Goal: Task Accomplishment & Management: Use online tool/utility

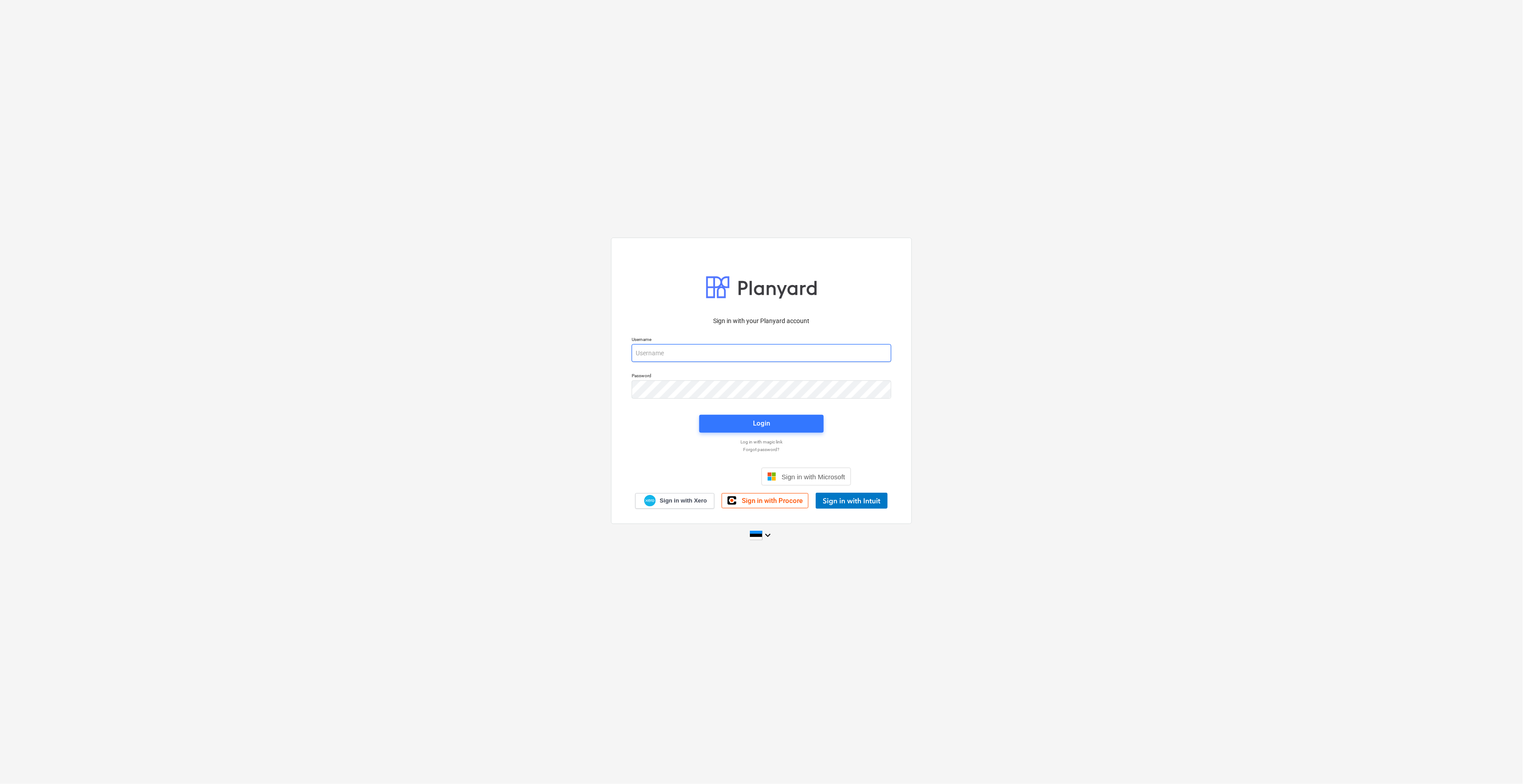
type input "alvar.angerjas@reparo.ee"
click at [740, 428] on span "Login" at bounding box center [762, 424] width 103 height 12
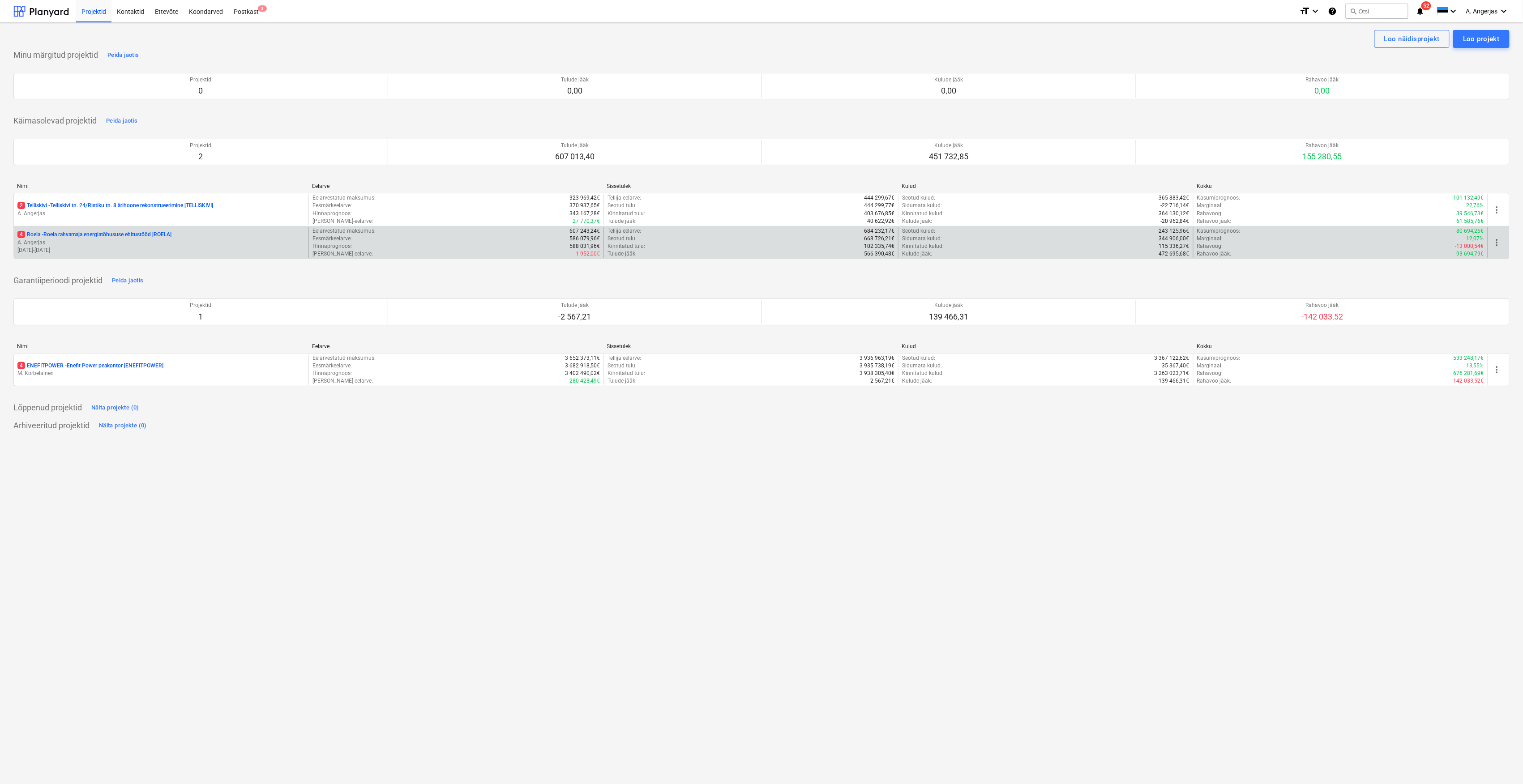
click at [106, 250] on p "10.07.2025 - 09.01.2026" at bounding box center [162, 250] width 288 height 8
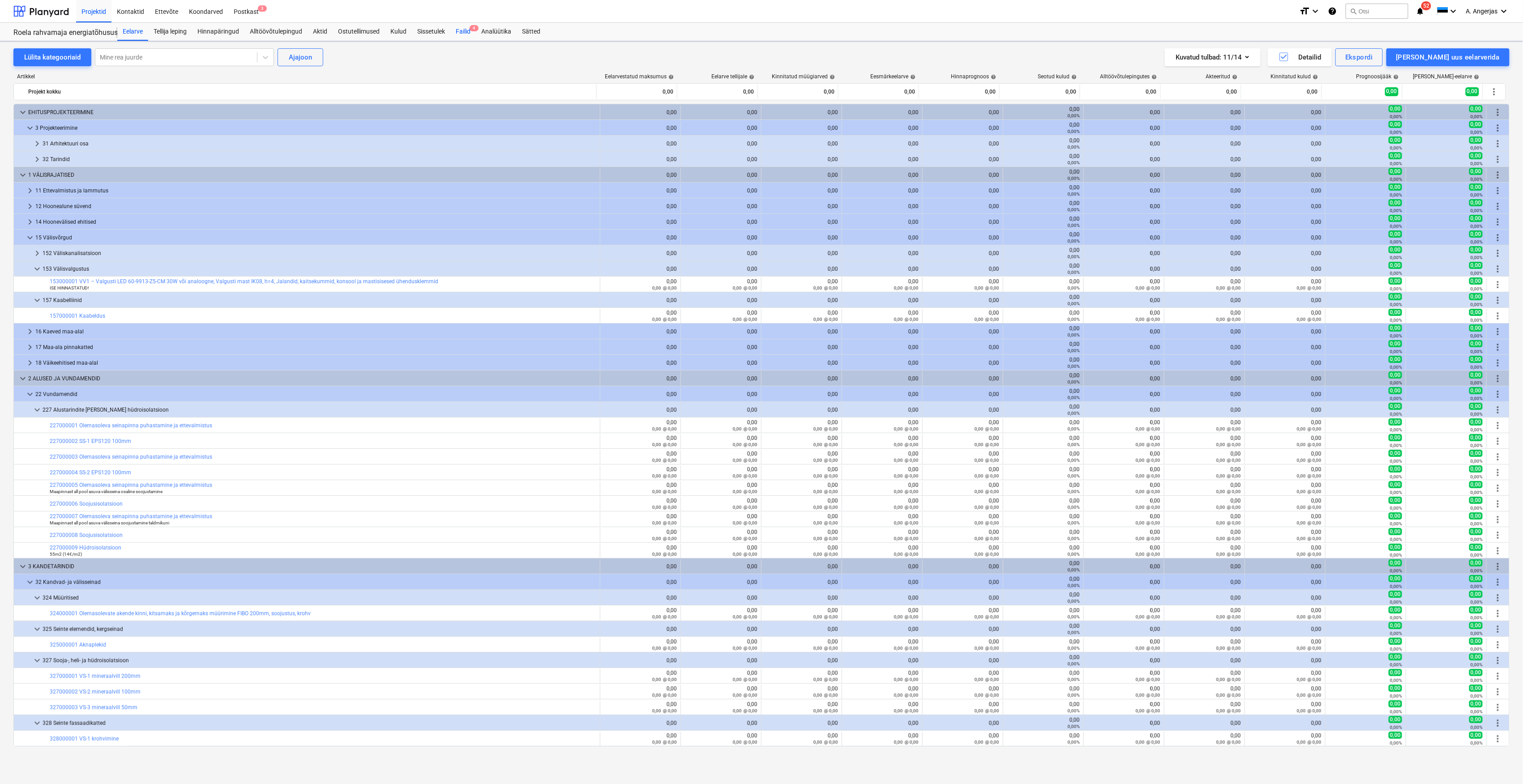
click at [465, 31] on div "Failid 4" at bounding box center [463, 31] width 25 height 18
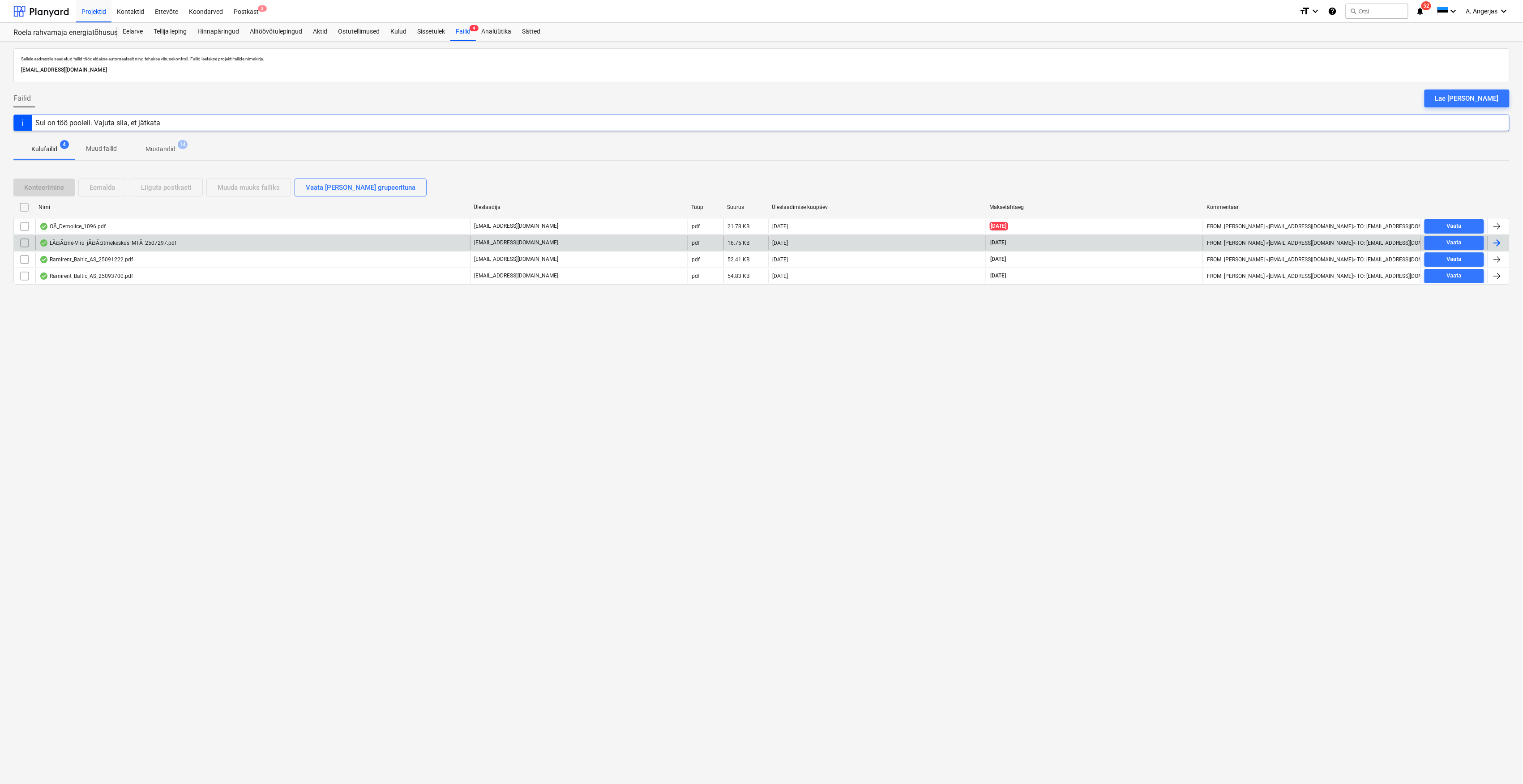
click at [101, 244] on div "LÃ¤Ã¤ne-Viru_jÃ¤Ã¤tmekeskus_MTÃ_2507297.pdf" at bounding box center [108, 243] width 137 height 7
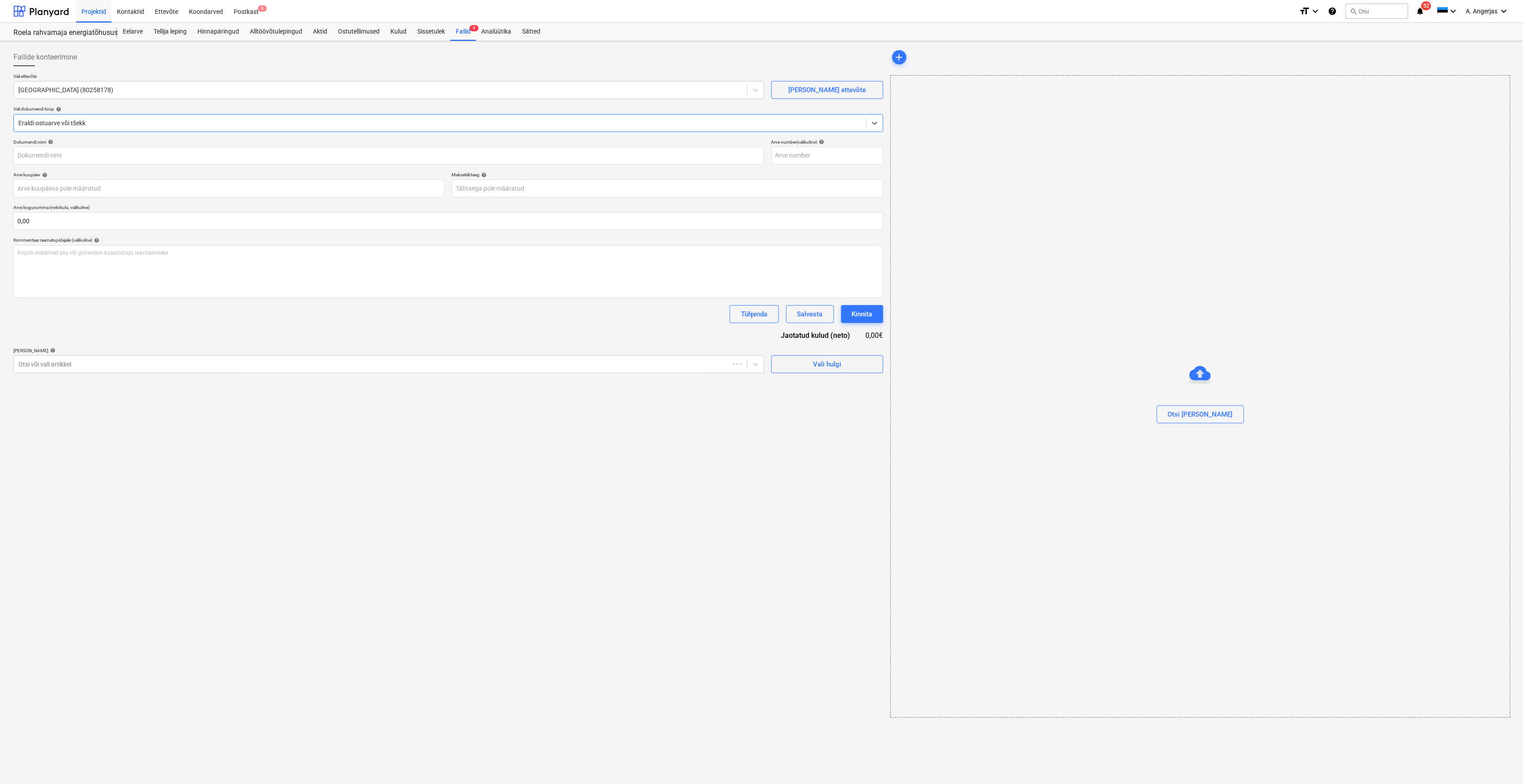
type input "2507297"
type input "[DATE]"
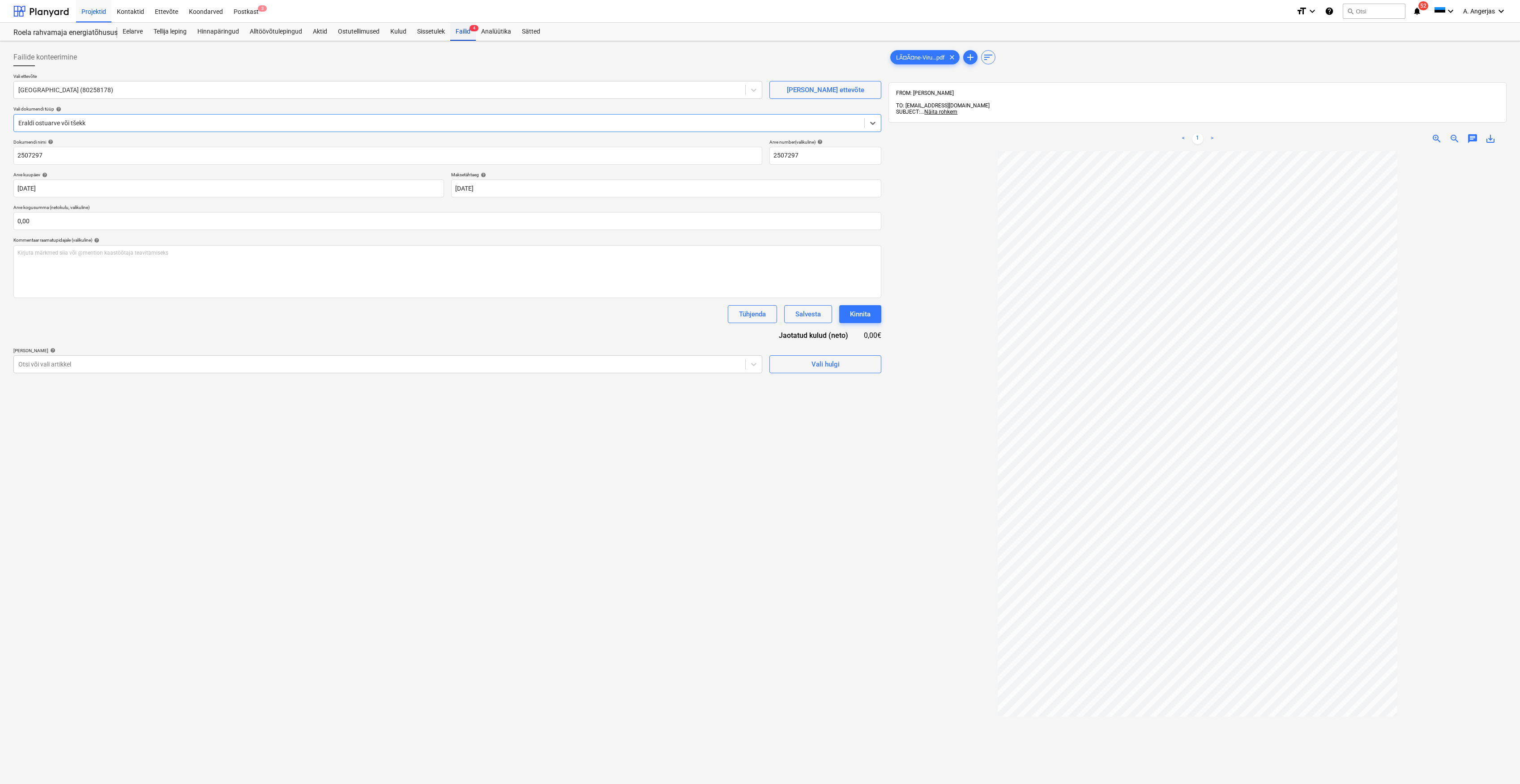
click at [465, 31] on div "Failid 4" at bounding box center [463, 31] width 25 height 18
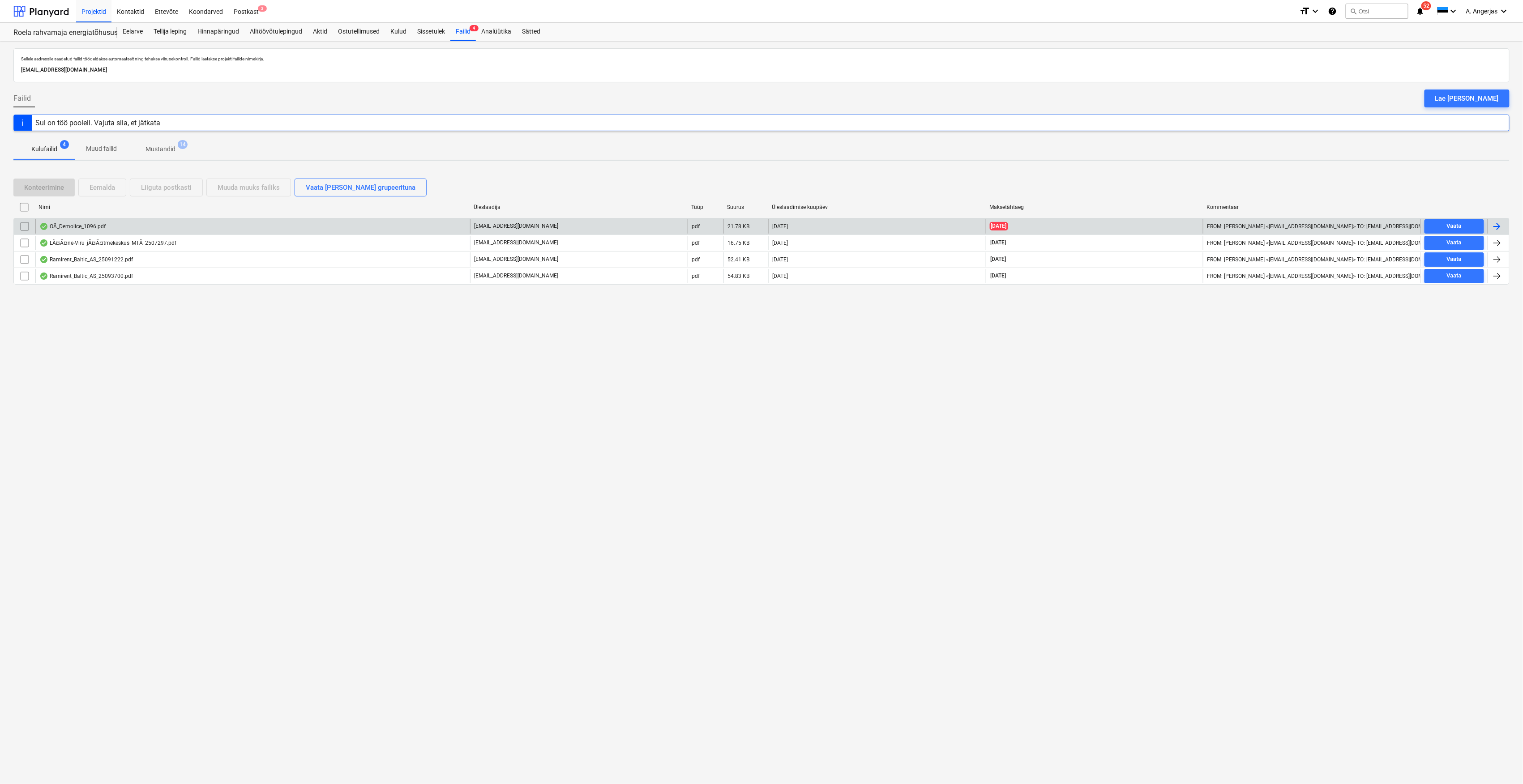
click at [83, 224] on div "OÃ_Demolice_1096.pdf" at bounding box center [73, 227] width 66 height 7
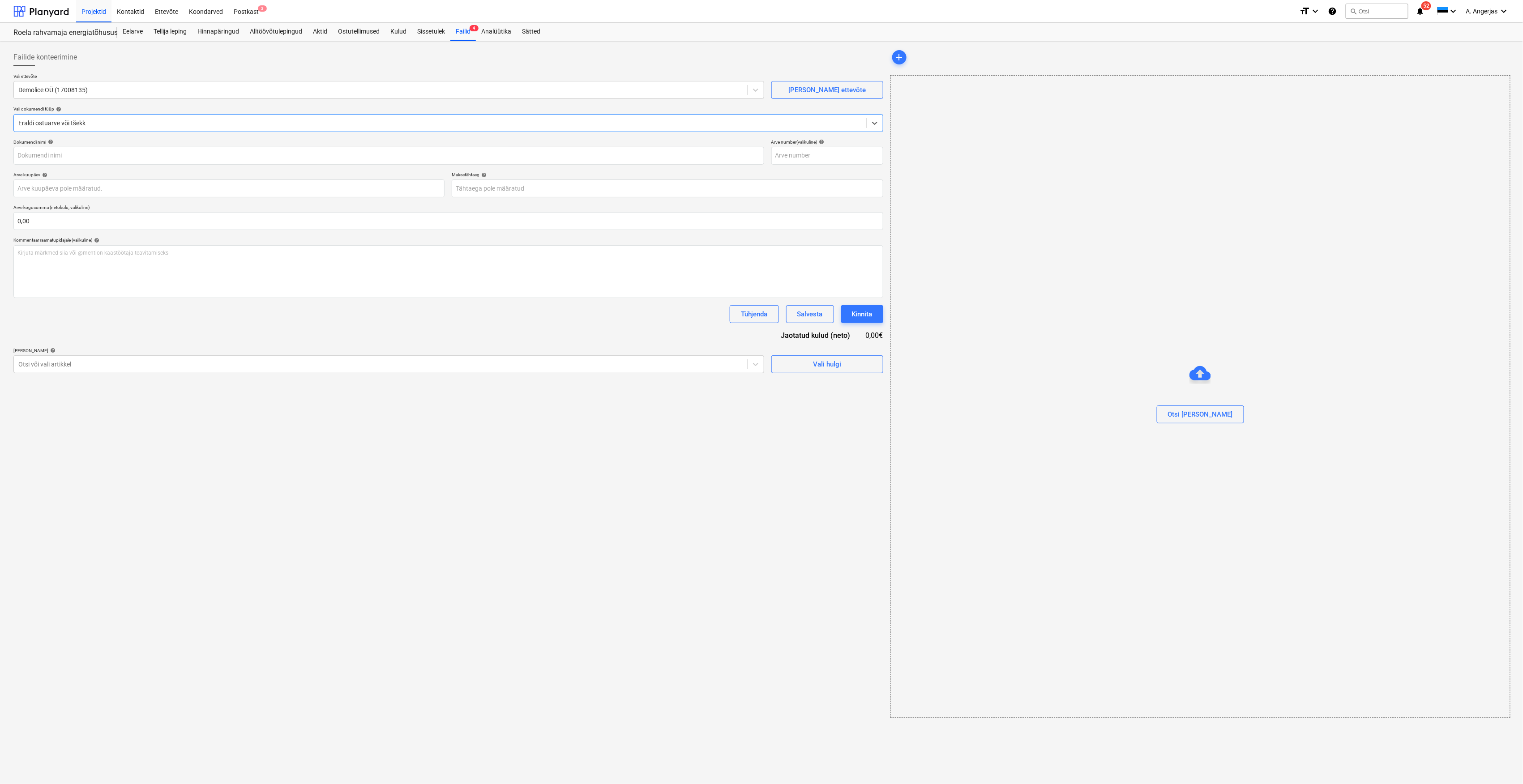
type input "1096"
type input "[DATE]"
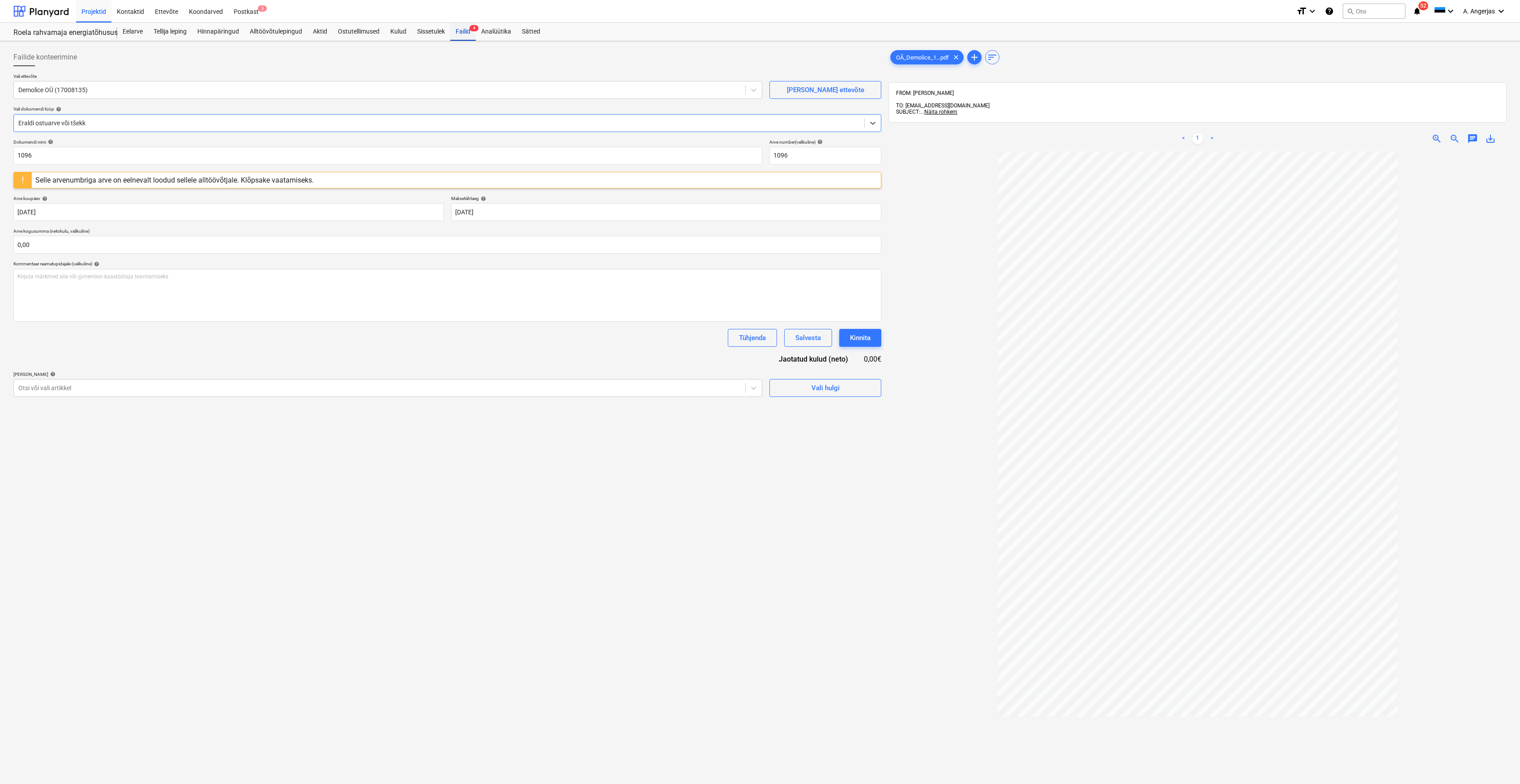
click at [468, 31] on div "Failid 4" at bounding box center [463, 31] width 25 height 18
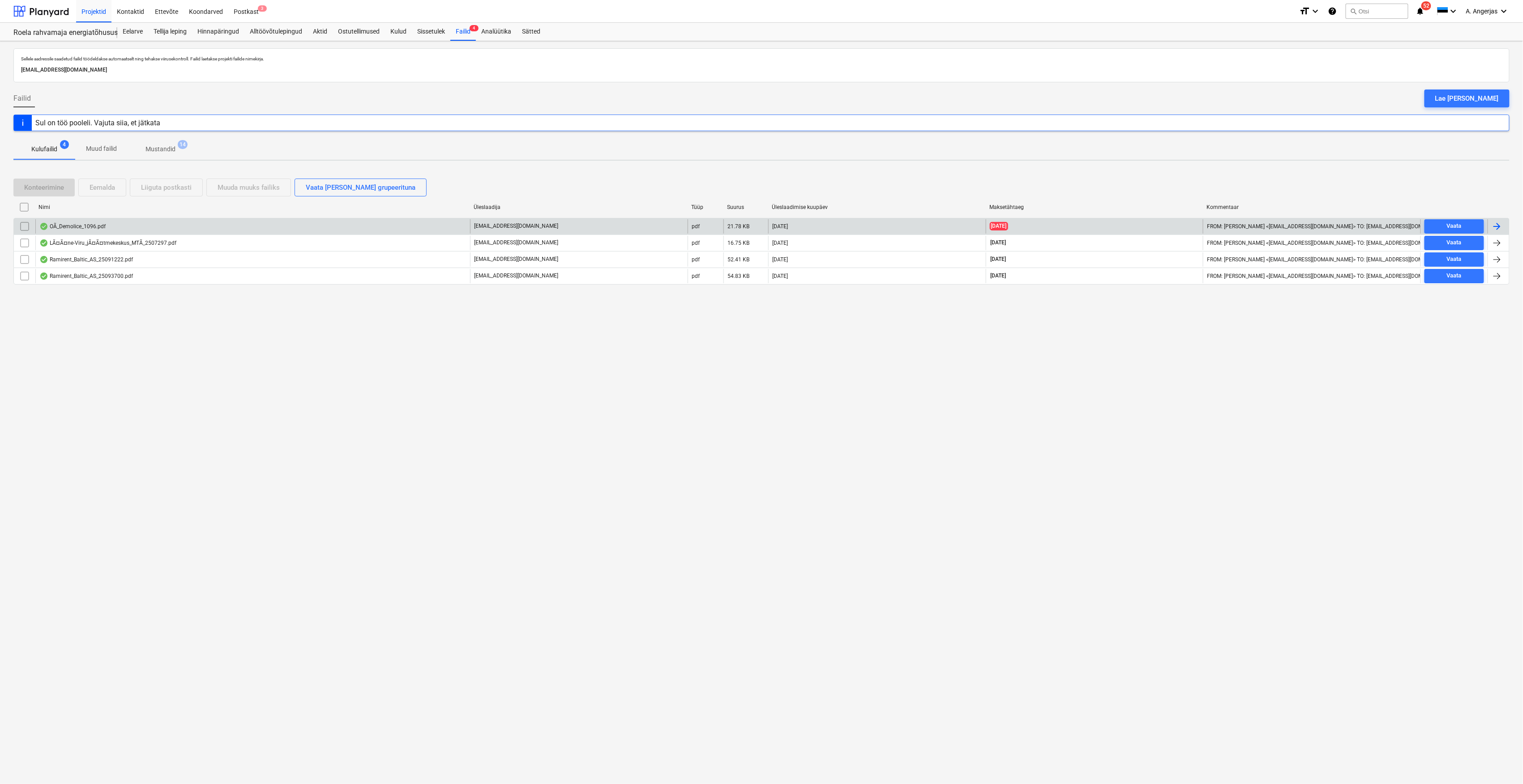
click at [24, 224] on input "checkbox" at bounding box center [25, 226] width 14 height 14
click at [99, 188] on div "Eemalda" at bounding box center [102, 188] width 25 height 12
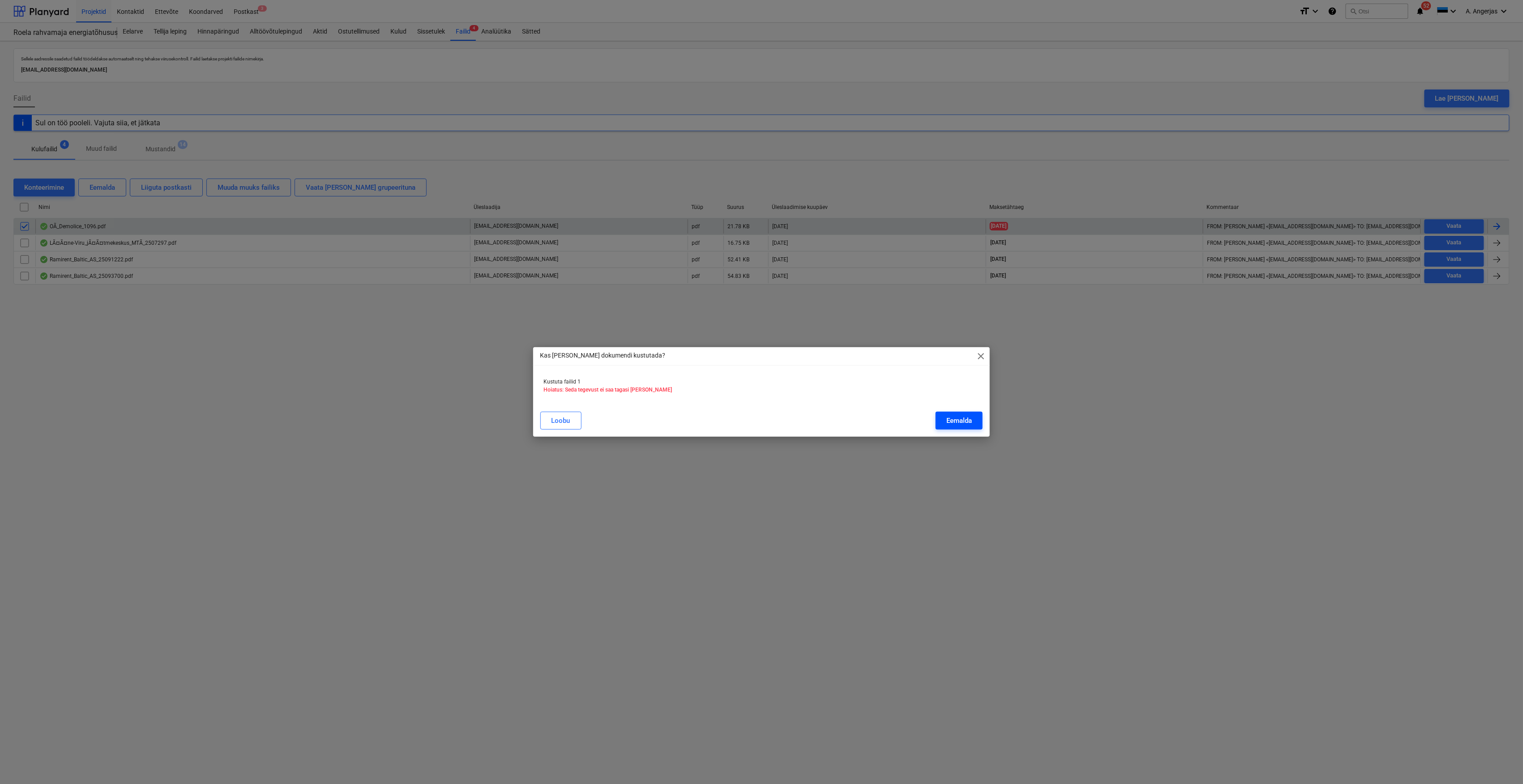
click at [943, 419] on button "Eemalda" at bounding box center [959, 420] width 47 height 18
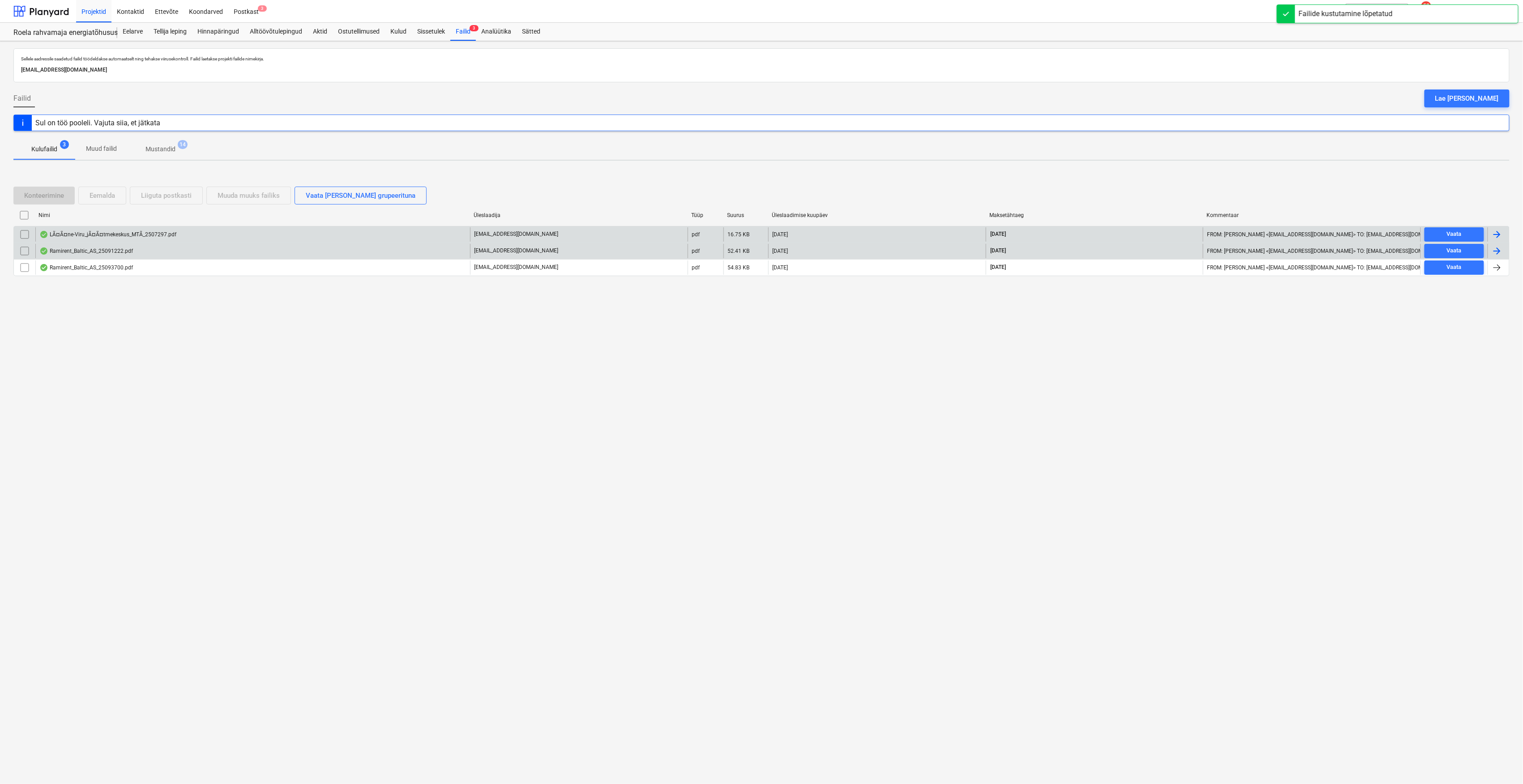
click at [81, 249] on div "Ramirent_Baltic_AS_25091222.pdf" at bounding box center [86, 251] width 94 height 7
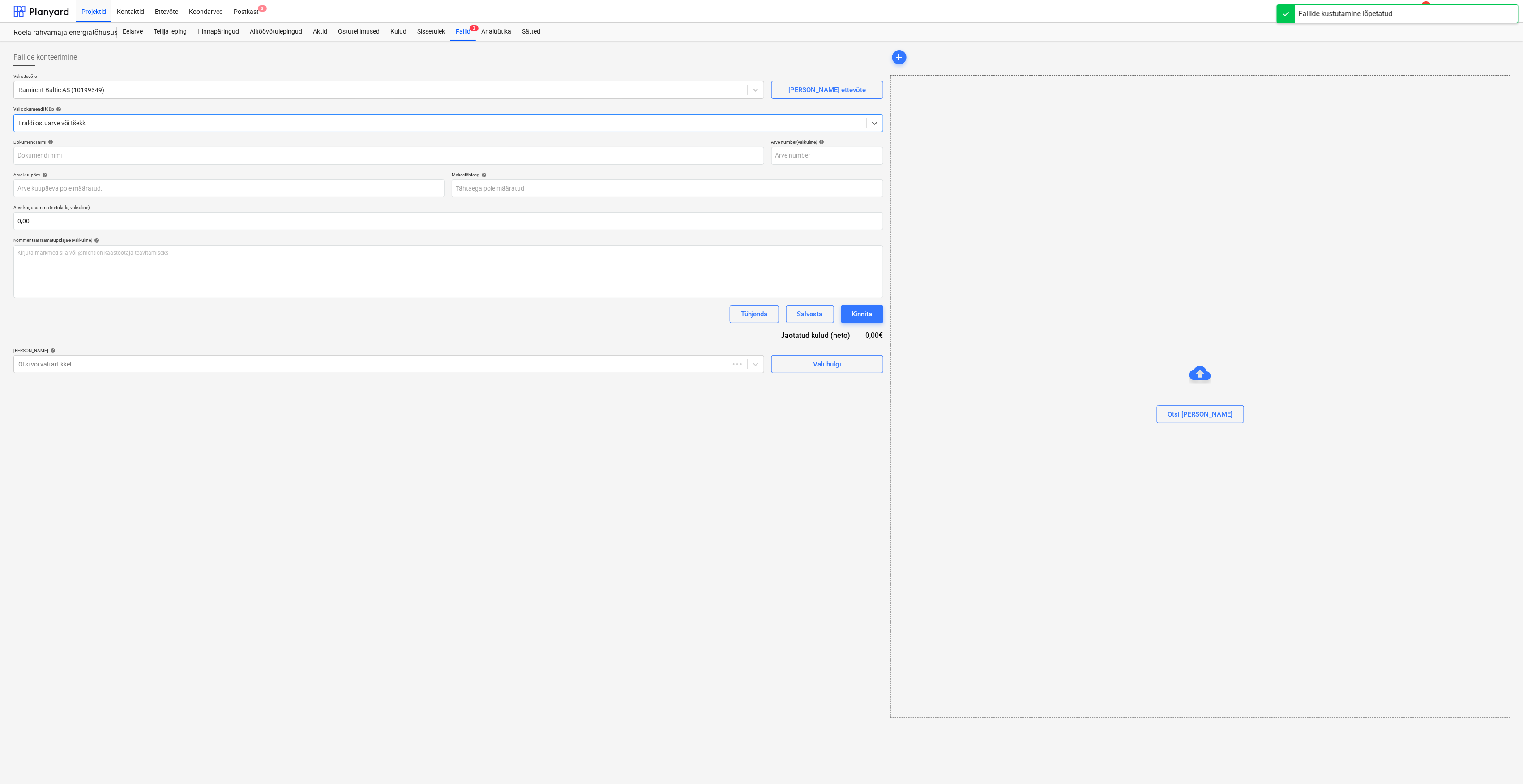
type input "25091222"
type input "[DATE]"
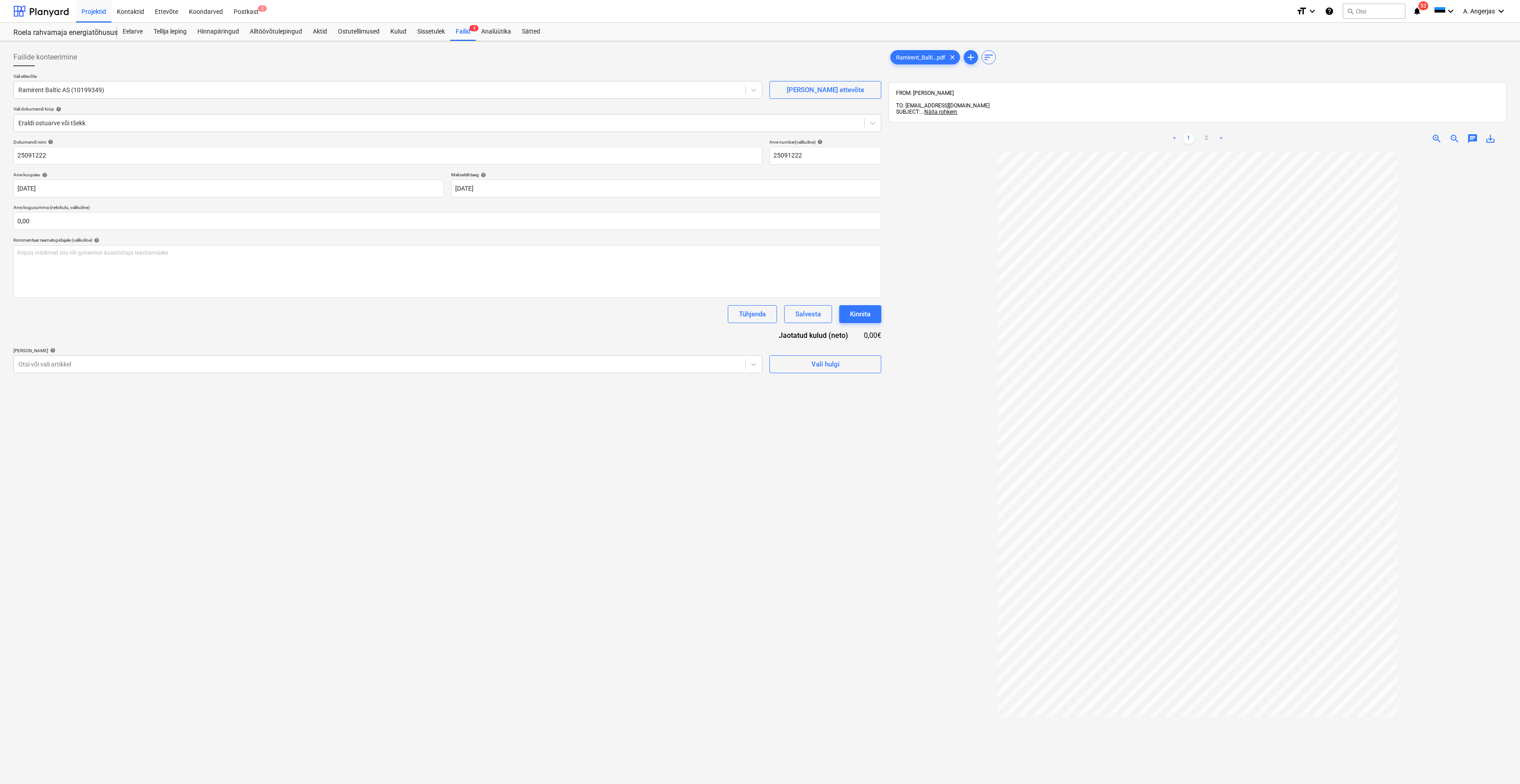
click at [1193, 137] on link "1" at bounding box center [1188, 139] width 11 height 11
click at [1193, 134] on link "1" at bounding box center [1188, 139] width 11 height 11
click at [1210, 134] on link "2" at bounding box center [1206, 139] width 11 height 11
click at [1193, 135] on link "1" at bounding box center [1188, 139] width 11 height 11
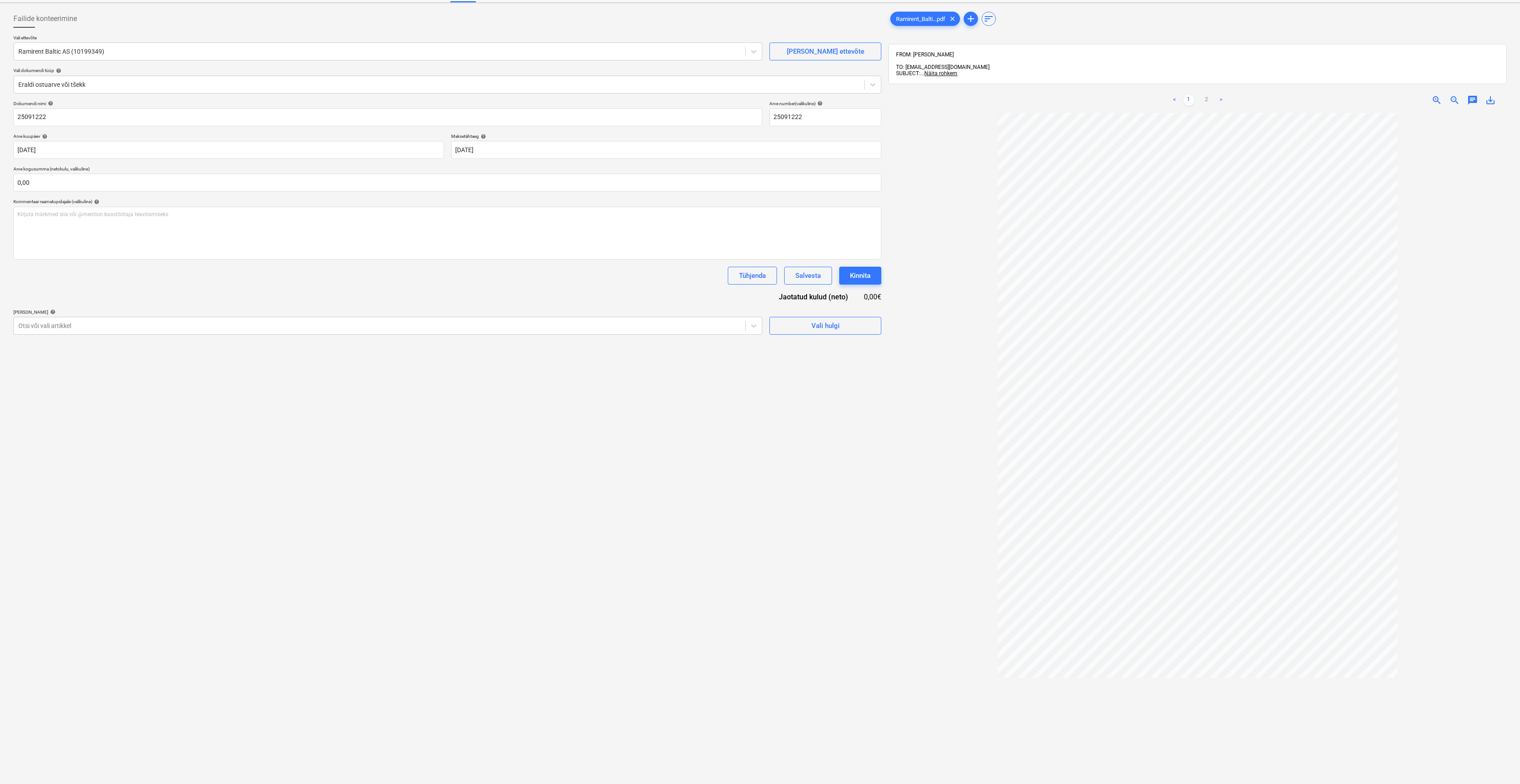
scroll to position [59, 0]
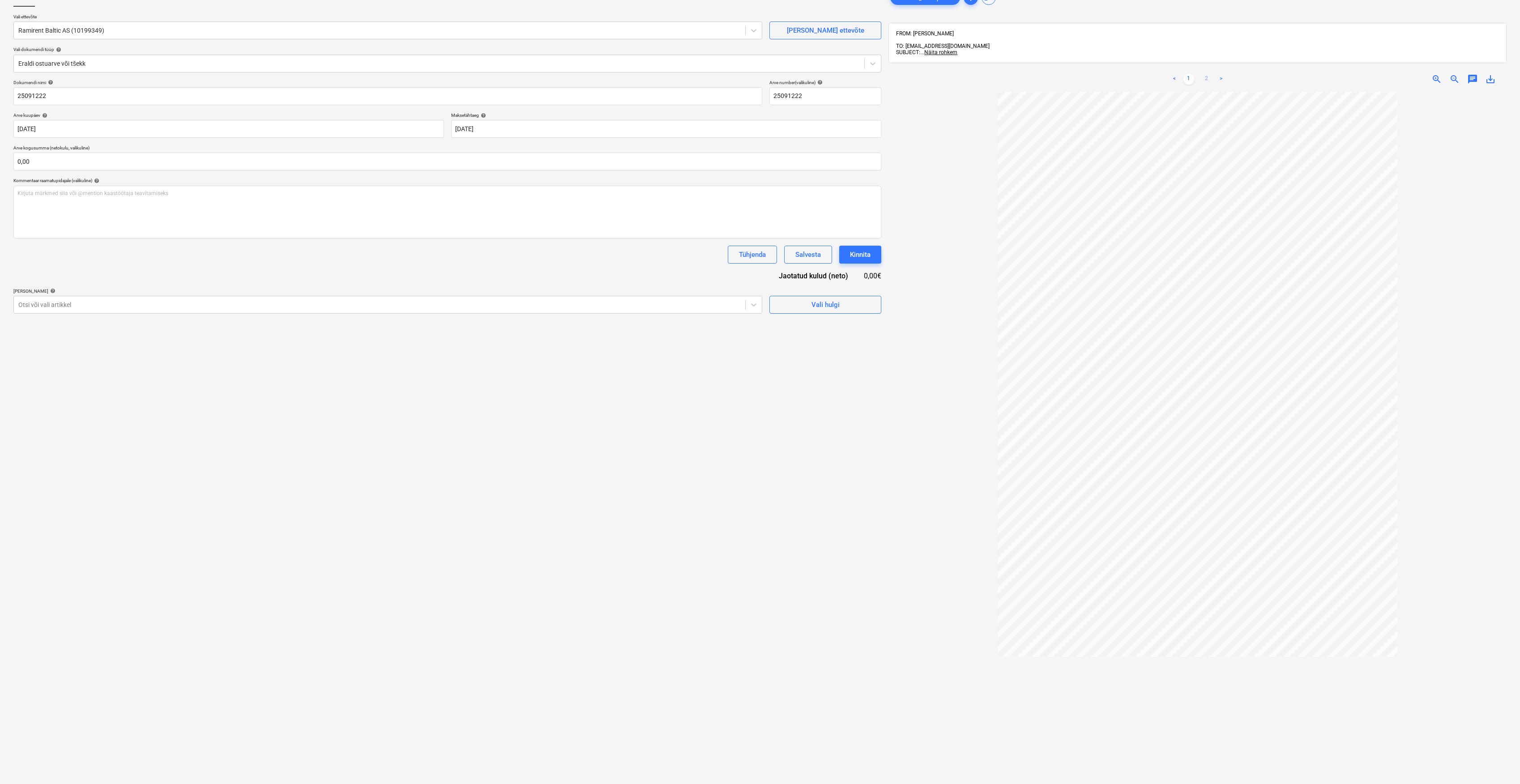
click at [1209, 74] on link "2" at bounding box center [1206, 79] width 11 height 11
click at [1184, 74] on link "1" at bounding box center [1188, 79] width 11 height 11
click at [1210, 74] on link "2" at bounding box center [1206, 79] width 11 height 11
click at [1194, 80] on div "< 1 2 >" at bounding box center [1198, 79] width 201 height 25
click at [1193, 75] on link "1" at bounding box center [1188, 79] width 11 height 11
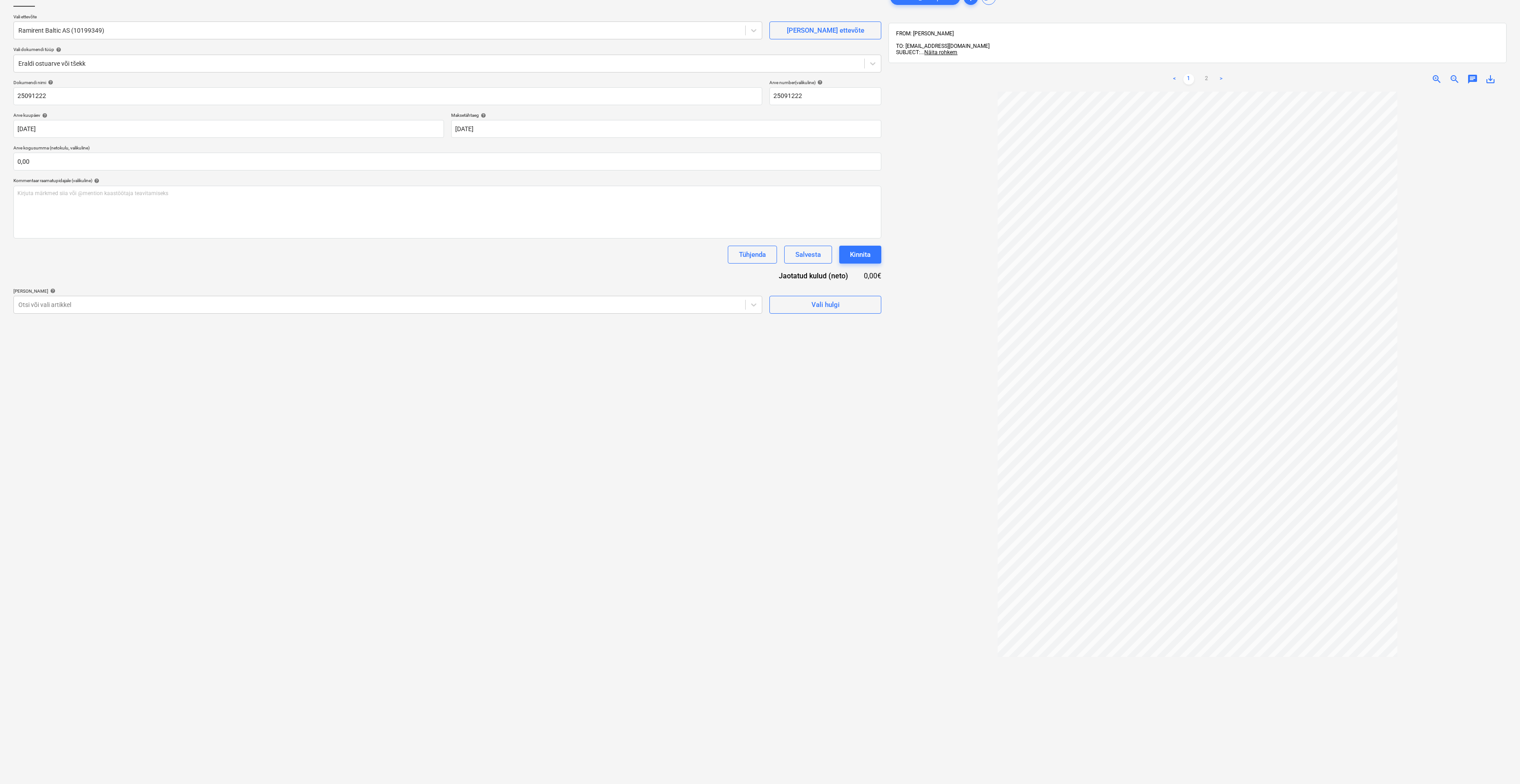
scroll to position [0, 0]
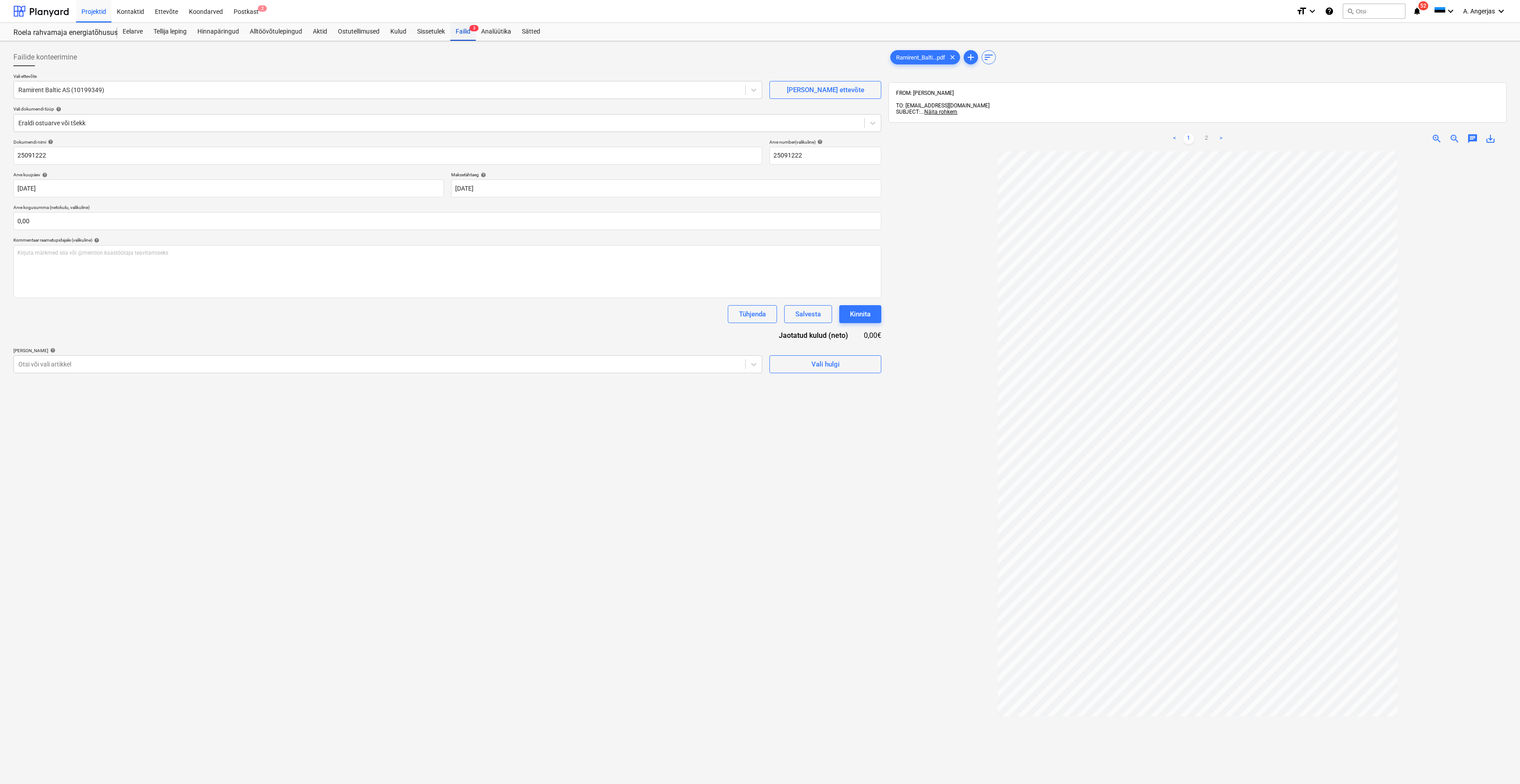
click at [466, 30] on div "Failid 3" at bounding box center [463, 31] width 25 height 18
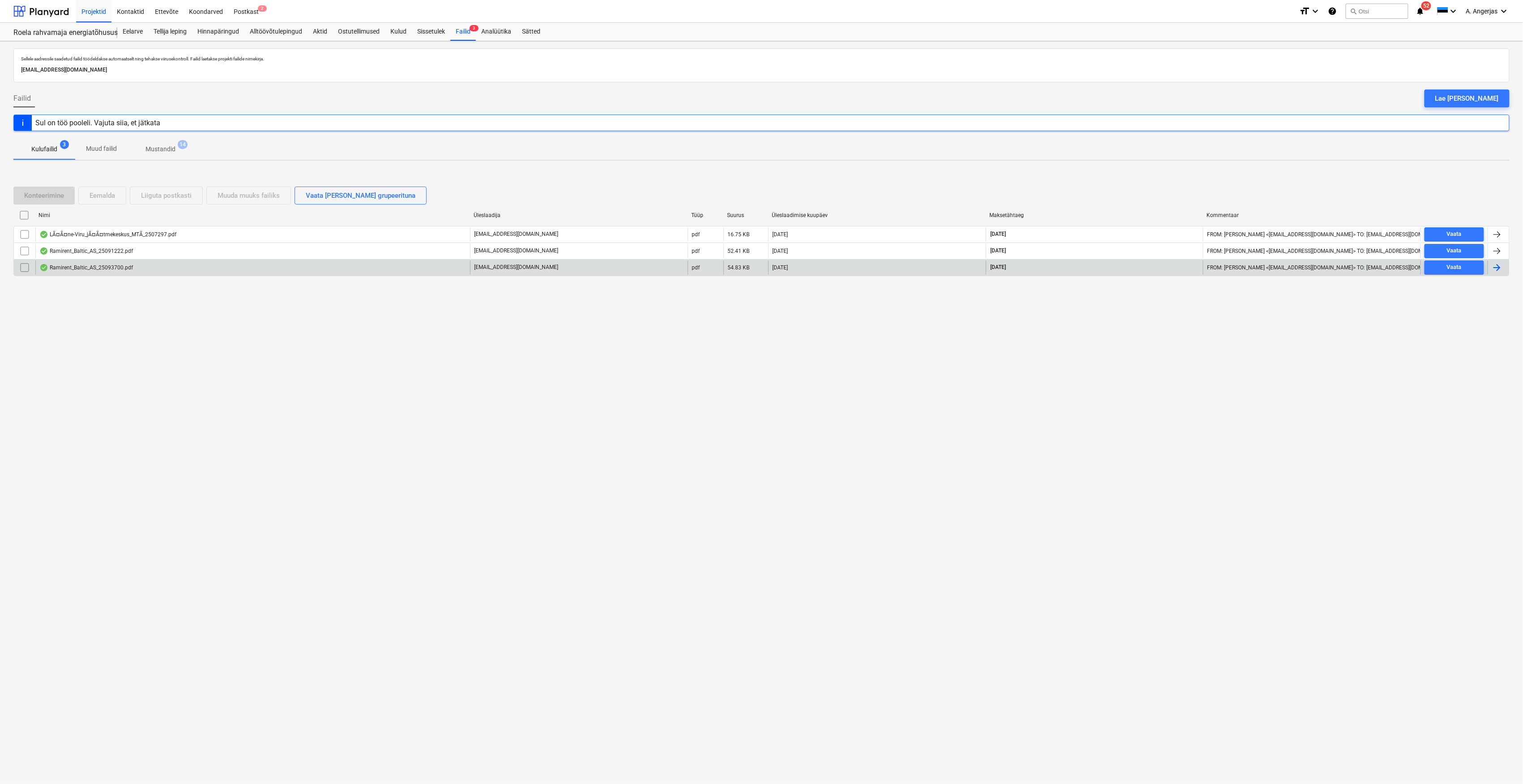
click at [81, 269] on div "Ramirent_Baltic_AS_25093700.pdf" at bounding box center [86, 267] width 94 height 7
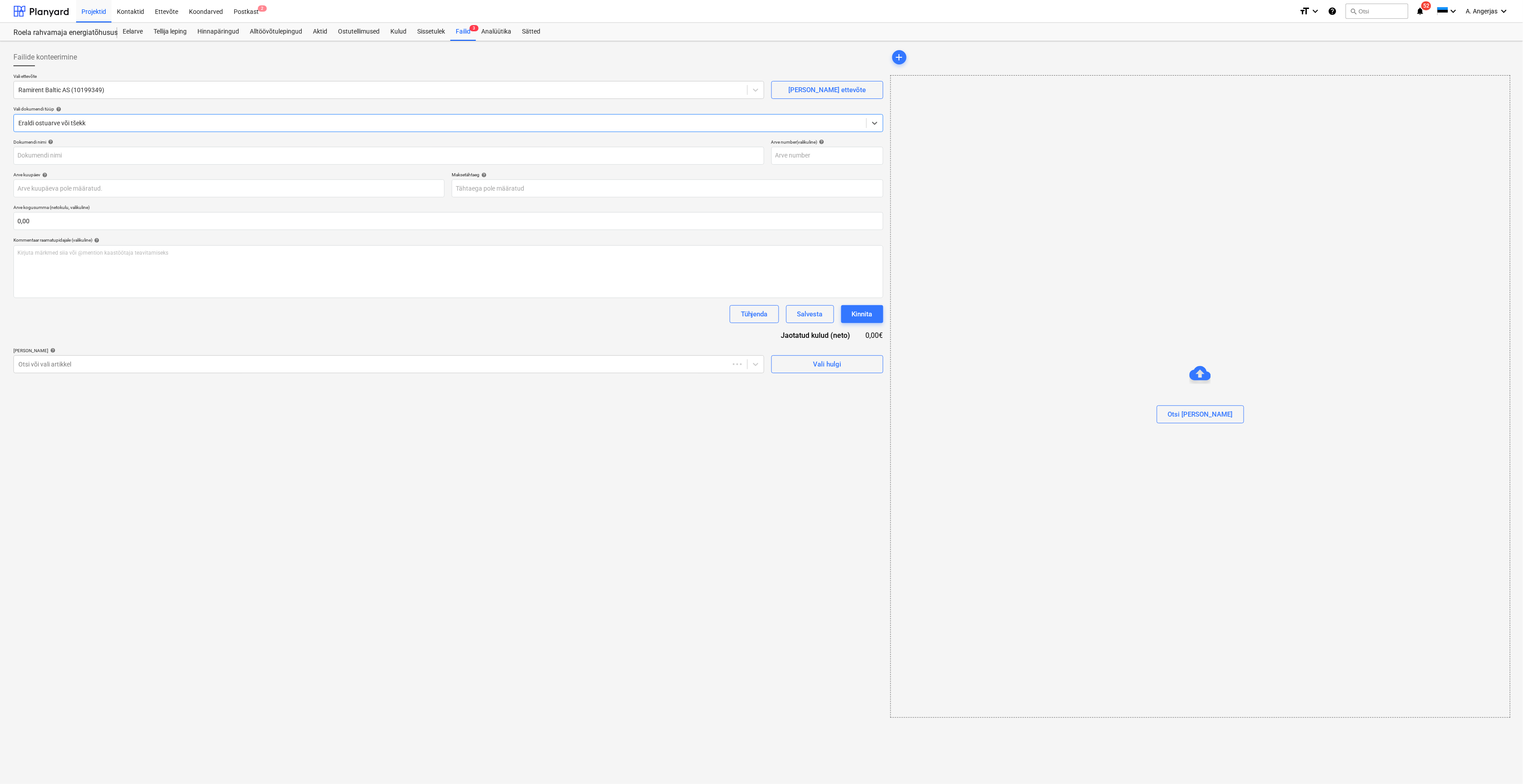
type input "25093700"
type input "[DATE]"
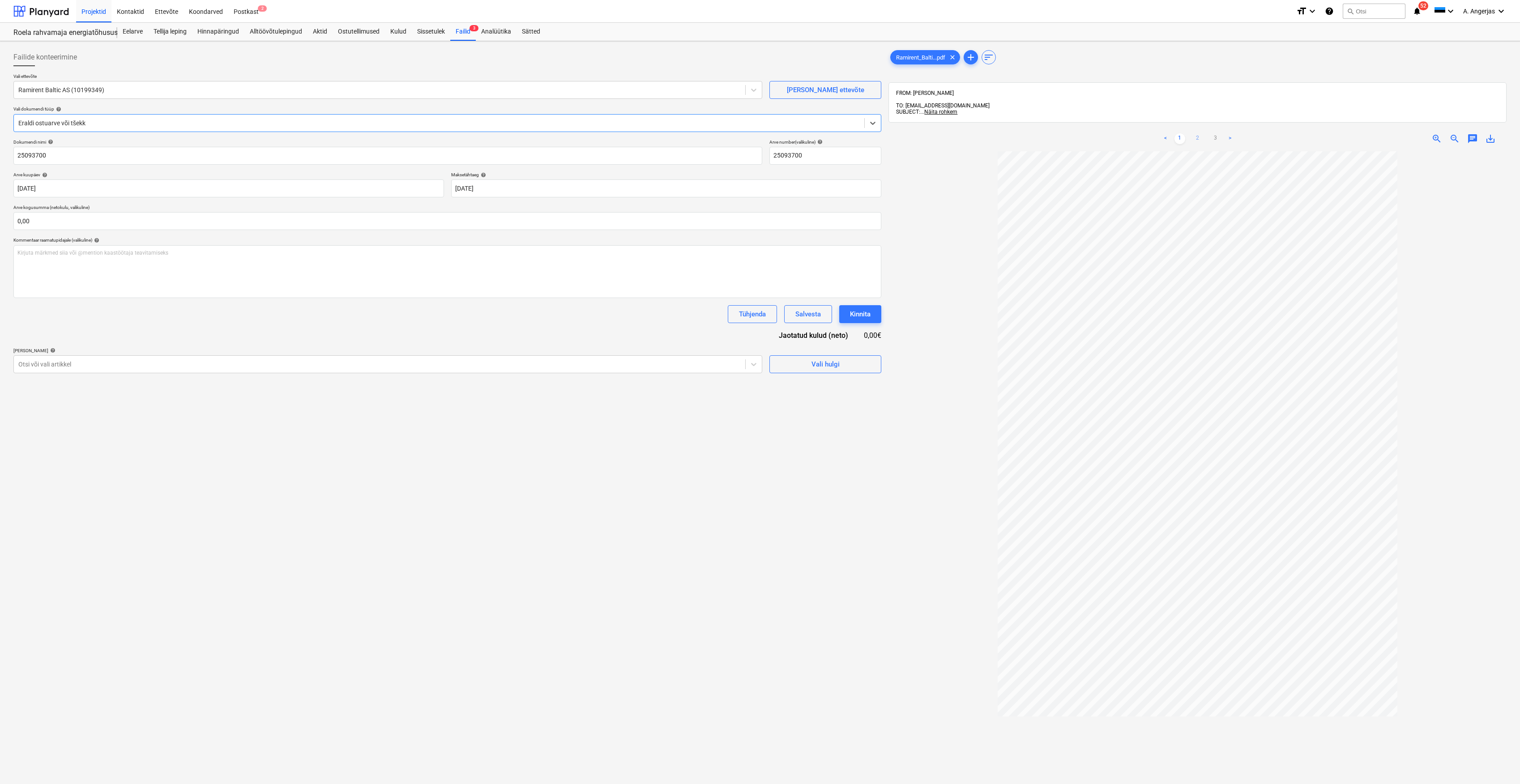
click at [1197, 135] on link "2" at bounding box center [1198, 139] width 11 height 11
click at [1205, 134] on ul "< 1 2 3 >" at bounding box center [1198, 139] width 201 height 11
click at [1213, 134] on link "3" at bounding box center [1215, 139] width 11 height 11
click at [1197, 134] on link "2" at bounding box center [1198, 139] width 11 height 11
click at [1215, 134] on link "3" at bounding box center [1215, 139] width 11 height 11
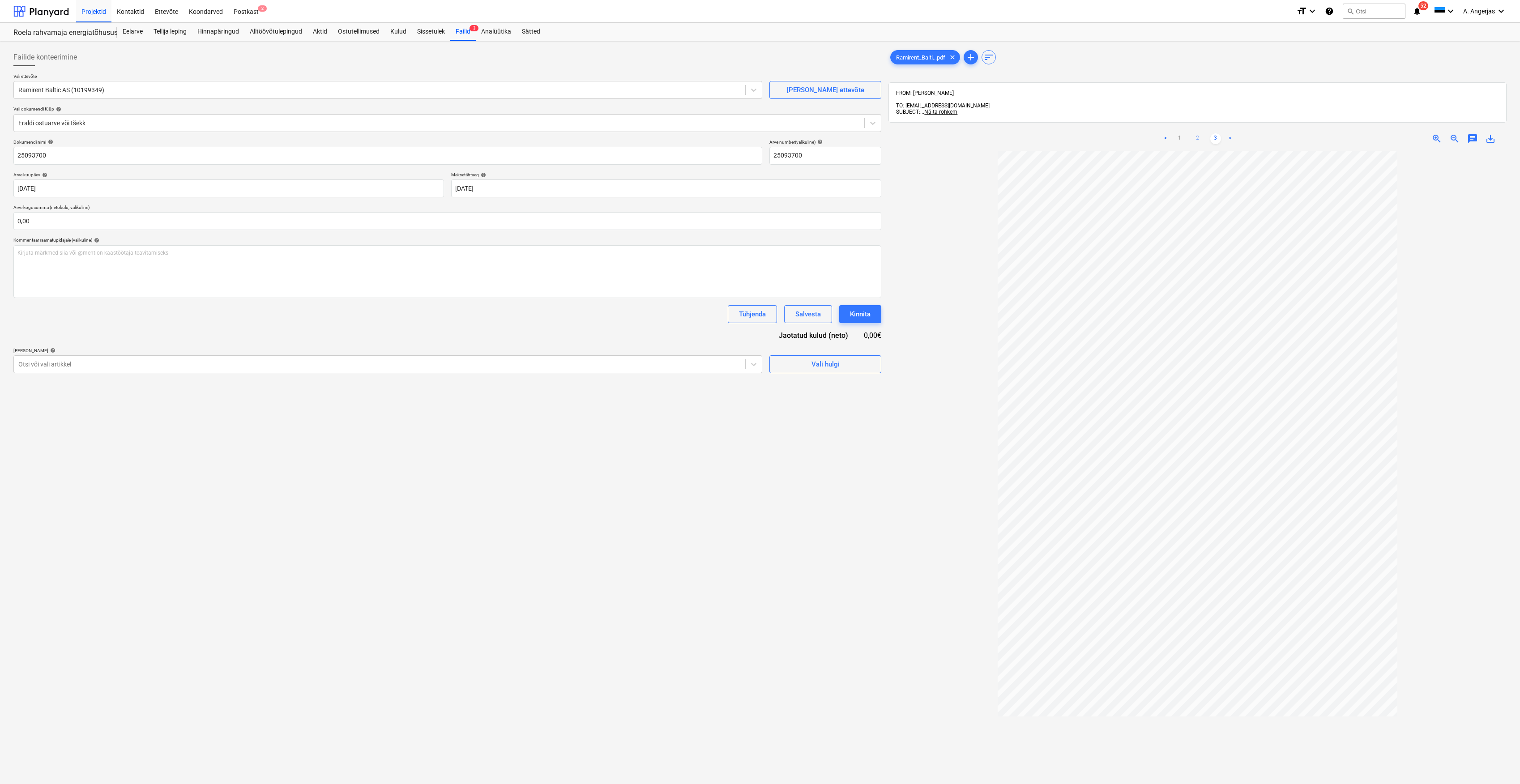
click at [1197, 134] on link "2" at bounding box center [1198, 139] width 11 height 11
click at [1184, 134] on link "1" at bounding box center [1180, 139] width 11 height 11
click at [1201, 134] on link "2" at bounding box center [1198, 139] width 11 height 11
click at [1213, 134] on link "3" at bounding box center [1215, 139] width 11 height 11
click at [1199, 134] on link "2" at bounding box center [1198, 139] width 11 height 11
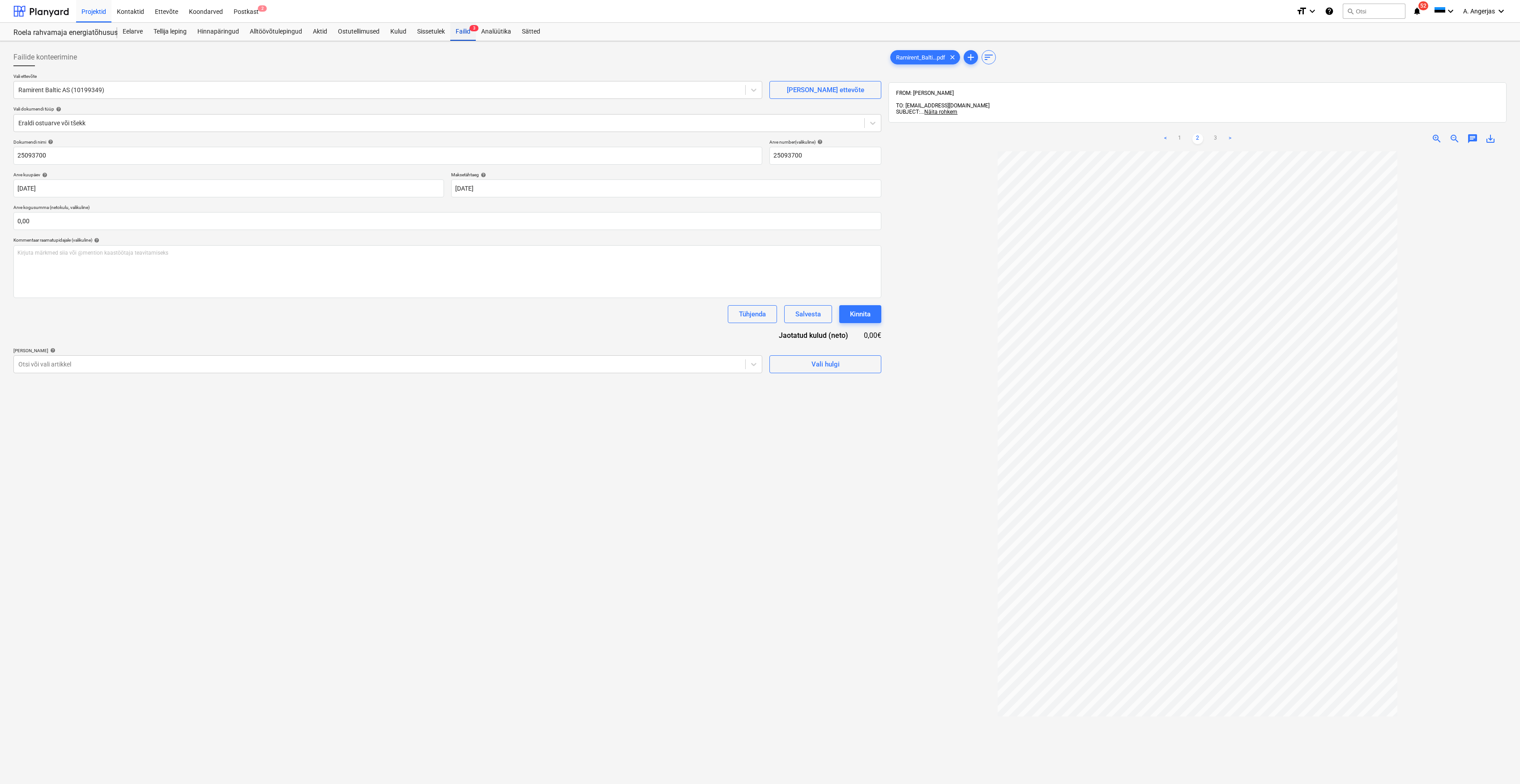
click at [473, 32] on div "Failid 3" at bounding box center [463, 31] width 25 height 18
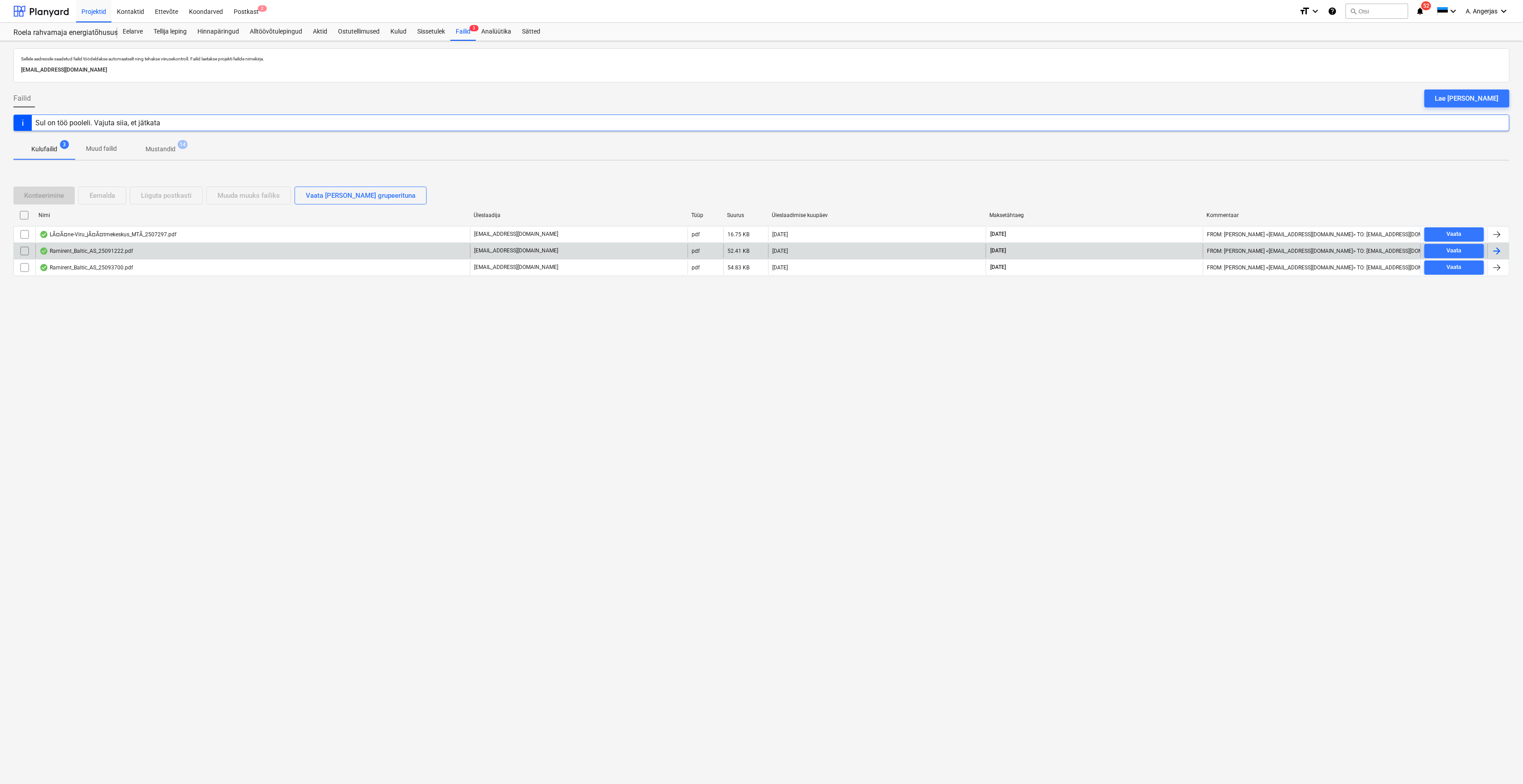
click at [97, 251] on div "Ramirent_Baltic_AS_25091222.pdf" at bounding box center [86, 251] width 94 height 7
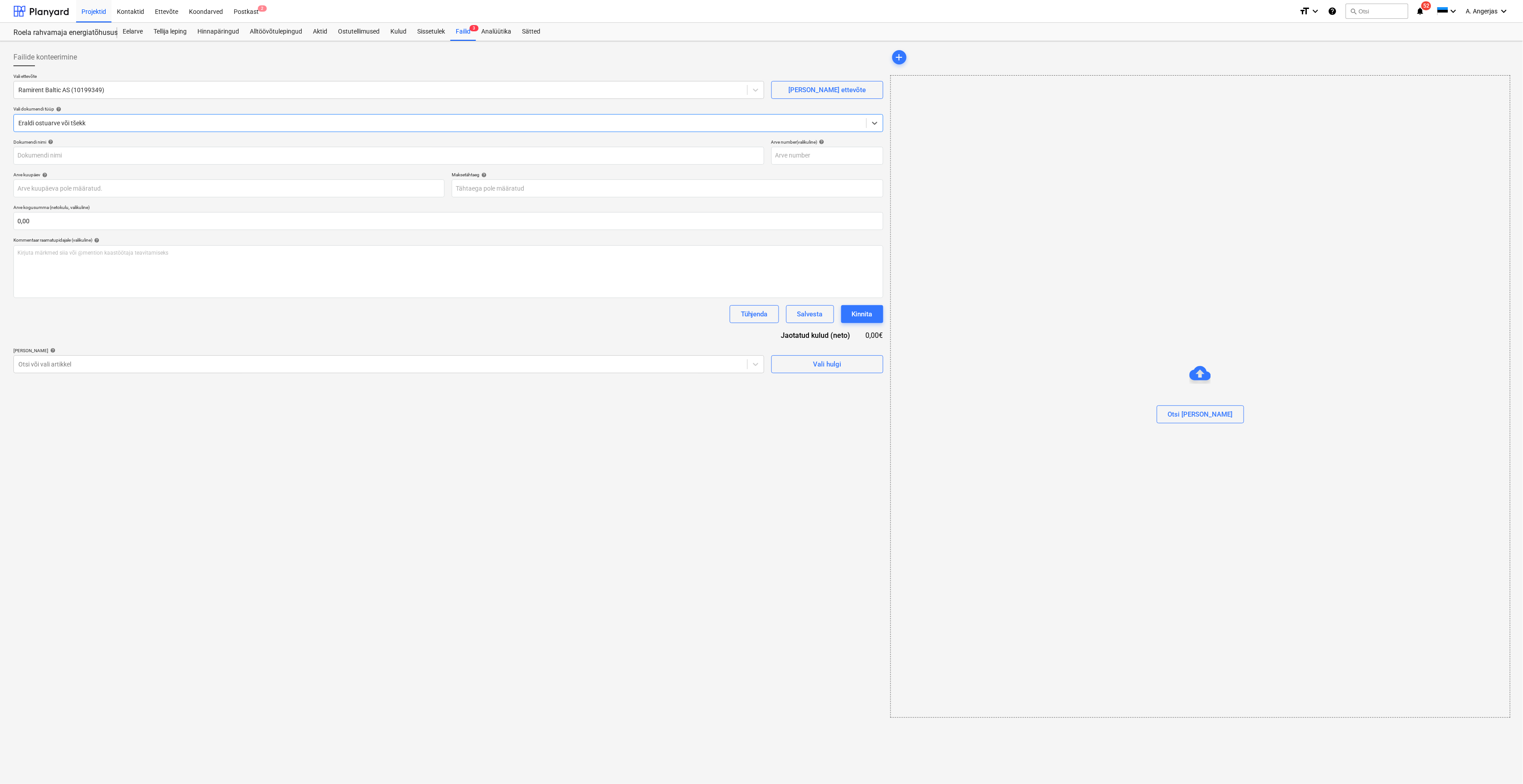
type input "25091222"
type input "[DATE]"
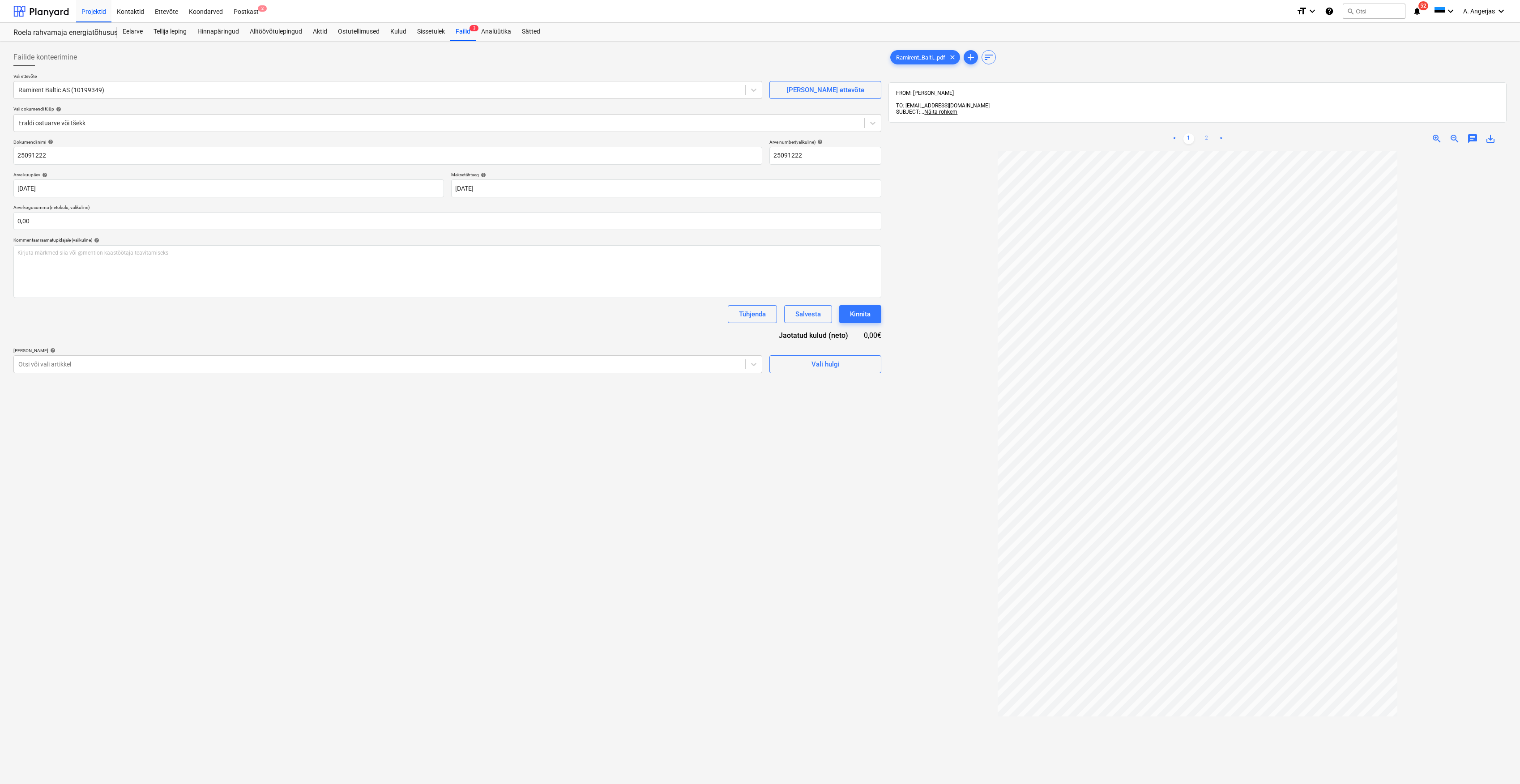
click at [1205, 134] on link "2" at bounding box center [1206, 139] width 11 height 11
click at [482, 33] on div "Analüütika" at bounding box center [497, 31] width 41 height 18
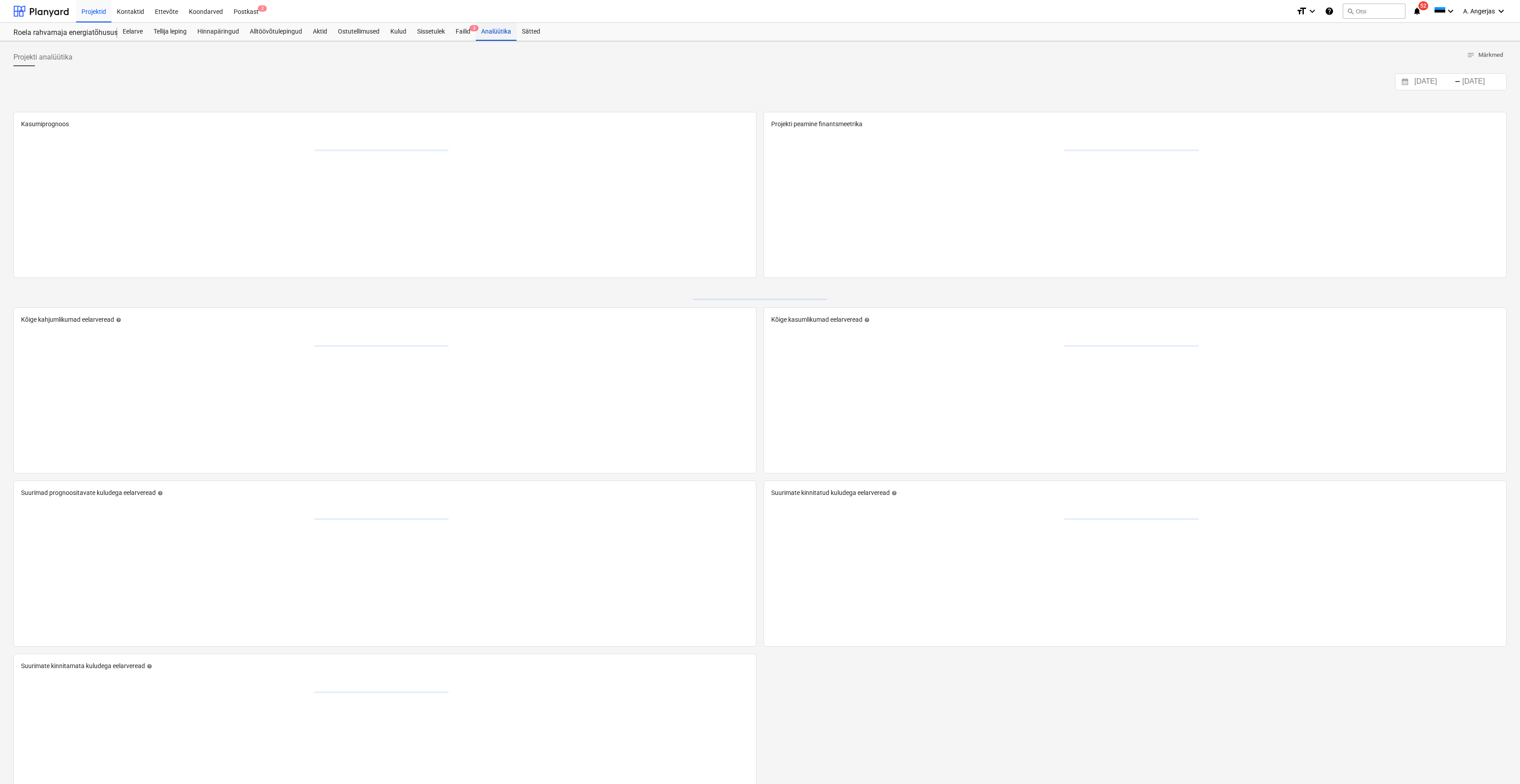
click at [477, 35] on div "Analüütika" at bounding box center [497, 31] width 41 height 18
click at [464, 36] on div "Failid 3" at bounding box center [463, 31] width 25 height 18
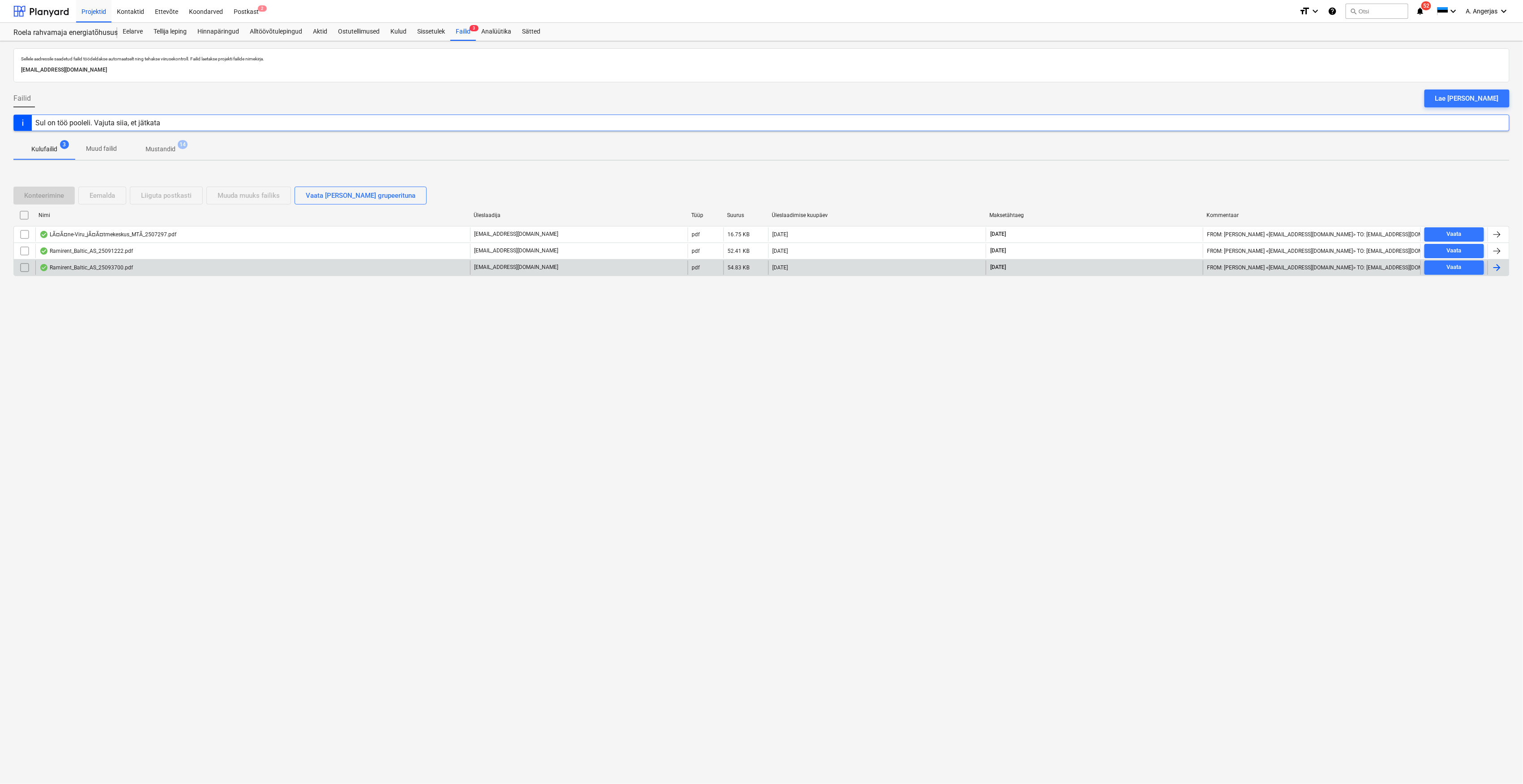
click at [136, 274] on div "Ramirent_Baltic_AS_25093700.pdf" at bounding box center [253, 267] width 435 height 14
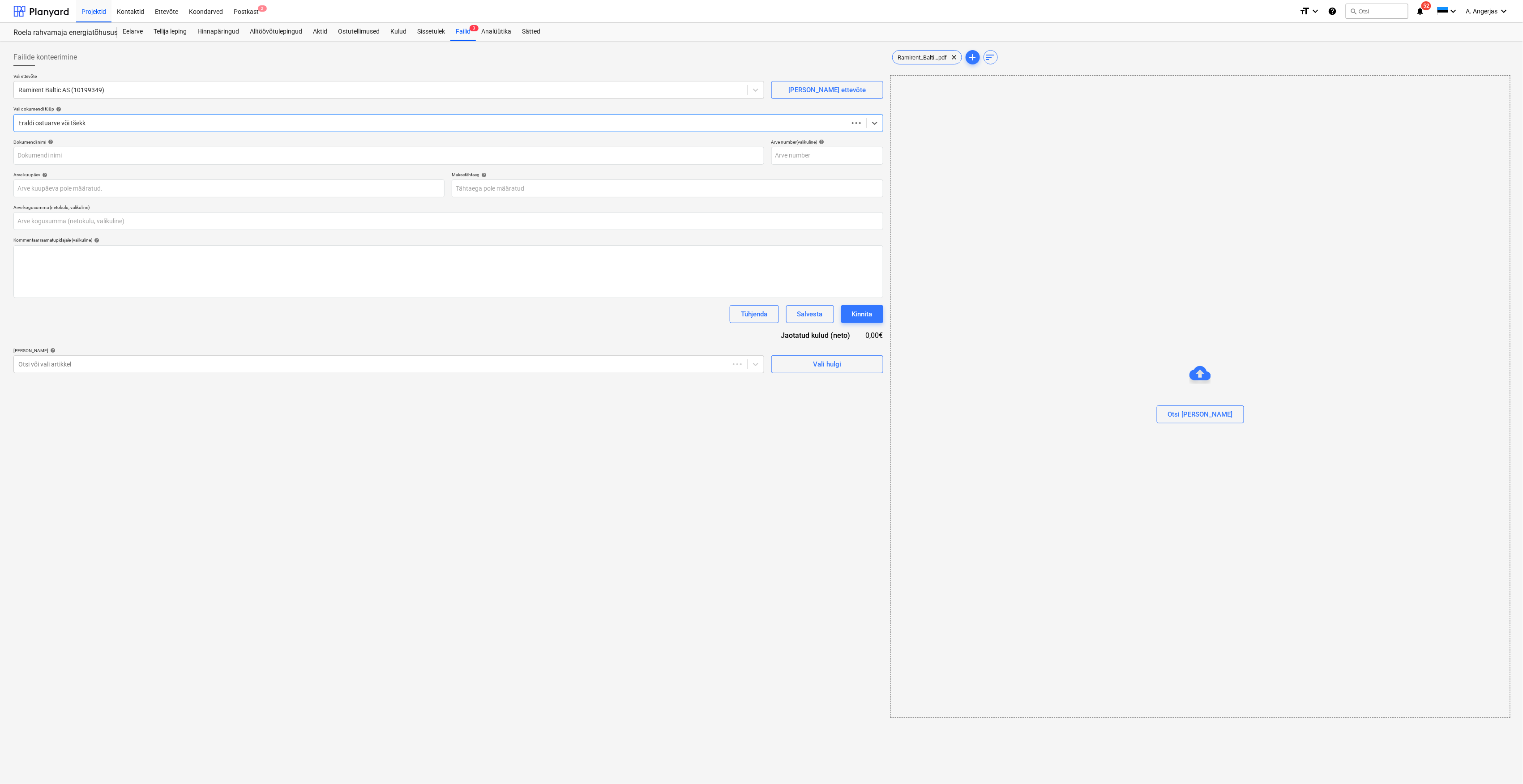
type input "25093700"
type input "[DATE]"
type input "0,00"
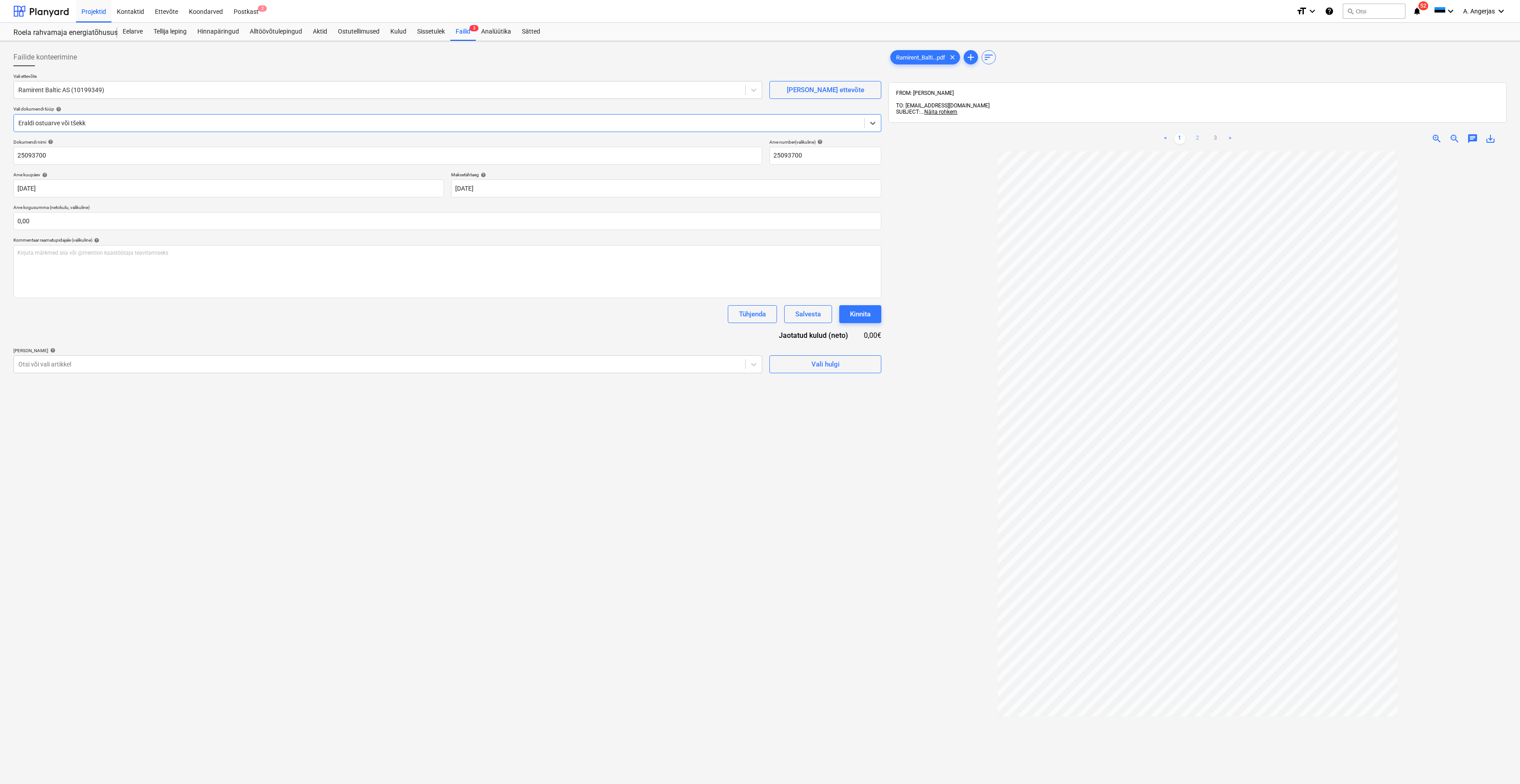
click at [1199, 136] on link "2" at bounding box center [1198, 139] width 11 height 11
click at [1180, 136] on link "1" at bounding box center [1180, 139] width 11 height 11
click at [1201, 141] on div "< 1 2 3 >" at bounding box center [1198, 139] width 201 height 25
click at [1201, 139] on link "2" at bounding box center [1198, 139] width 11 height 11
click at [1213, 134] on link "3" at bounding box center [1215, 139] width 11 height 11
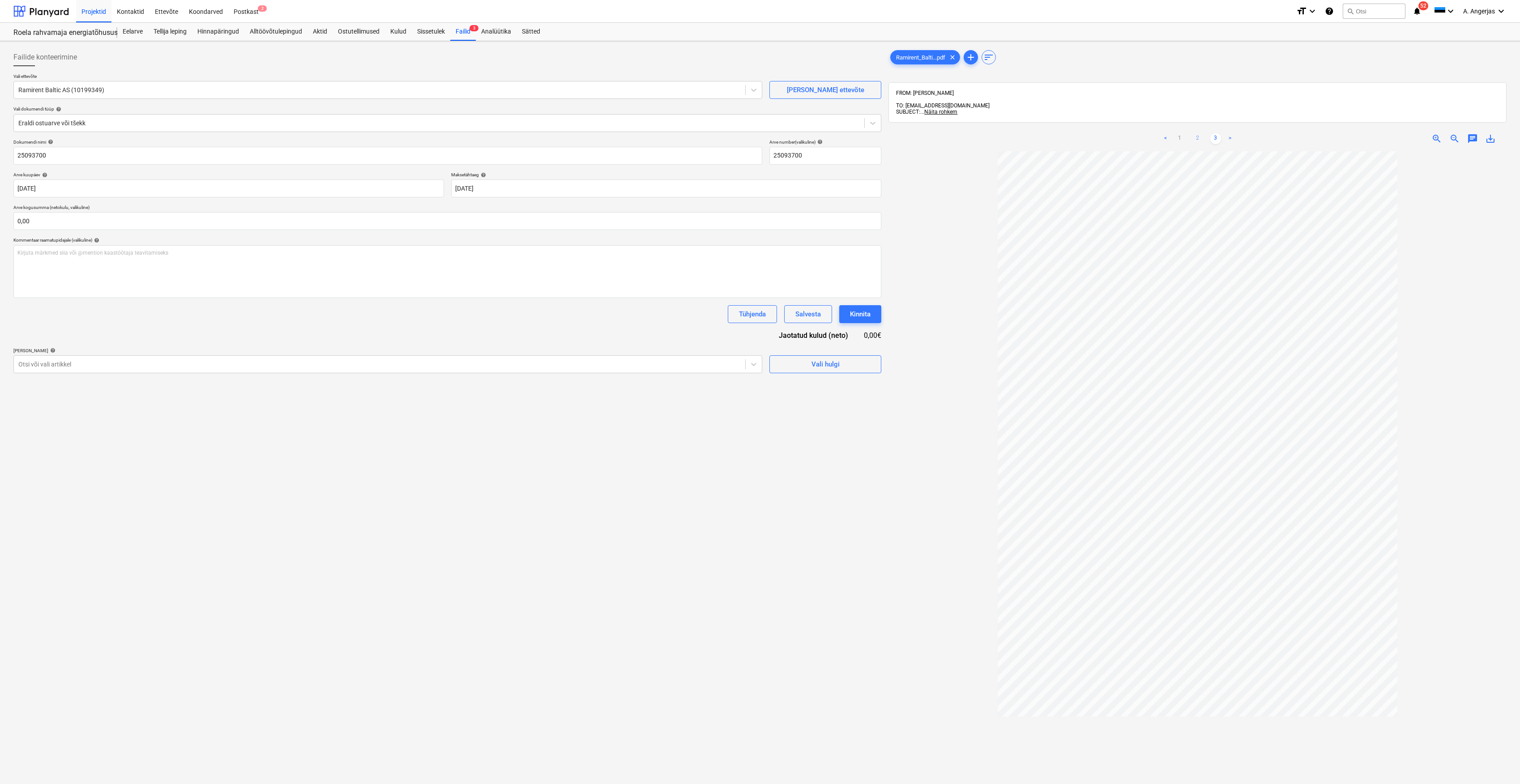
click at [1191, 134] on ul "< 1 2 3 >" at bounding box center [1198, 139] width 201 height 11
click at [1194, 134] on link "2" at bounding box center [1198, 139] width 11 height 11
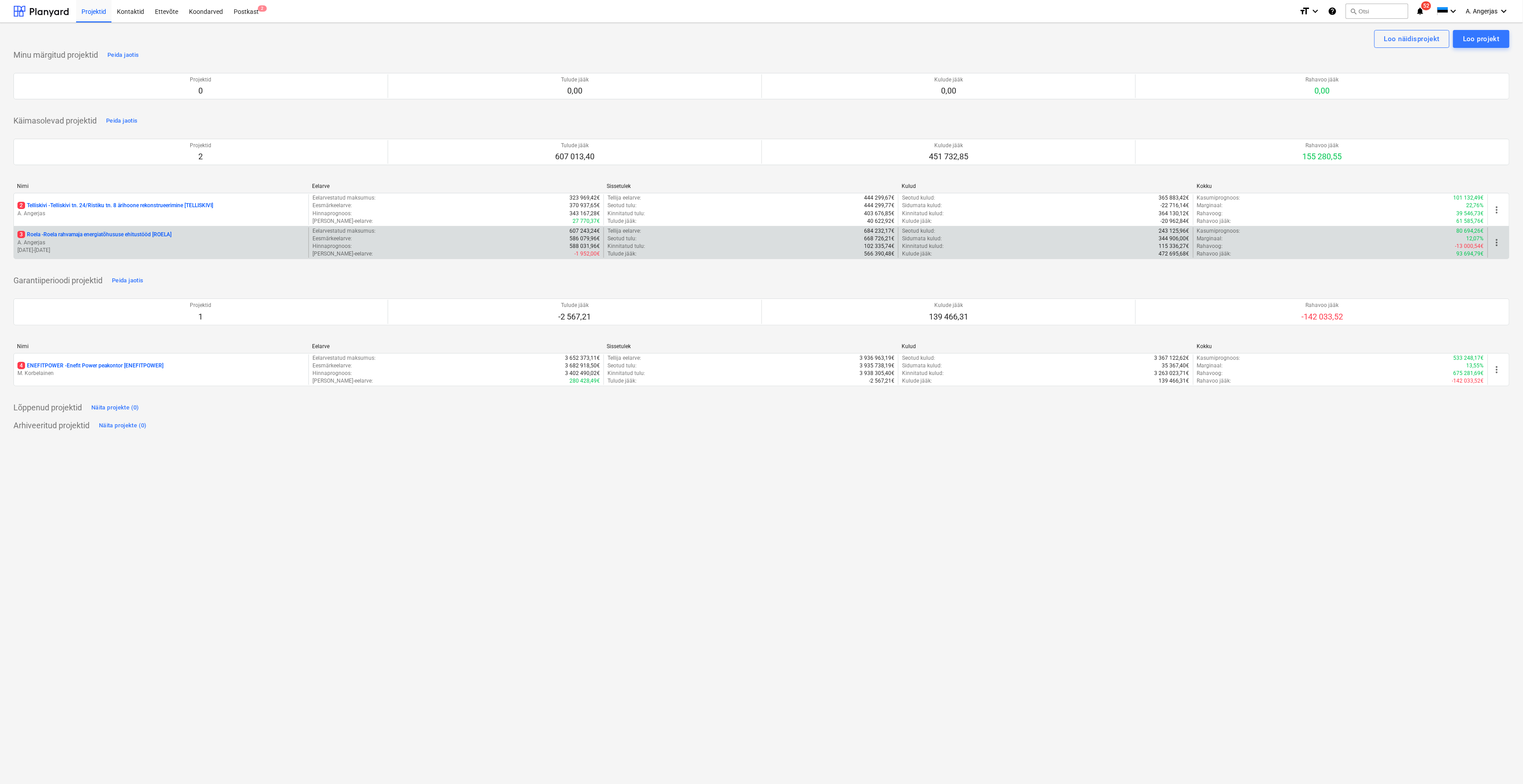
click at [80, 237] on p "3 Roela - Roela rahvamaja energiatõhususe ehitustööd [ROELA]" at bounding box center [95, 234] width 154 height 8
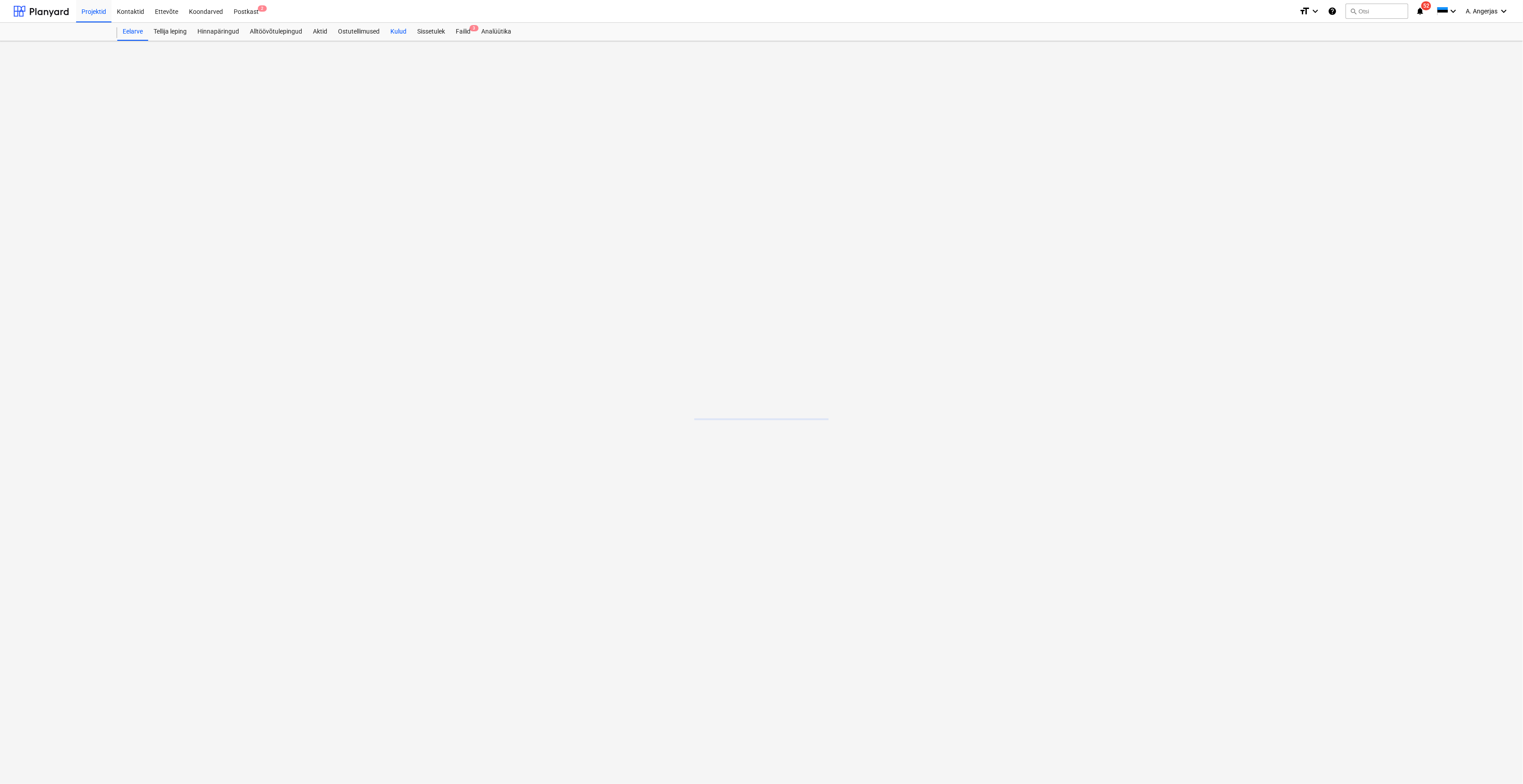
click at [402, 33] on div "Kulud" at bounding box center [399, 31] width 27 height 18
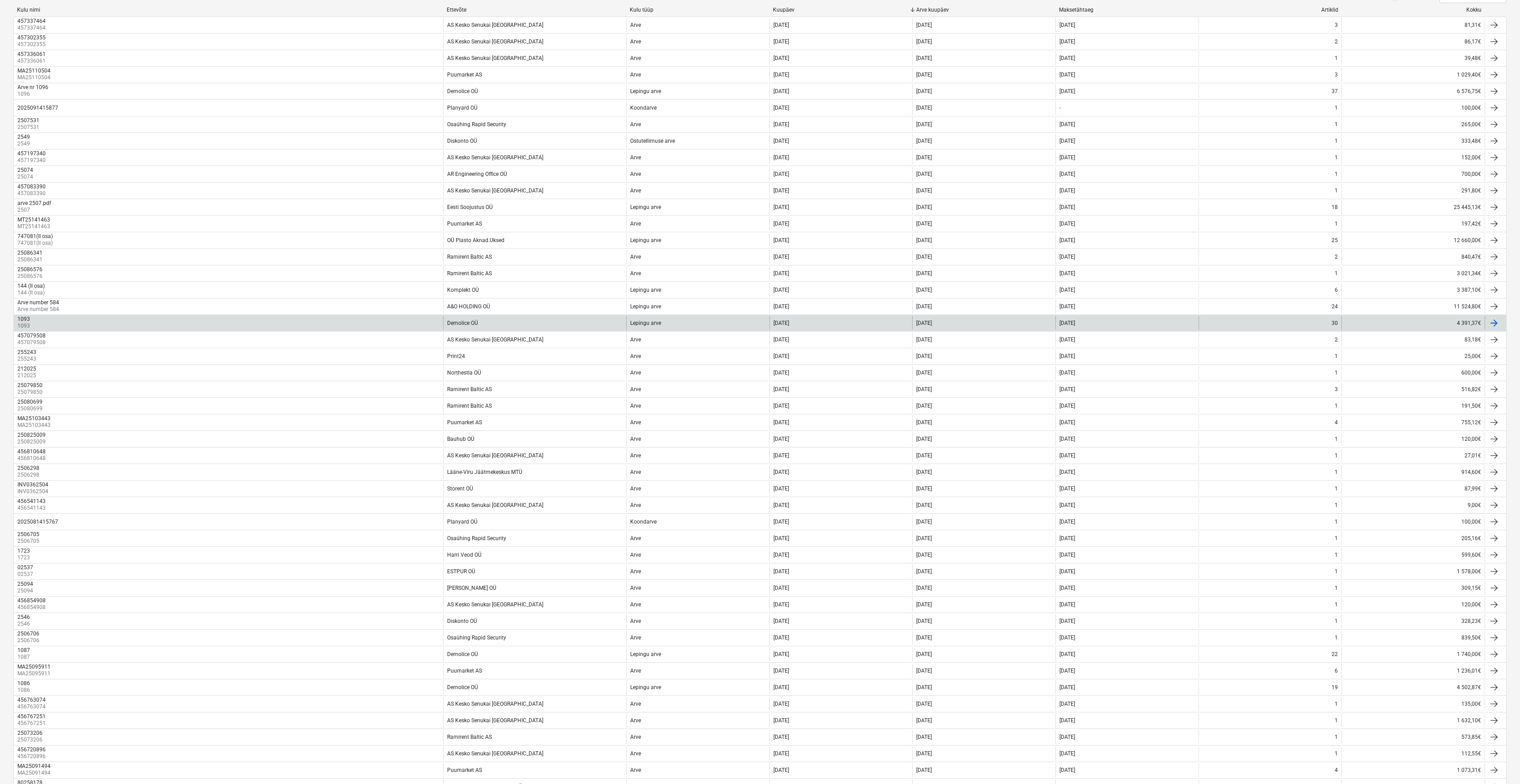
scroll to position [92, 0]
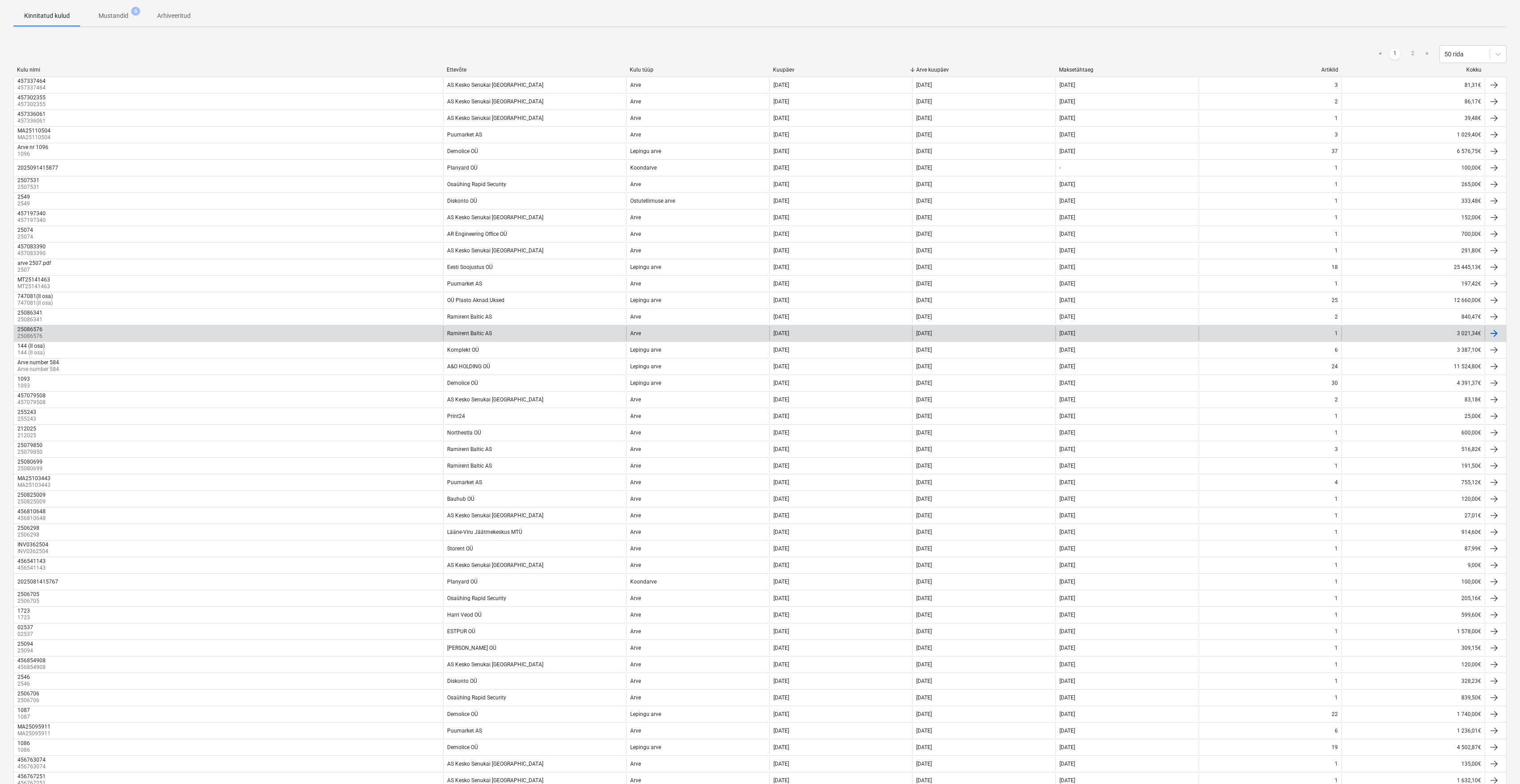
click at [435, 333] on div "25086576 25086576" at bounding box center [228, 333] width 429 height 14
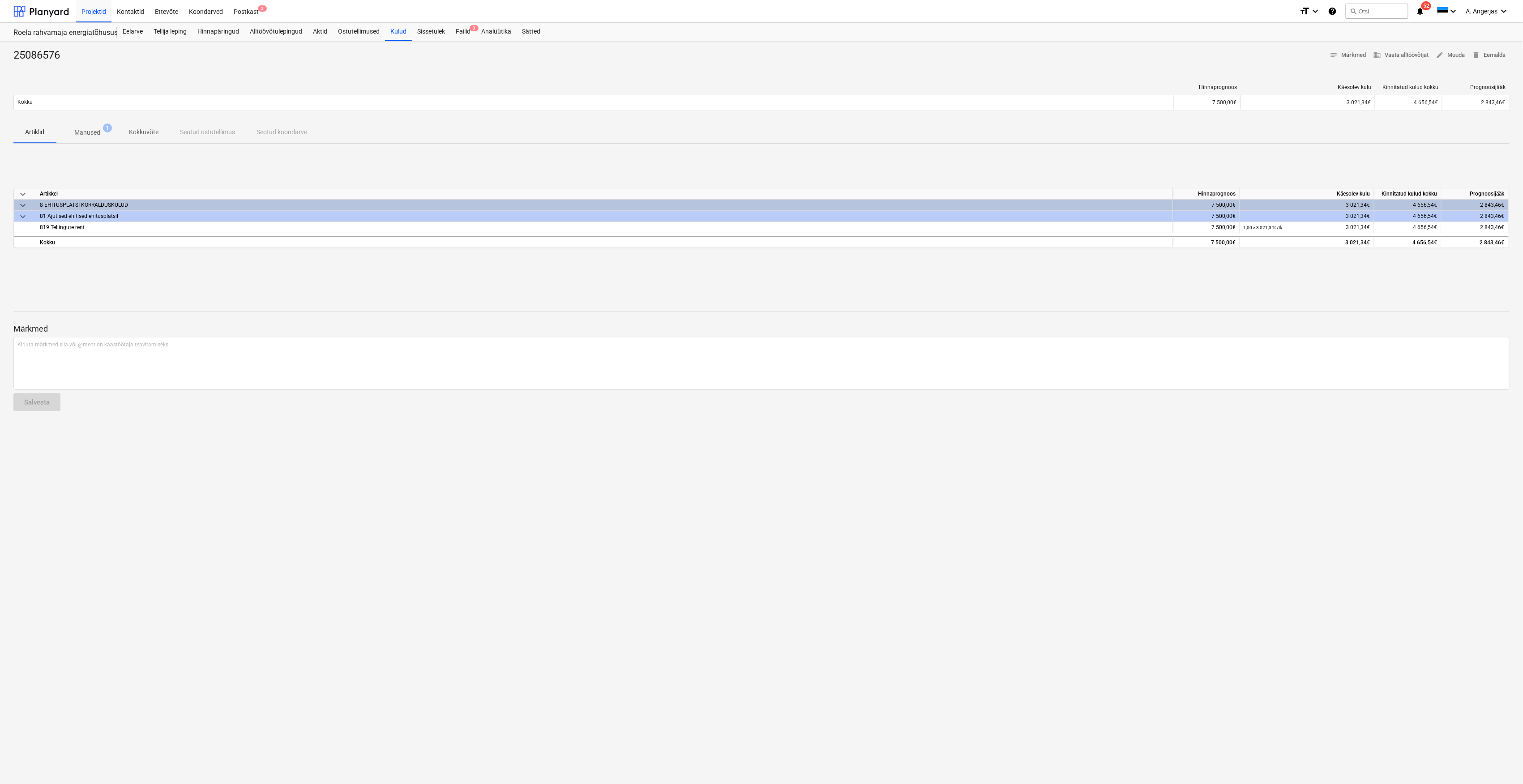
click at [98, 127] on span "Manused 1" at bounding box center [87, 132] width 62 height 16
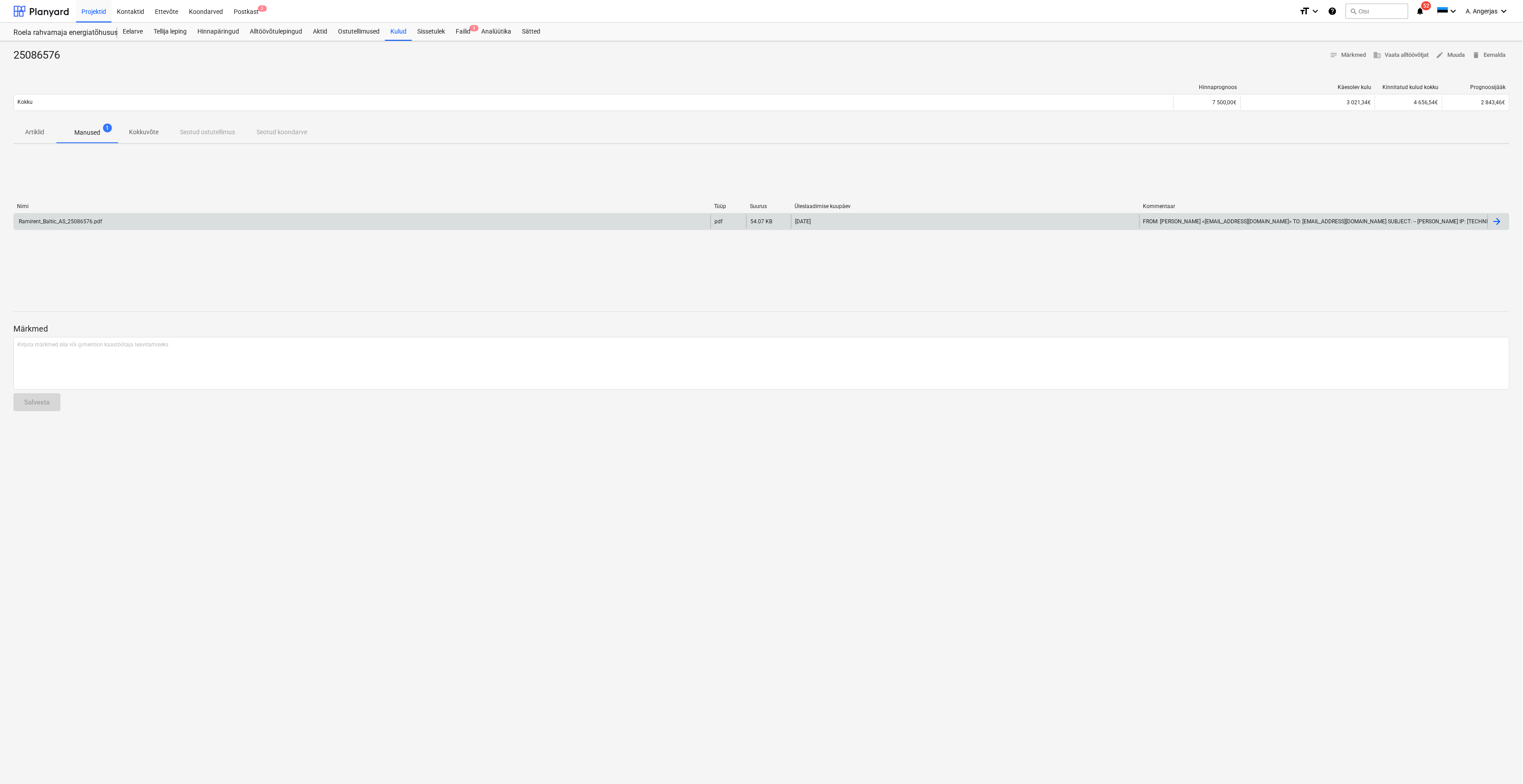
click at [189, 222] on div "Ramirent_Baltic_AS_25086576.pdf" at bounding box center [361, 221] width 696 height 14
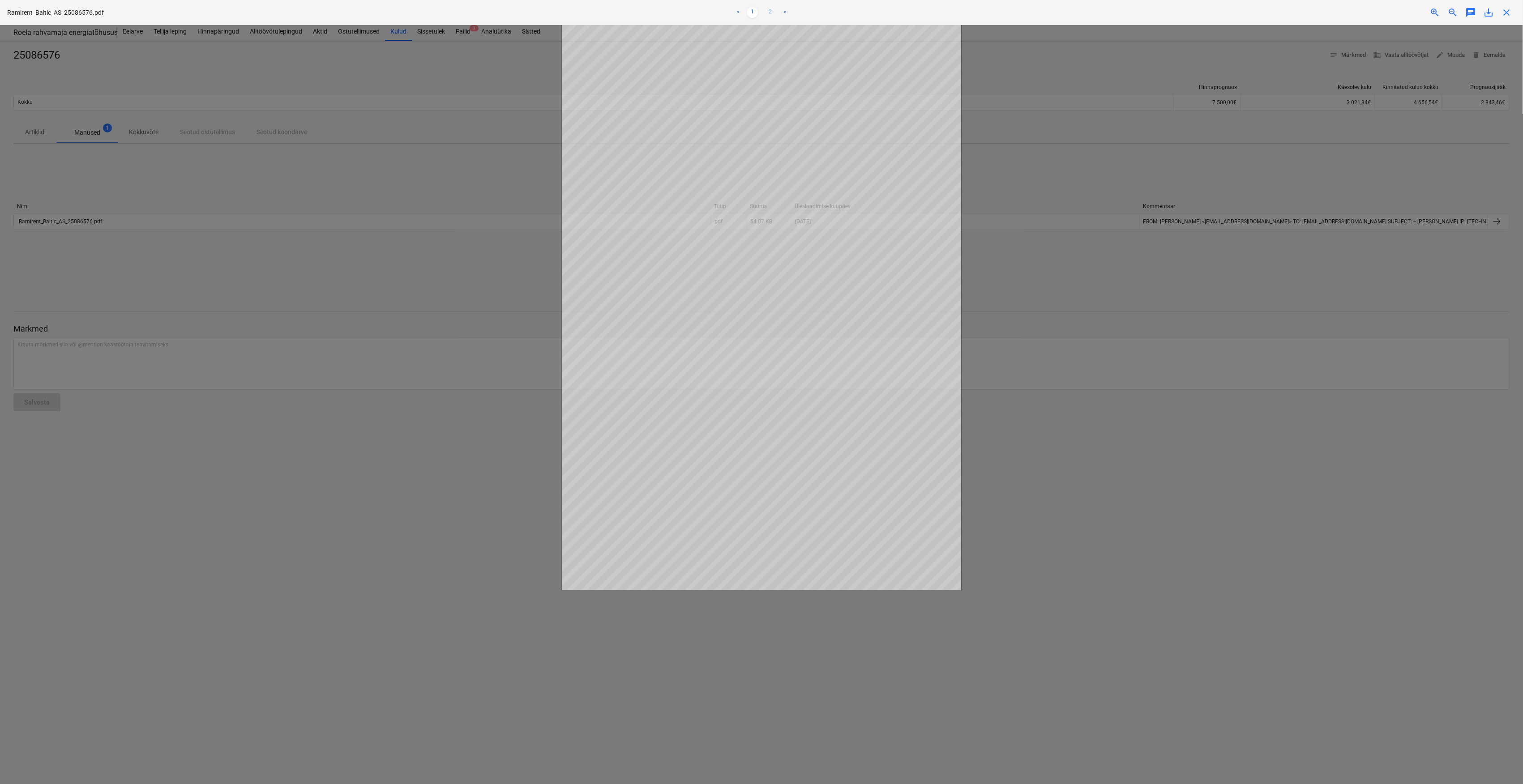
click at [770, 15] on link "2" at bounding box center [770, 12] width 11 height 11
click at [751, 11] on link "1" at bounding box center [752, 12] width 11 height 11
click at [770, 13] on link "2" at bounding box center [770, 12] width 11 height 11
click at [494, 427] on div at bounding box center [762, 404] width 1523 height 759
click at [738, 11] on link "<" at bounding box center [738, 12] width 11 height 11
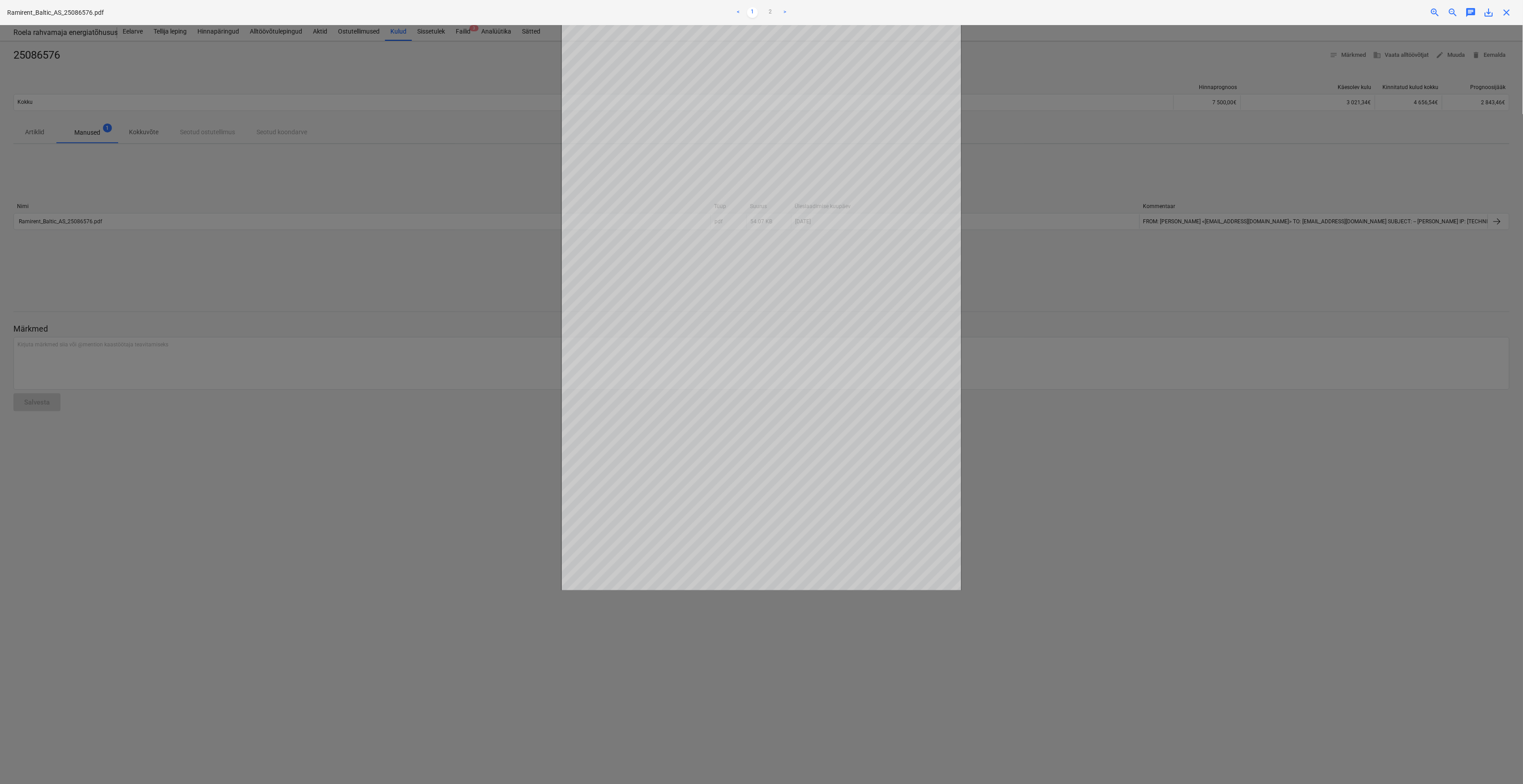
click at [358, 136] on div at bounding box center [762, 404] width 1523 height 759
click at [1504, 14] on span "close" at bounding box center [1507, 12] width 11 height 11
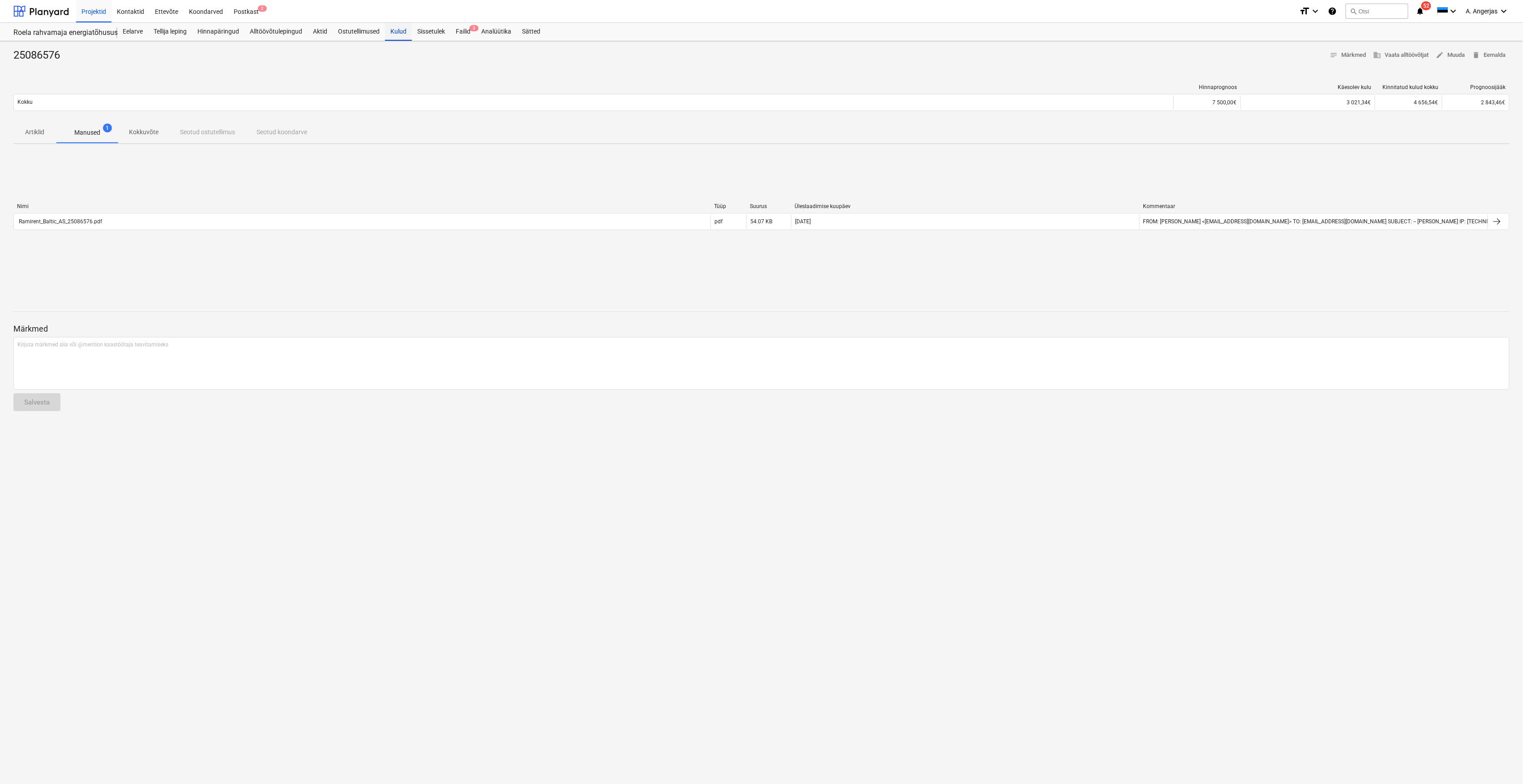
click at [410, 36] on div "Kulud" at bounding box center [399, 31] width 27 height 18
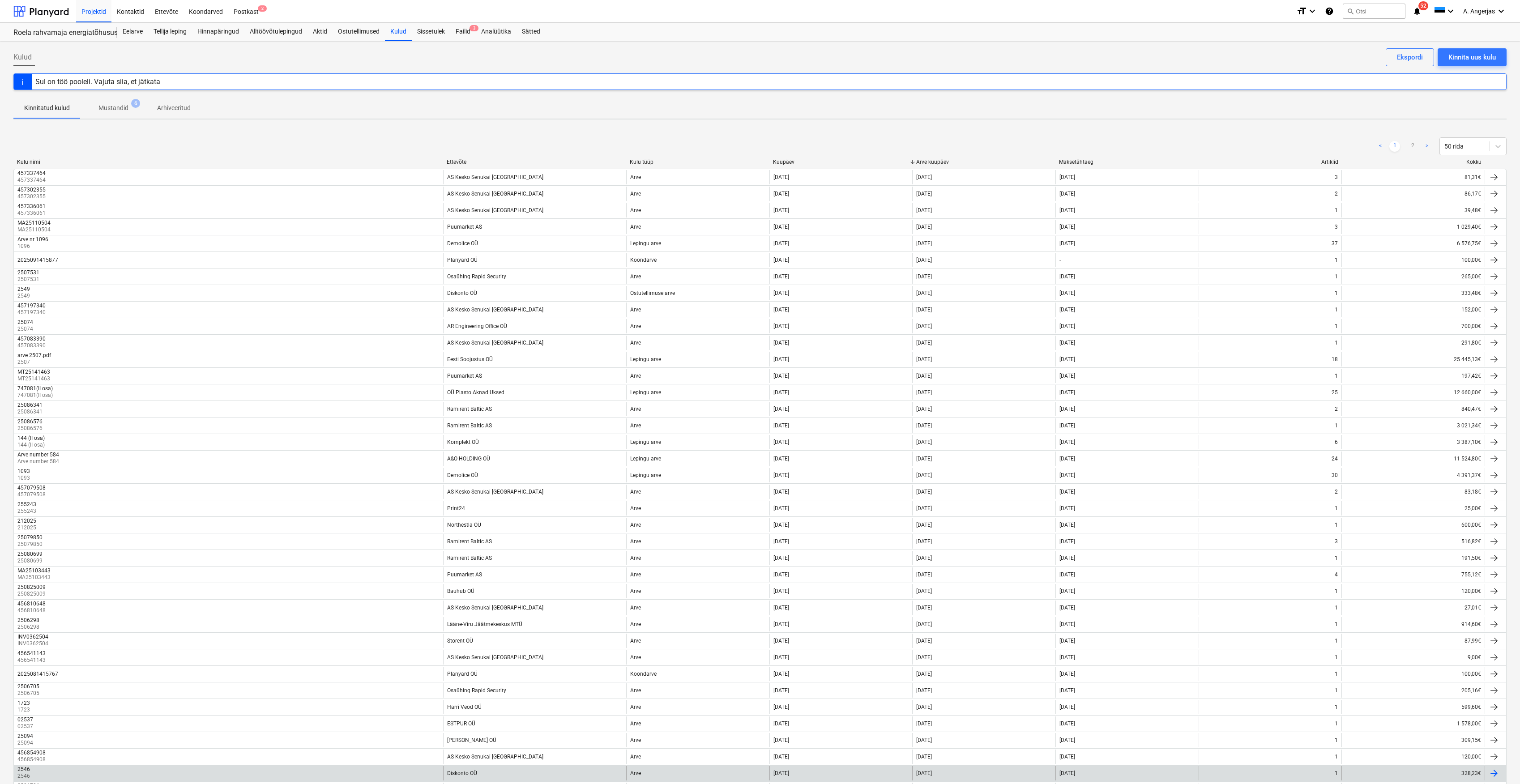
scroll to position [271, 0]
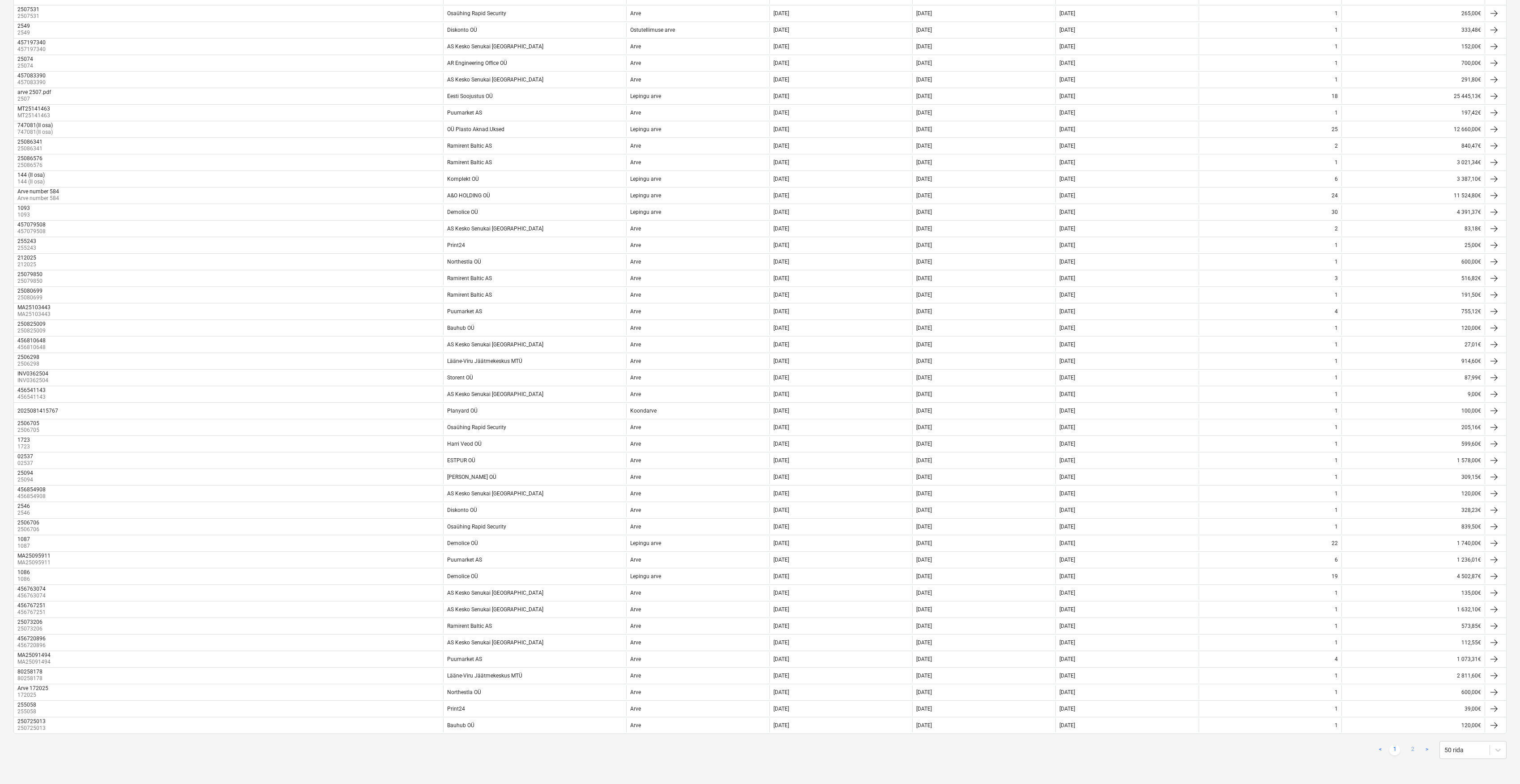
click at [1410, 747] on link "2" at bounding box center [1413, 750] width 11 height 11
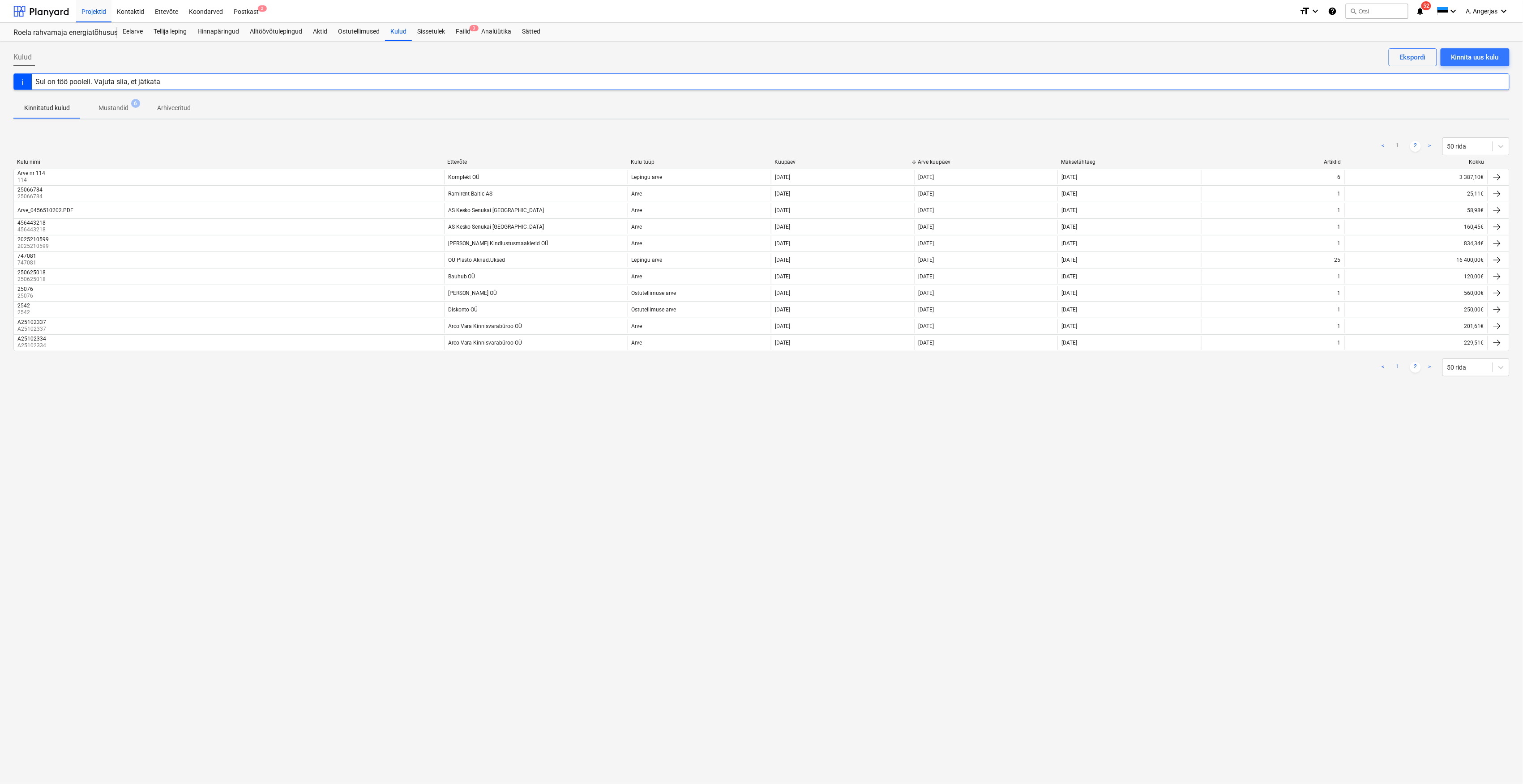
click at [1398, 370] on link "1" at bounding box center [1398, 367] width 11 height 11
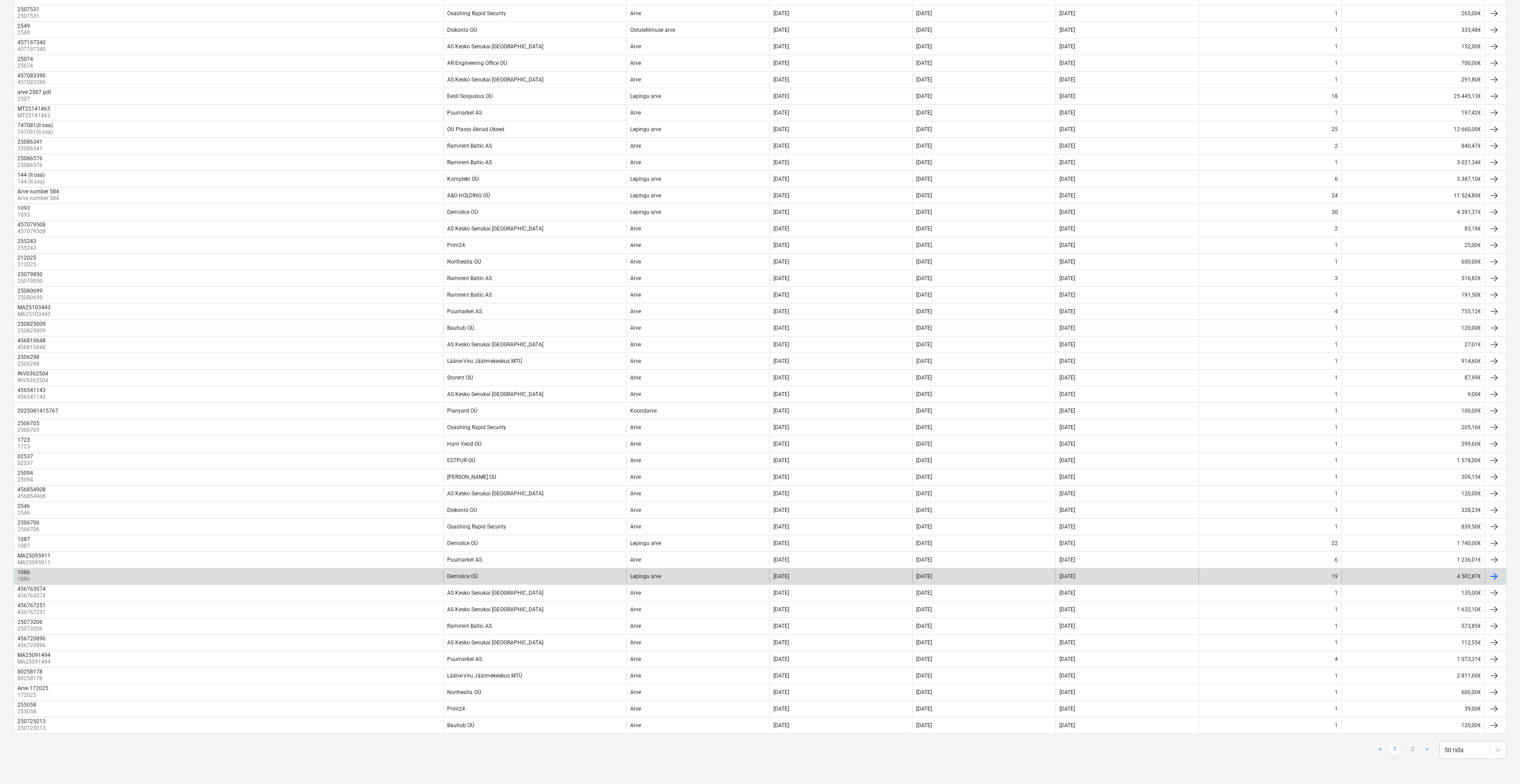
scroll to position [271, 0]
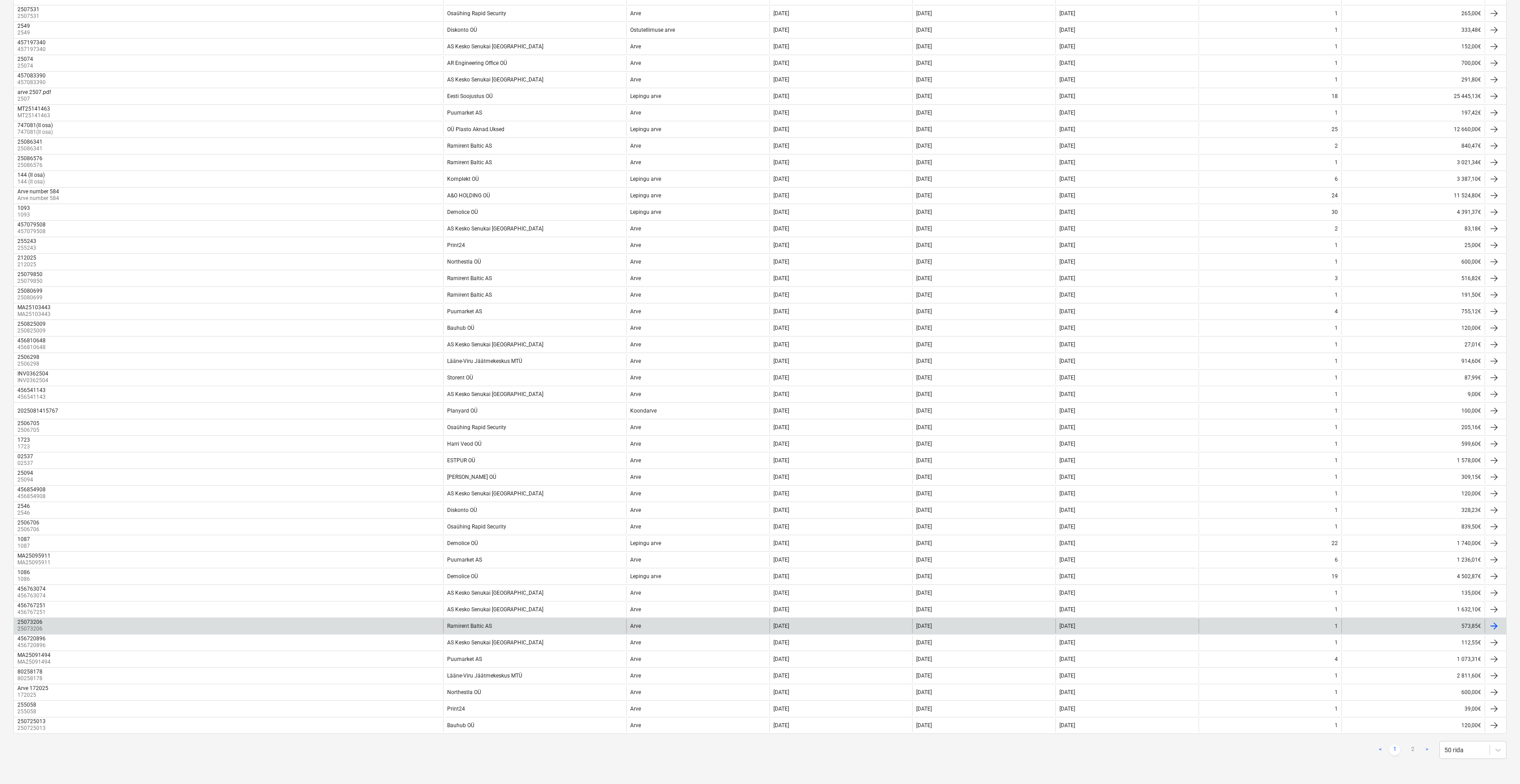
click at [453, 626] on div "Ramirent Baltic AS" at bounding box center [469, 626] width 45 height 6
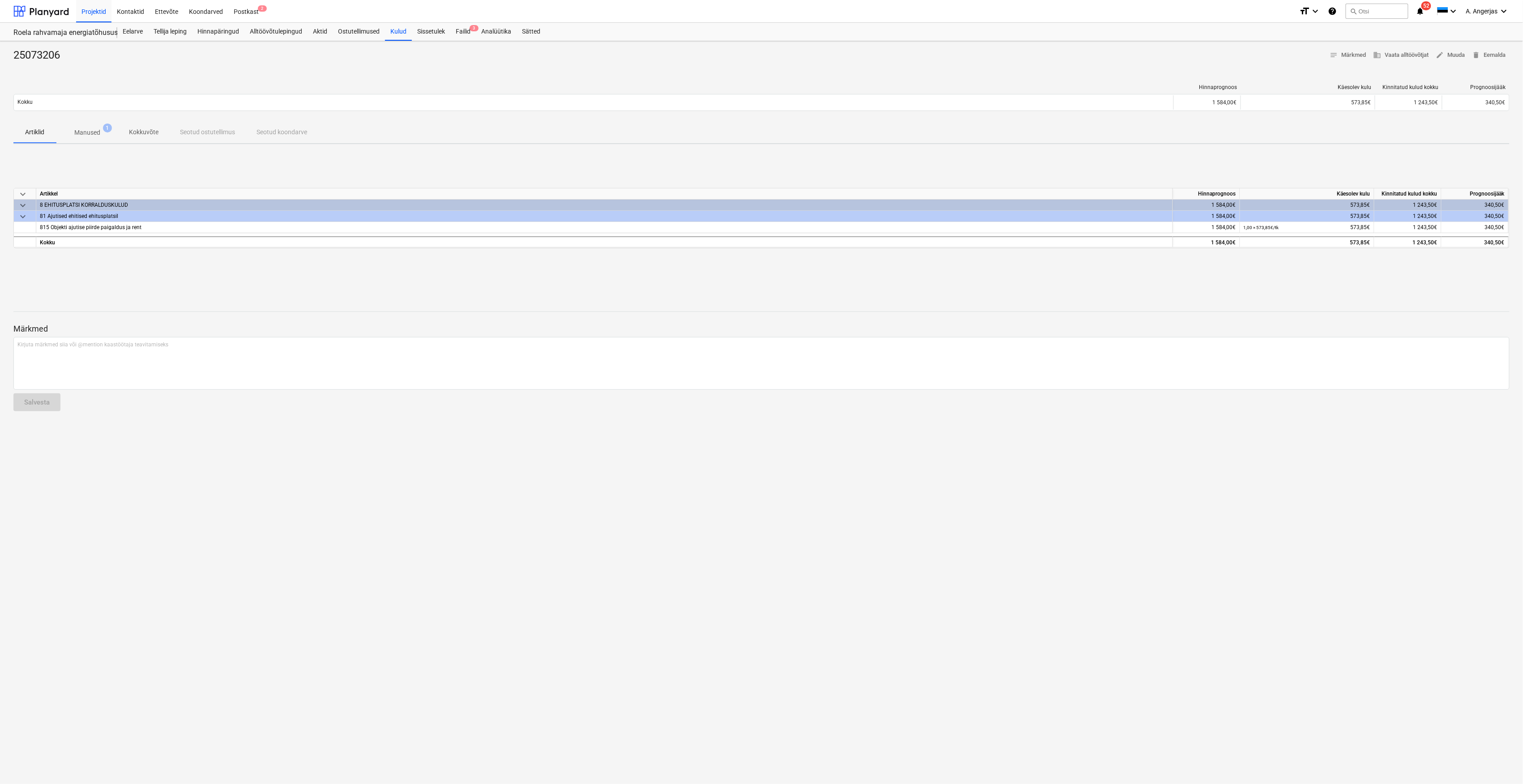
click at [70, 128] on span "Manused 1" at bounding box center [87, 132] width 62 height 16
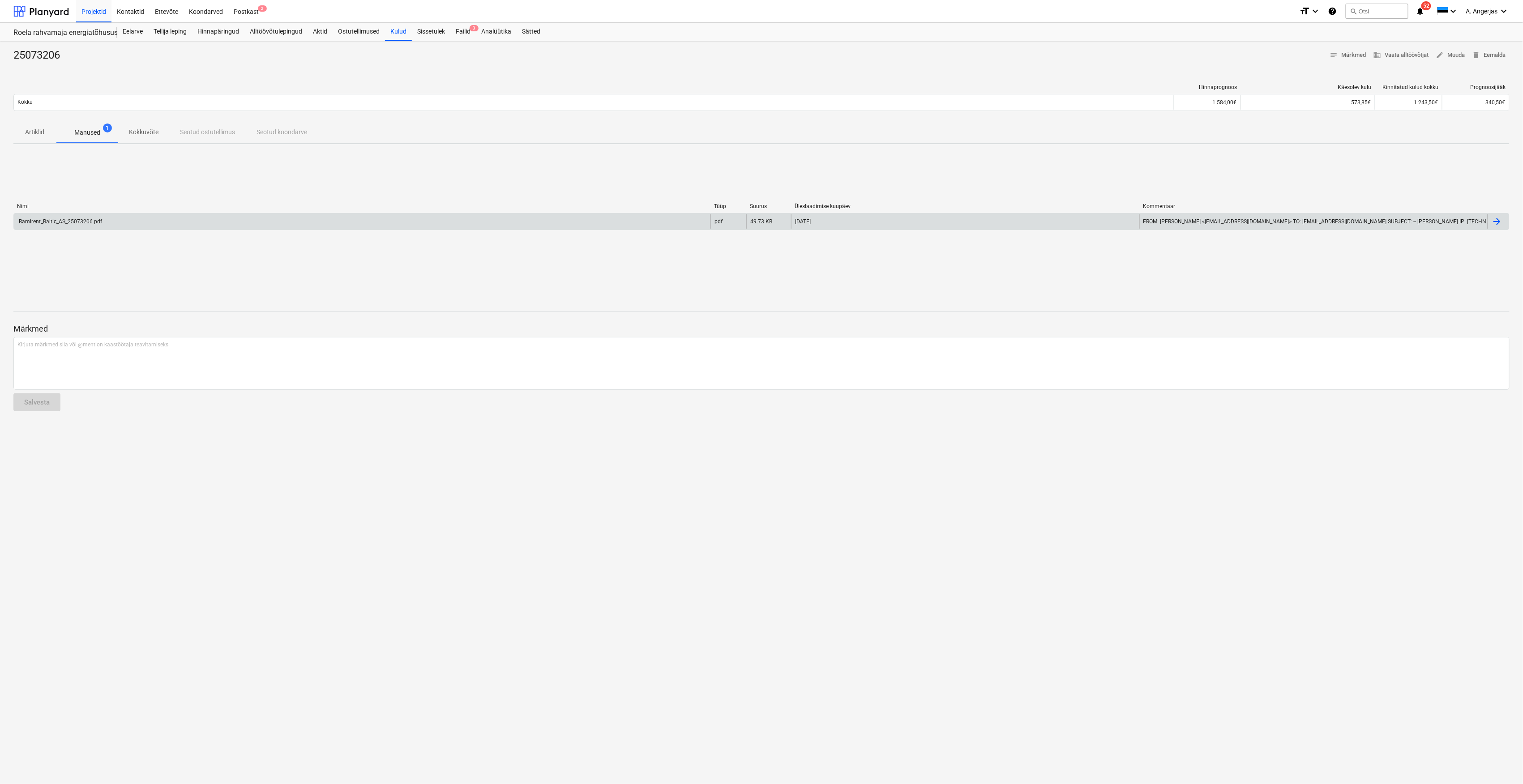
click at [80, 215] on div "Ramirent_Baltic_AS_25073206.pdf" at bounding box center [361, 221] width 696 height 14
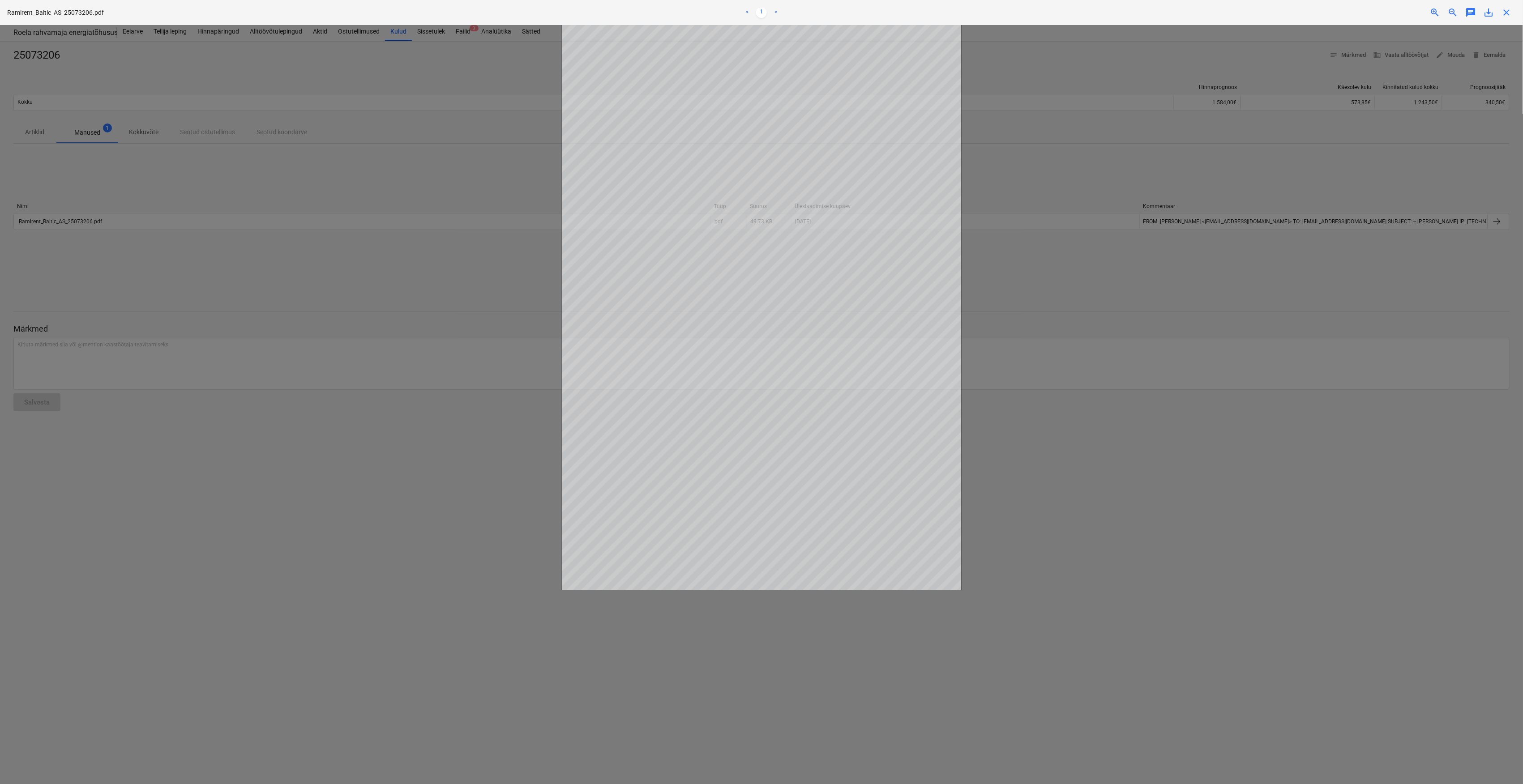
click at [479, 433] on div at bounding box center [762, 404] width 1523 height 759
click at [1505, 14] on span "close" at bounding box center [1507, 12] width 11 height 11
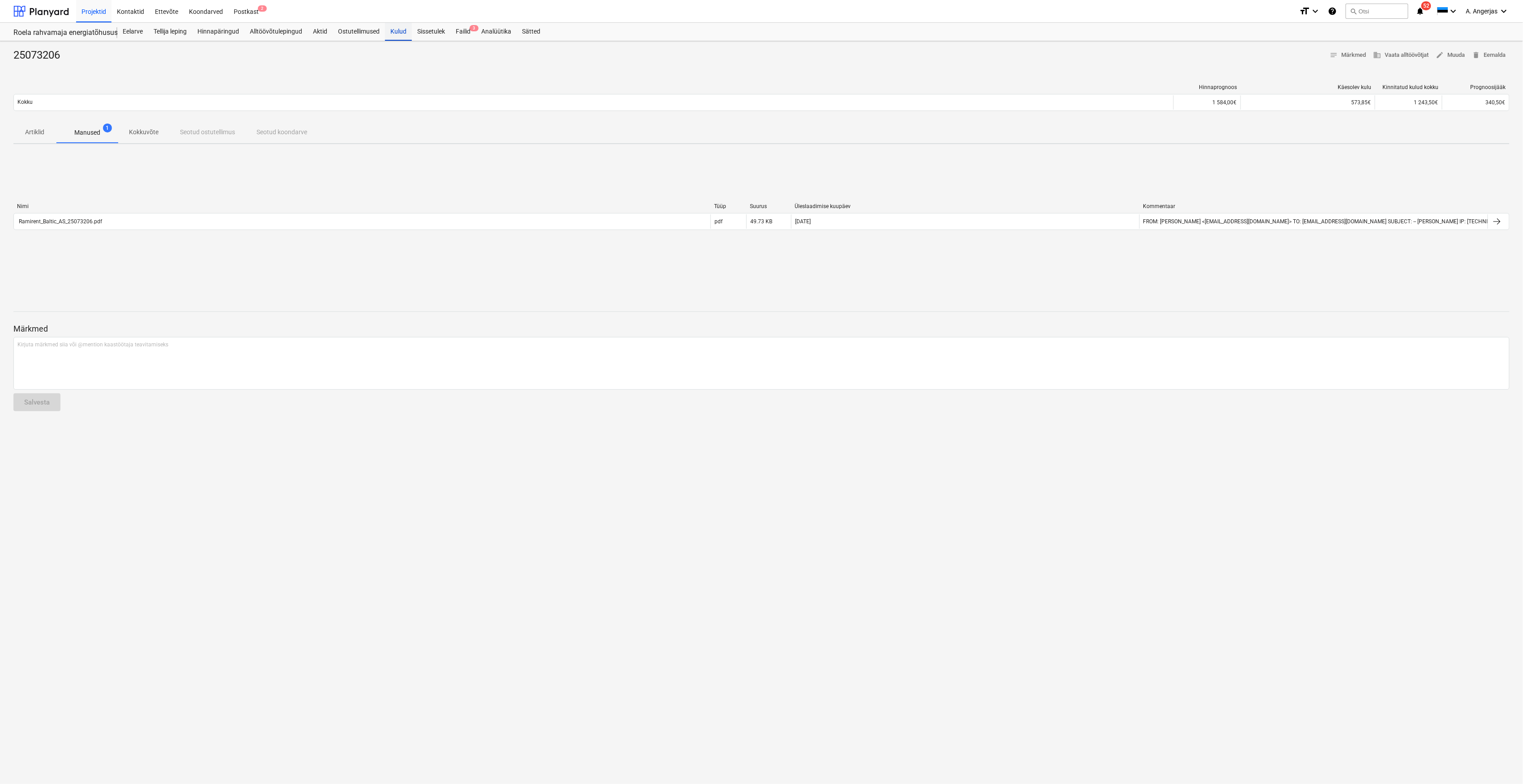
click at [400, 29] on div "Kulud" at bounding box center [399, 31] width 27 height 18
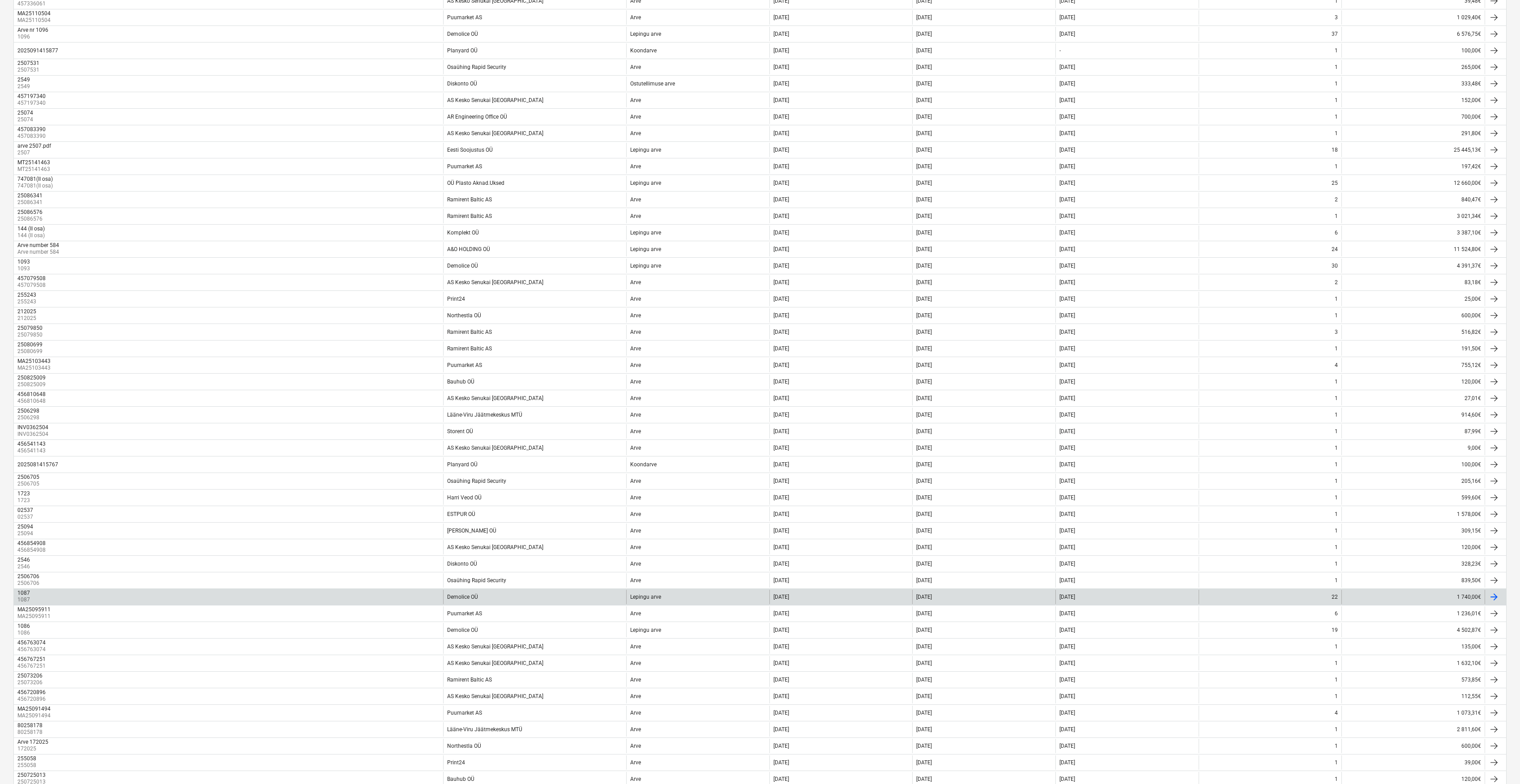
scroll to position [238, 0]
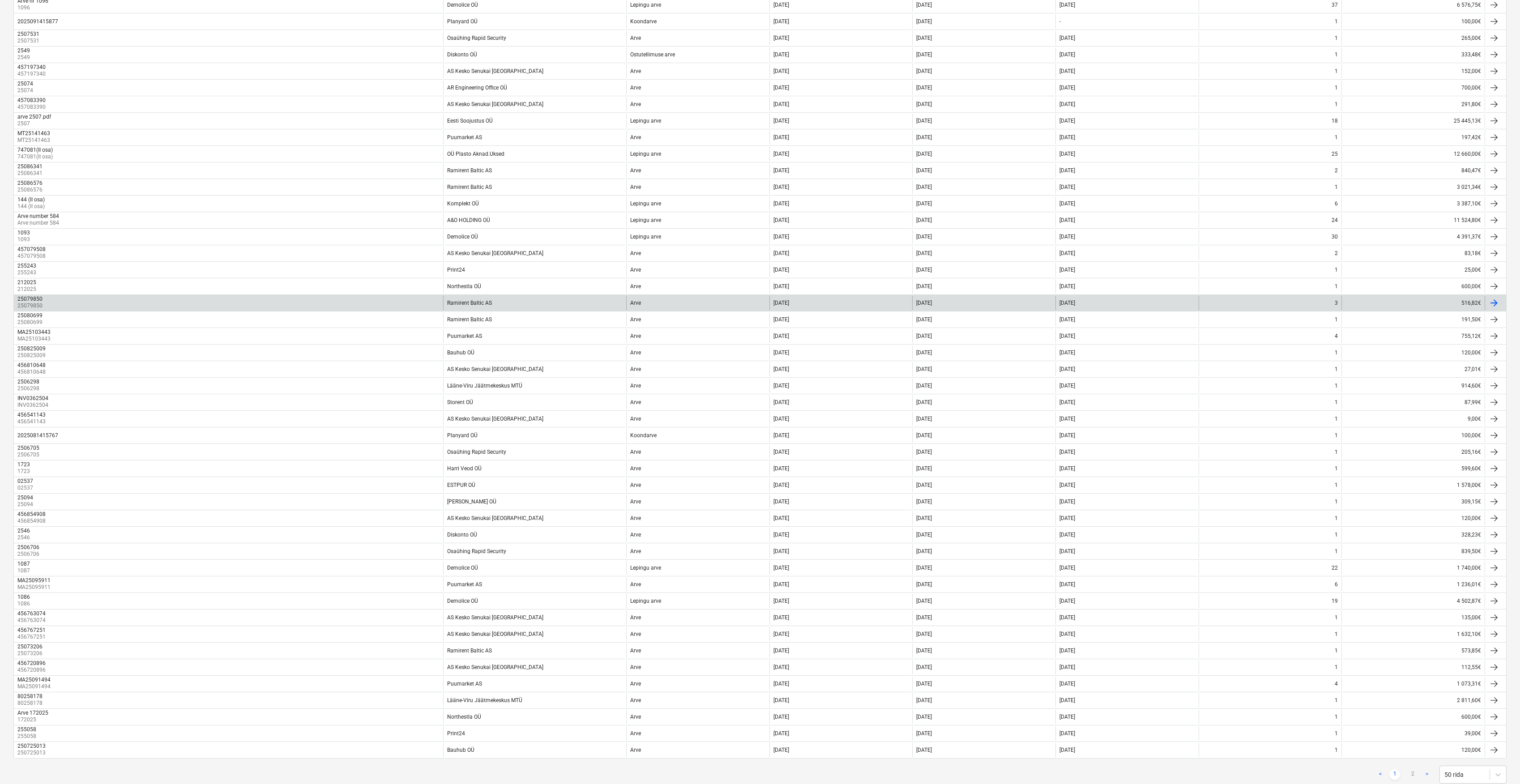
click at [431, 310] on div "25079850 25079850" at bounding box center [228, 303] width 429 height 14
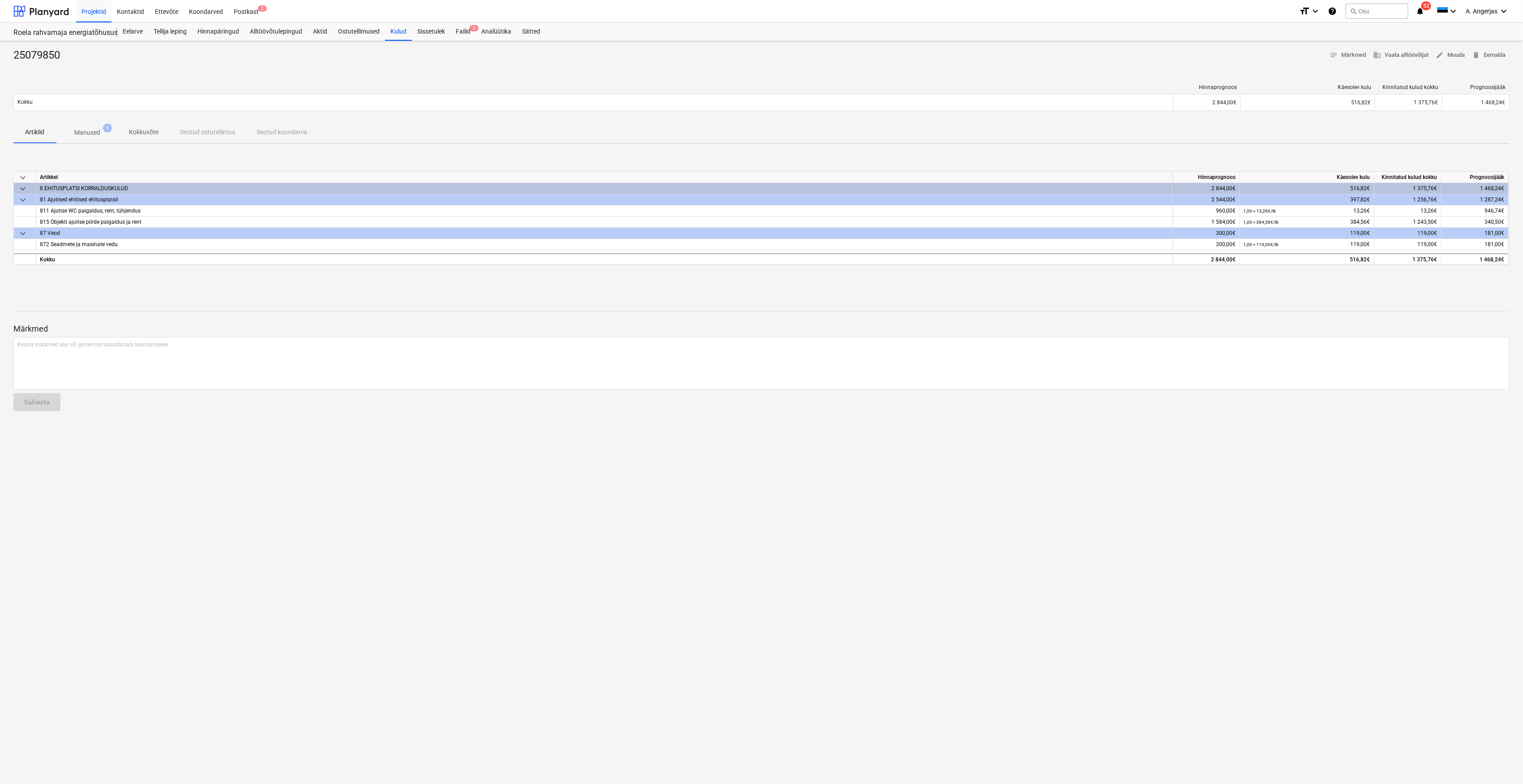
click at [87, 137] on p "Manused" at bounding box center [87, 132] width 26 height 9
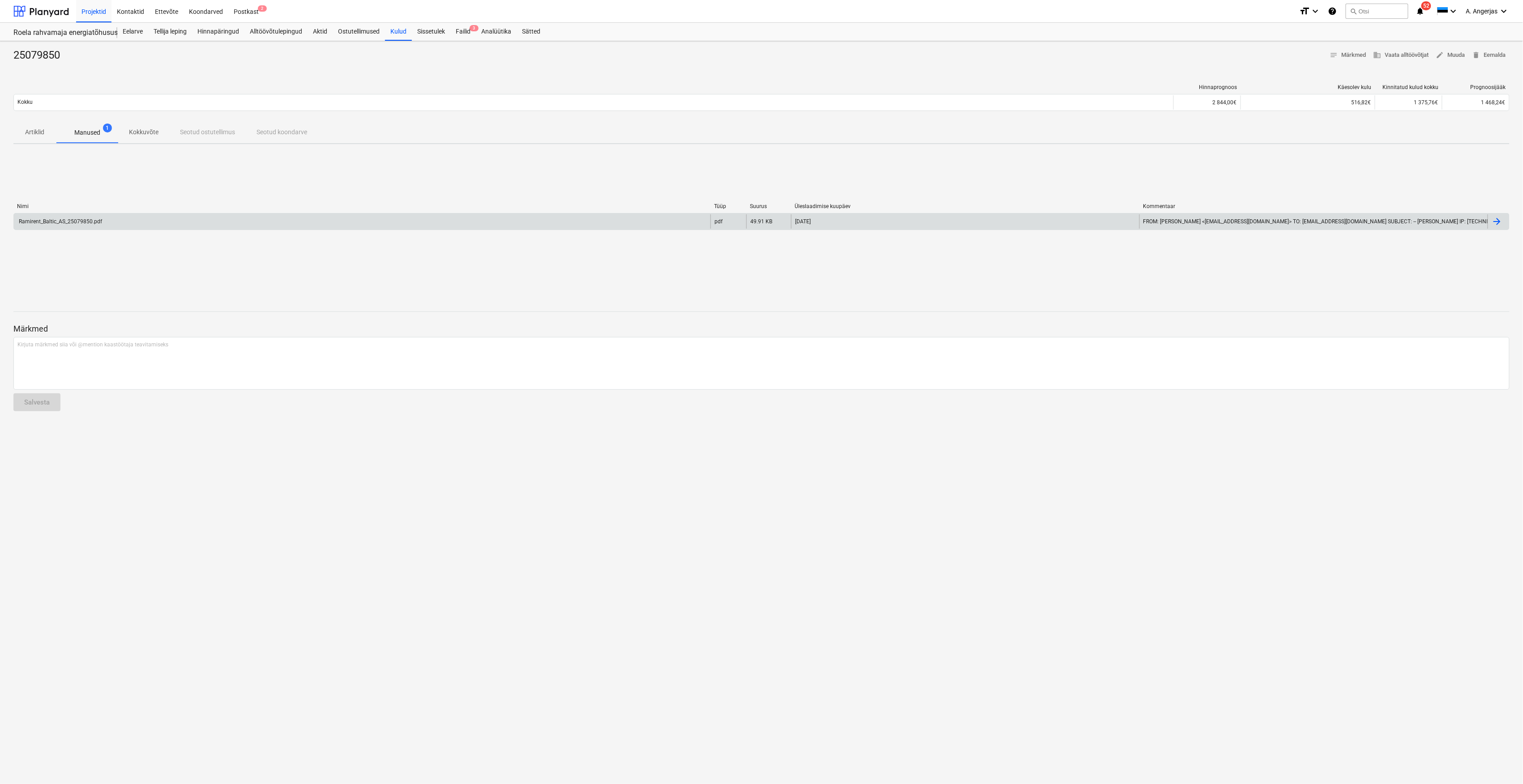
click at [92, 229] on div "Ramirent_Baltic_AS_25079850.pdf pdf 49.91 KB [DATE] FROM: [PERSON_NAME] <[EMAIL…" at bounding box center [762, 222] width 1497 height 17
click at [188, 225] on div "Ramirent_Baltic_AS_25079850.pdf" at bounding box center [361, 221] width 696 height 14
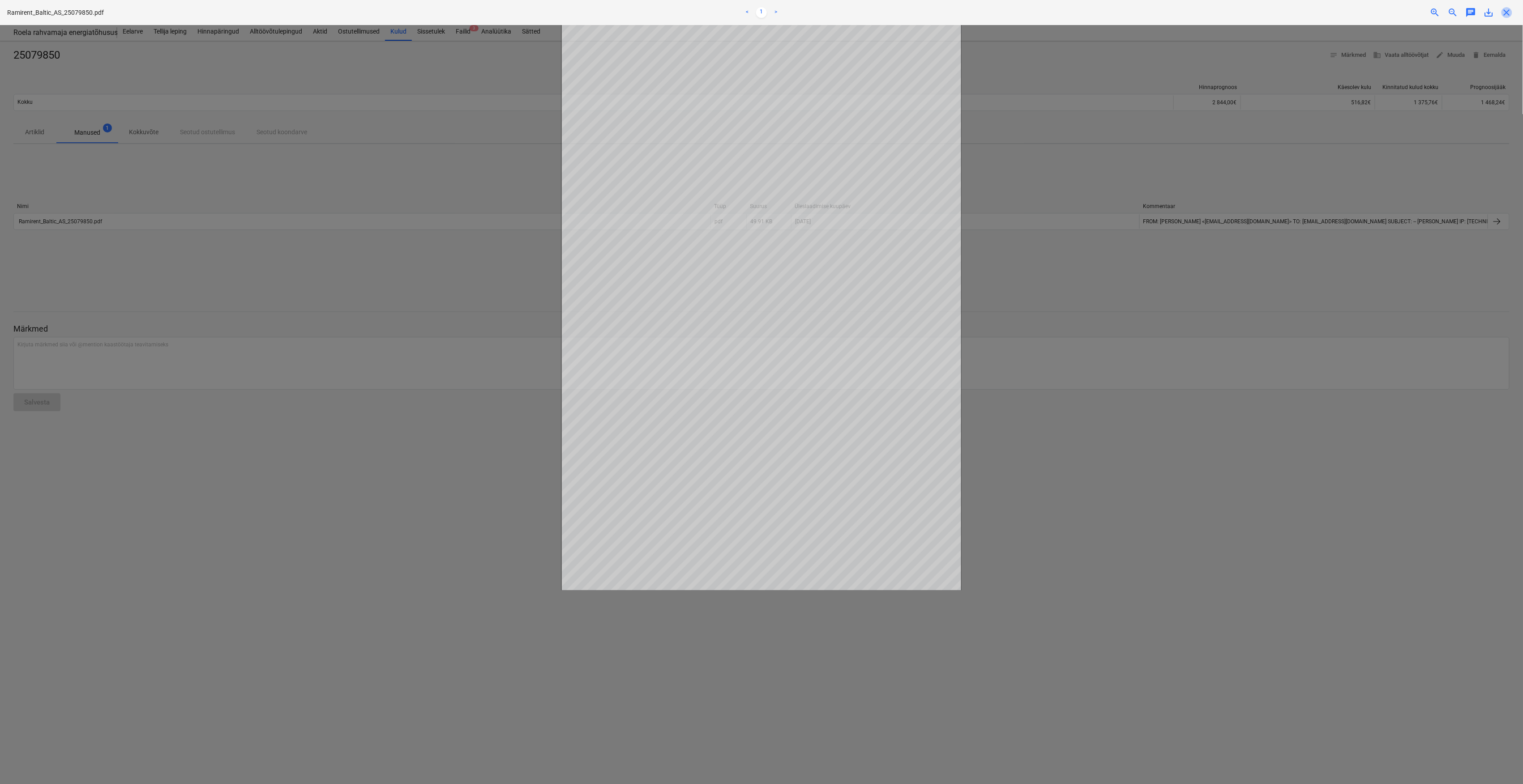
click at [1510, 15] on span "close" at bounding box center [1507, 12] width 11 height 11
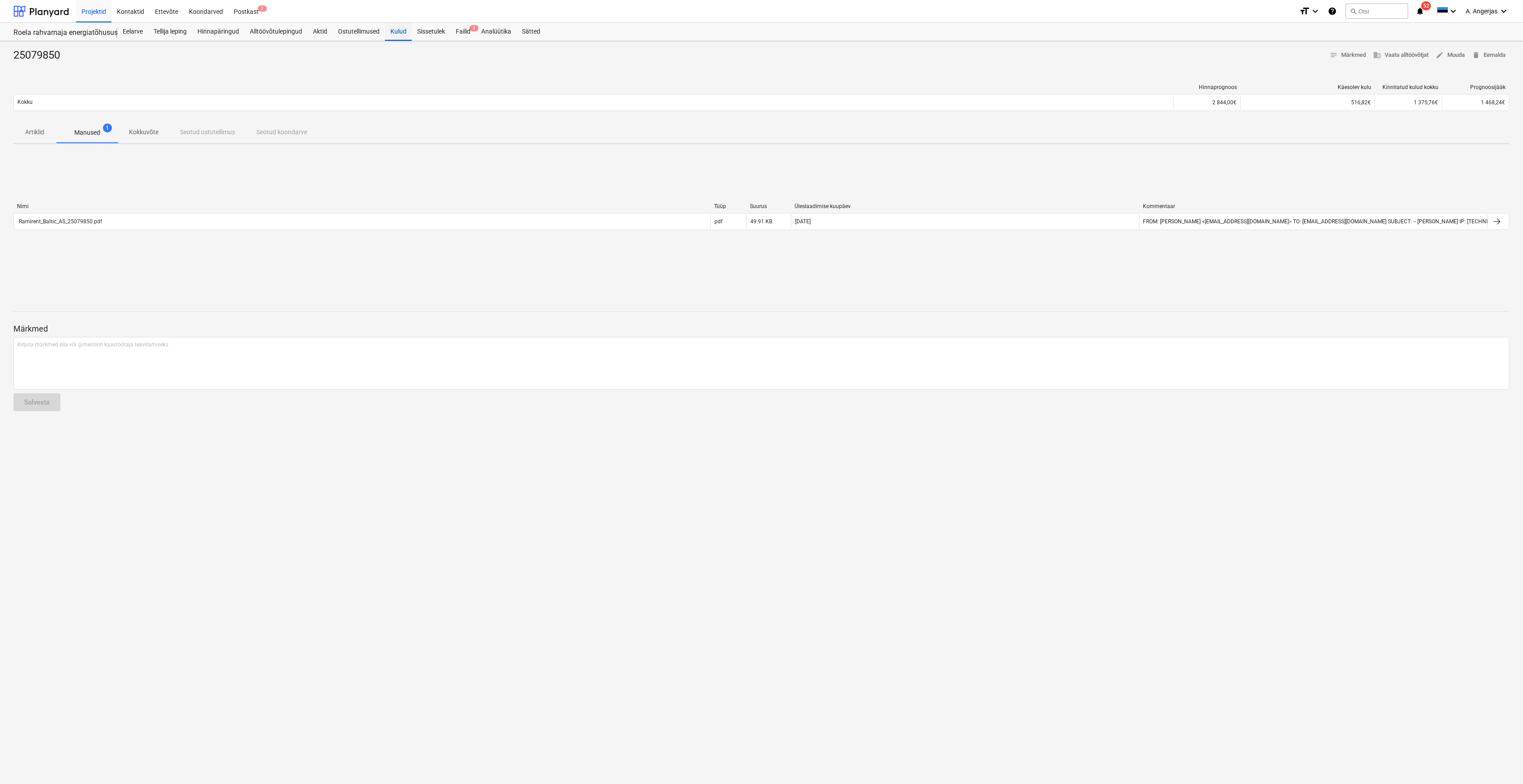
click at [393, 29] on div "Kulud" at bounding box center [399, 31] width 27 height 18
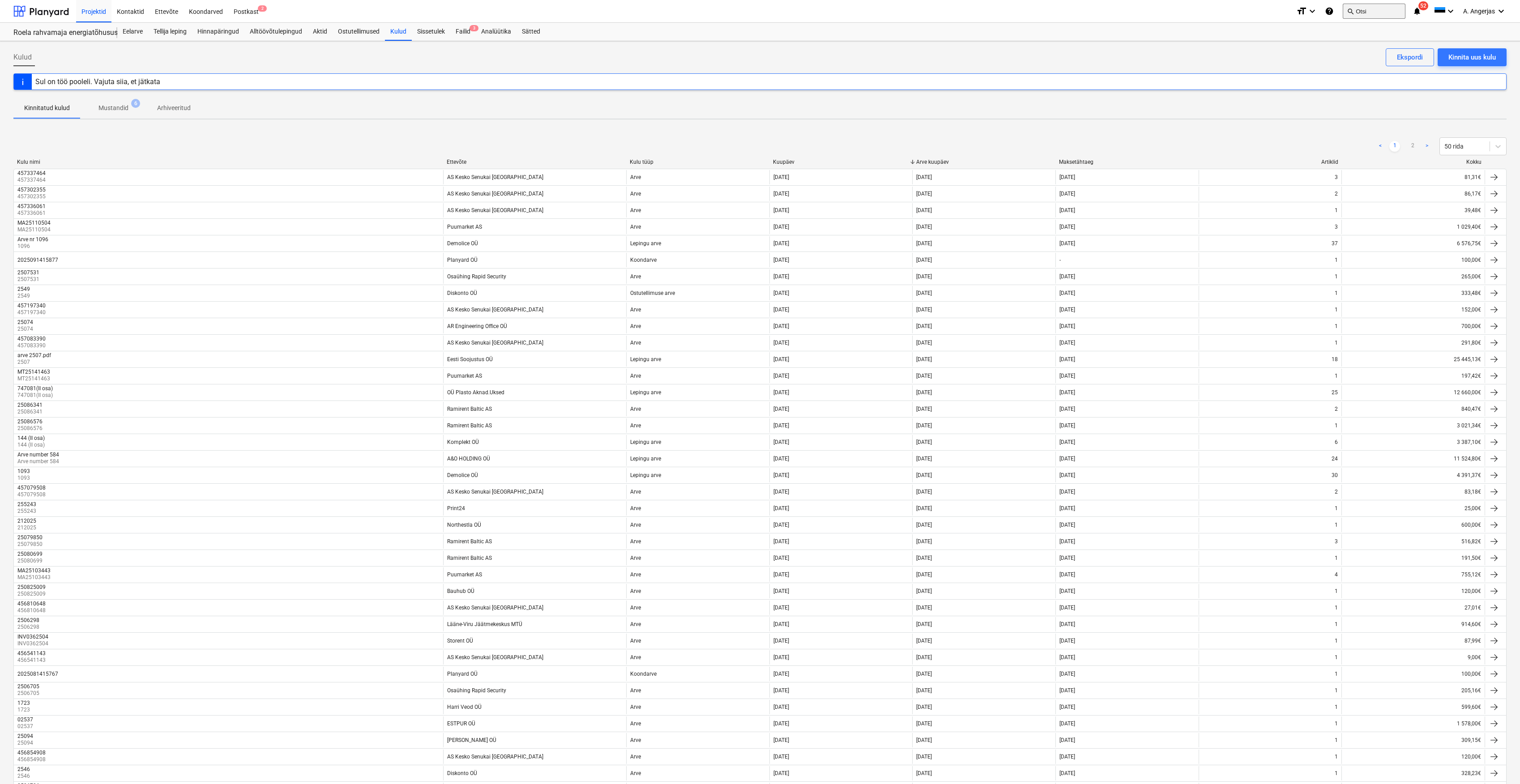
click at [1364, 8] on button "search Otsi" at bounding box center [1375, 11] width 63 height 15
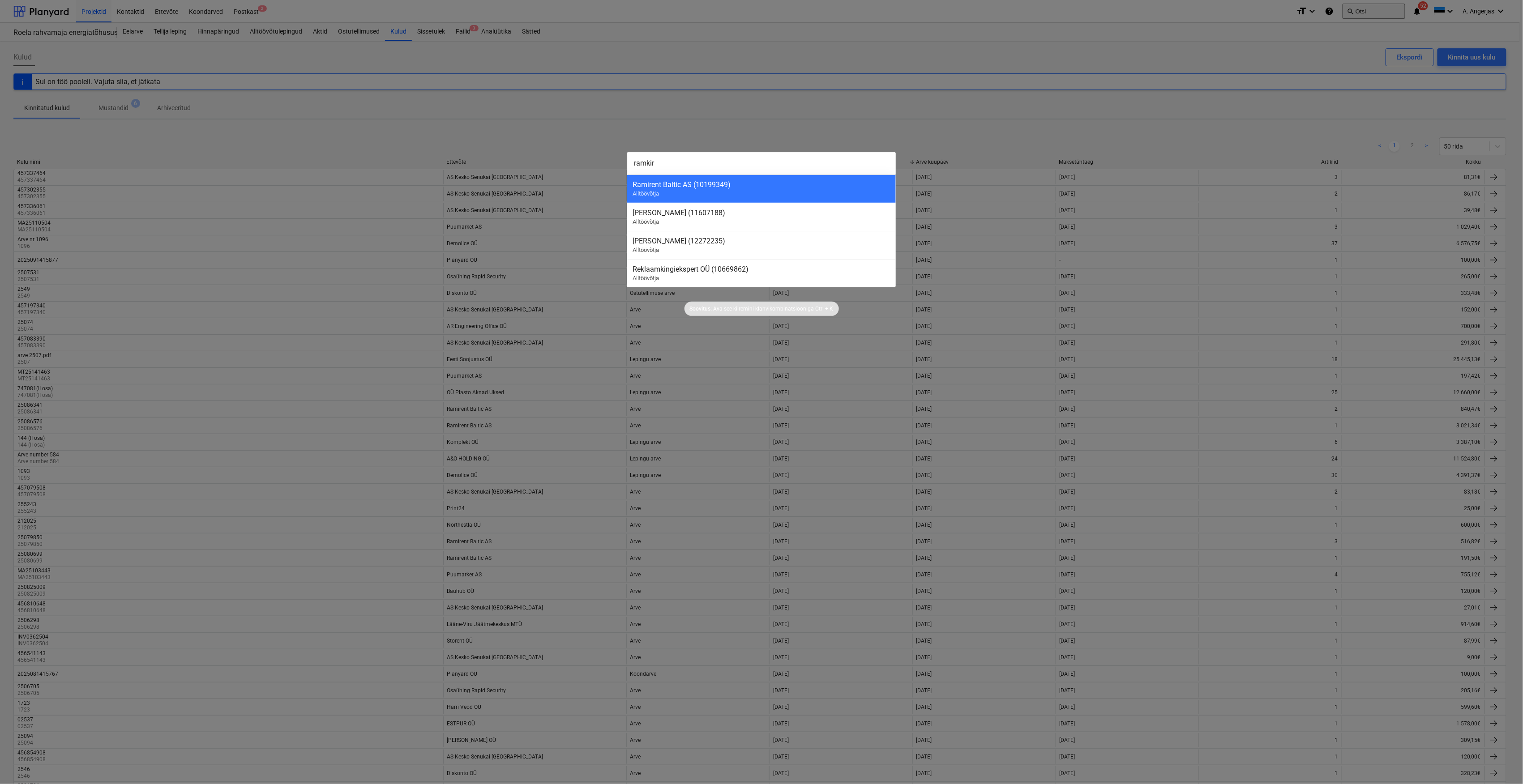
type input "ramkire"
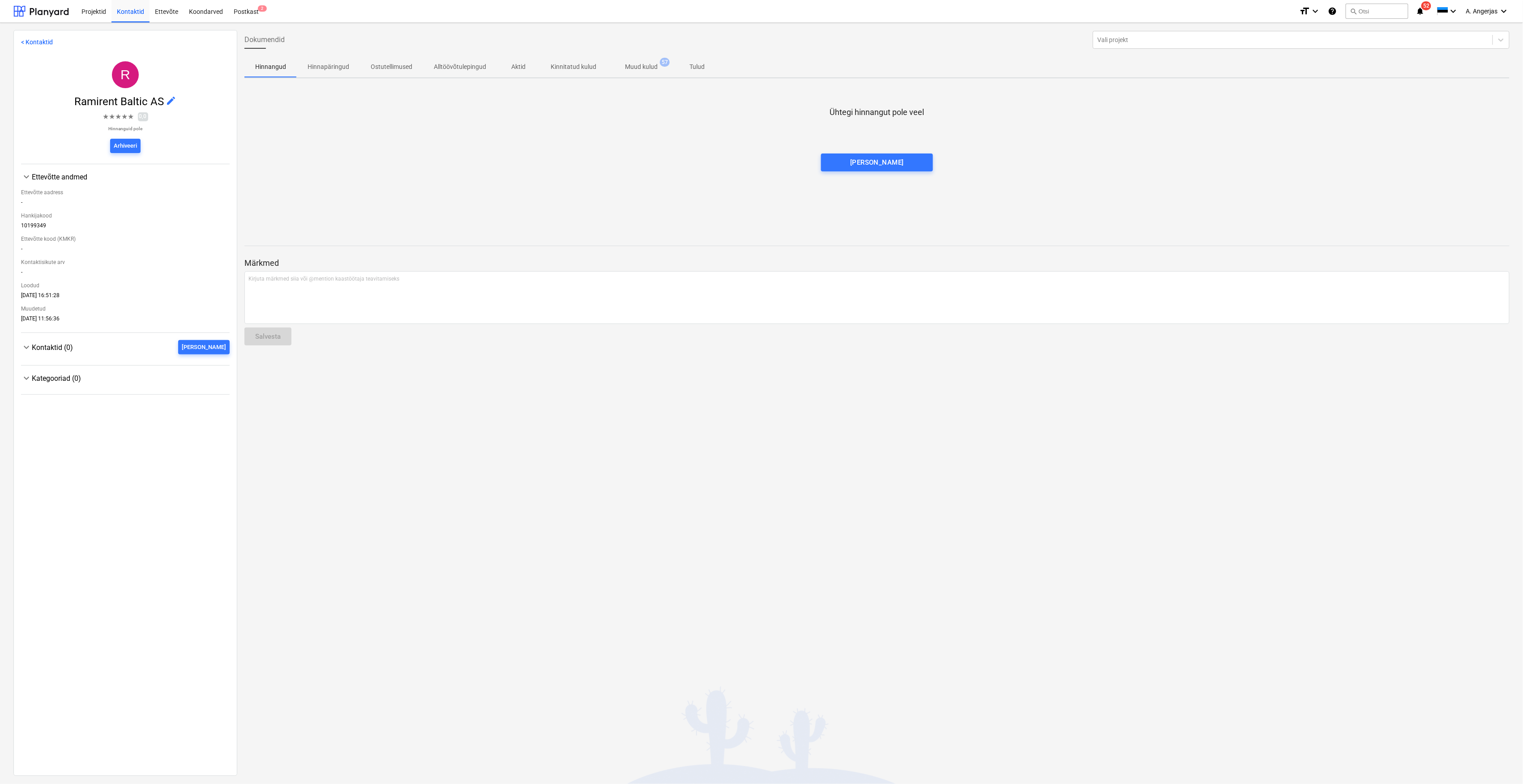
click at [641, 67] on p "Muud kulud" at bounding box center [641, 67] width 33 height 9
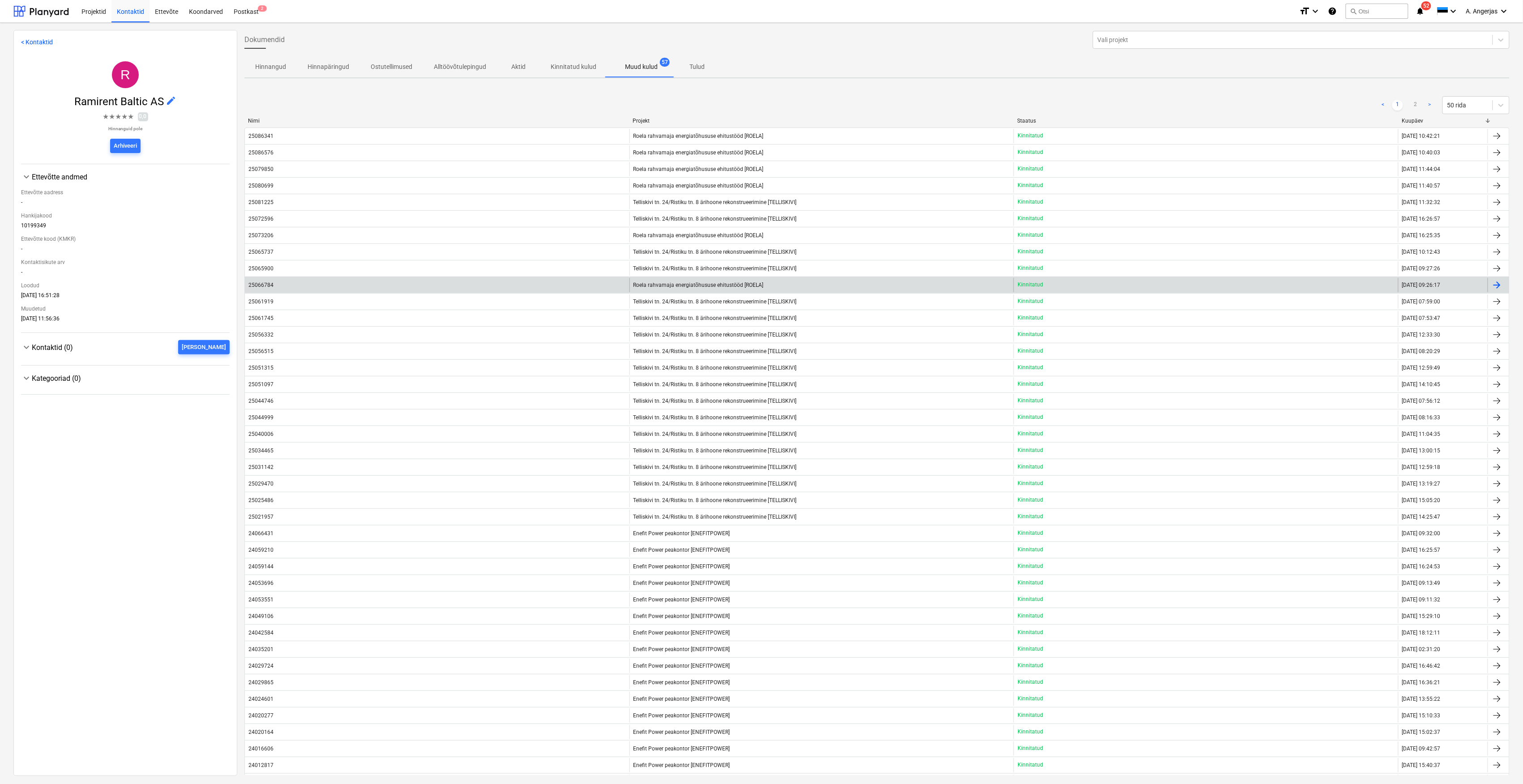
click at [691, 287] on span "Roela rahvamaja energiatõhususe ehitustööd [ROELA]" at bounding box center [699, 284] width 130 height 6
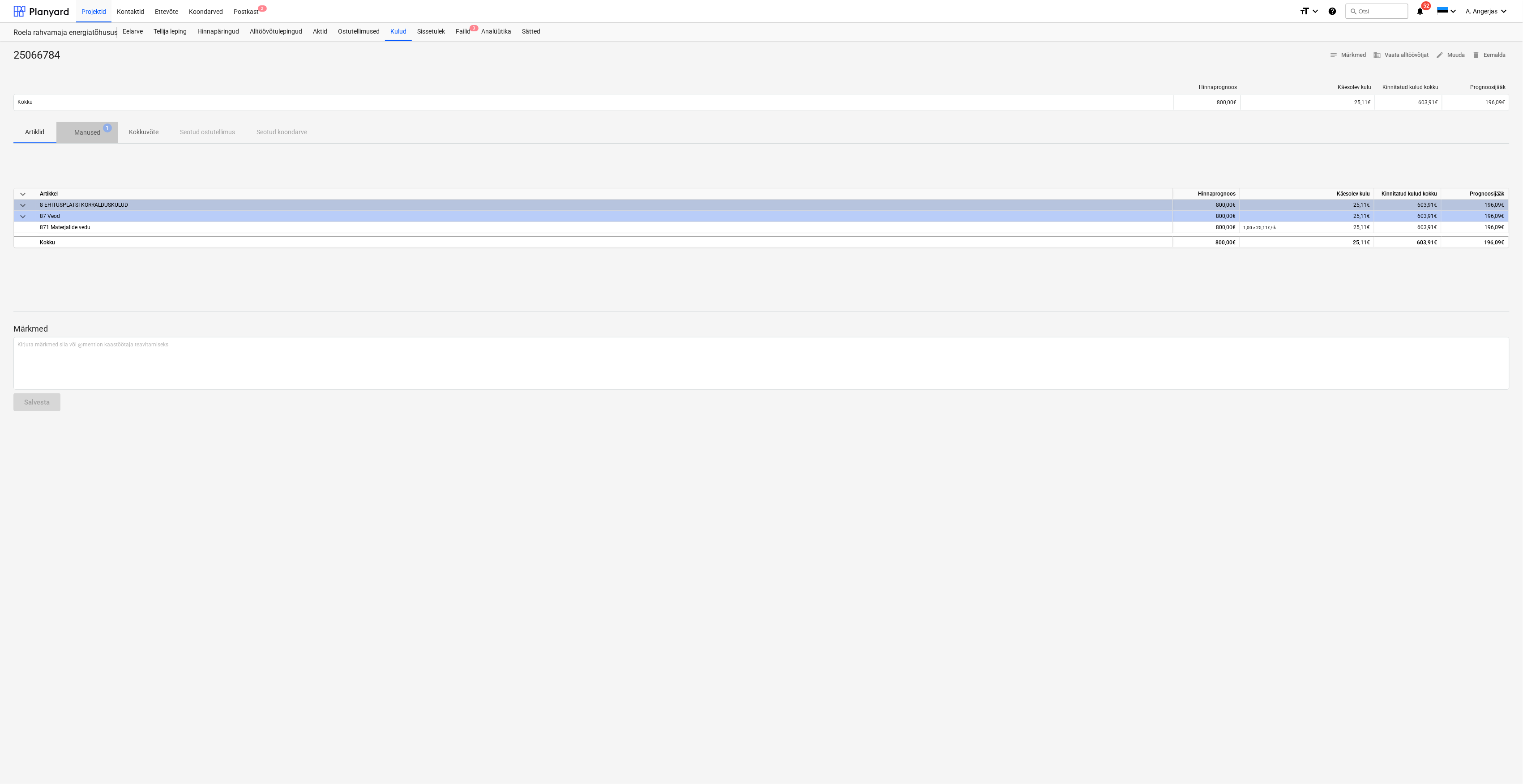
click at [75, 129] on p "Manused" at bounding box center [87, 132] width 26 height 9
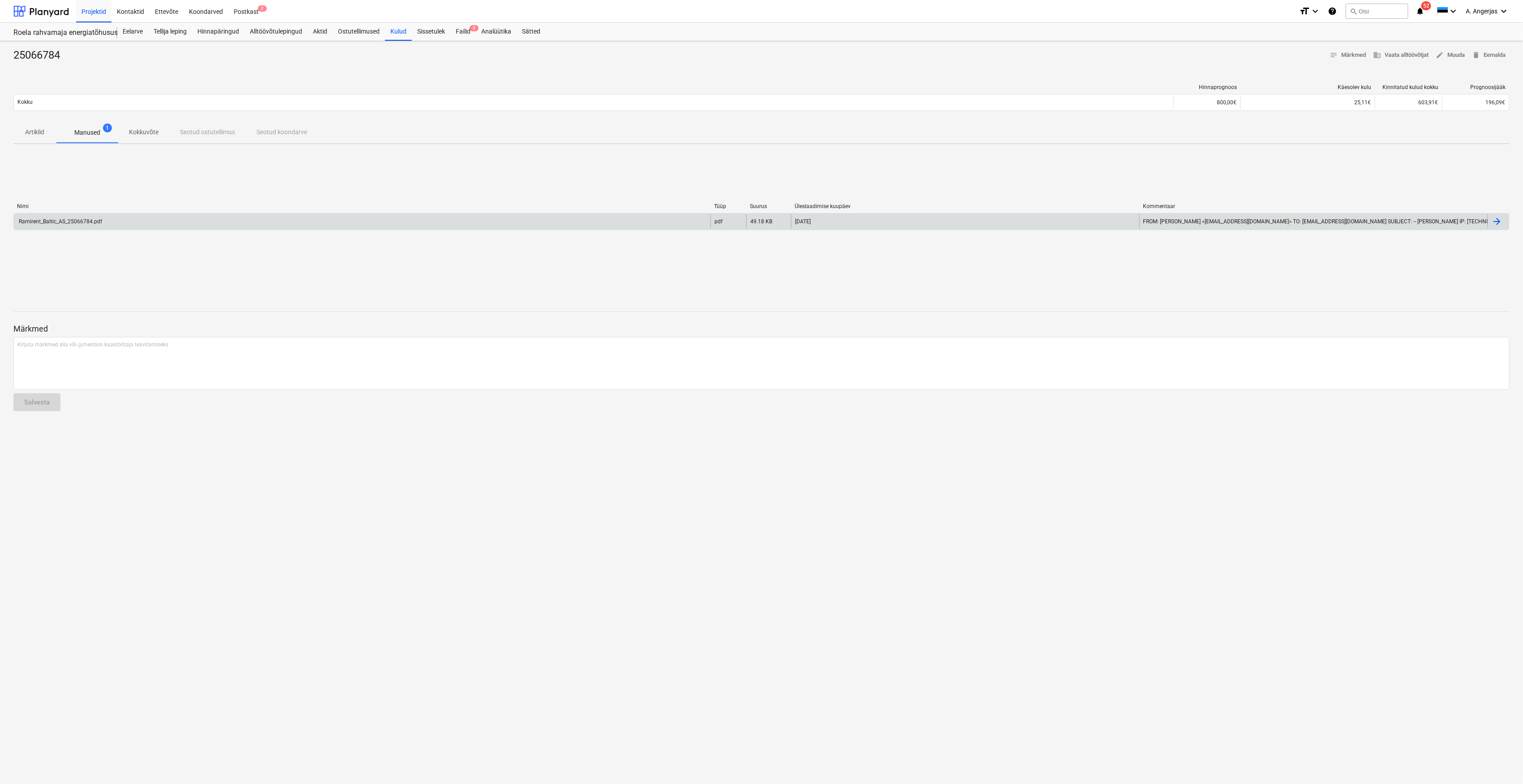
click at [134, 217] on div "Ramirent_Baltic_AS_25066784.pdf" at bounding box center [361, 221] width 696 height 14
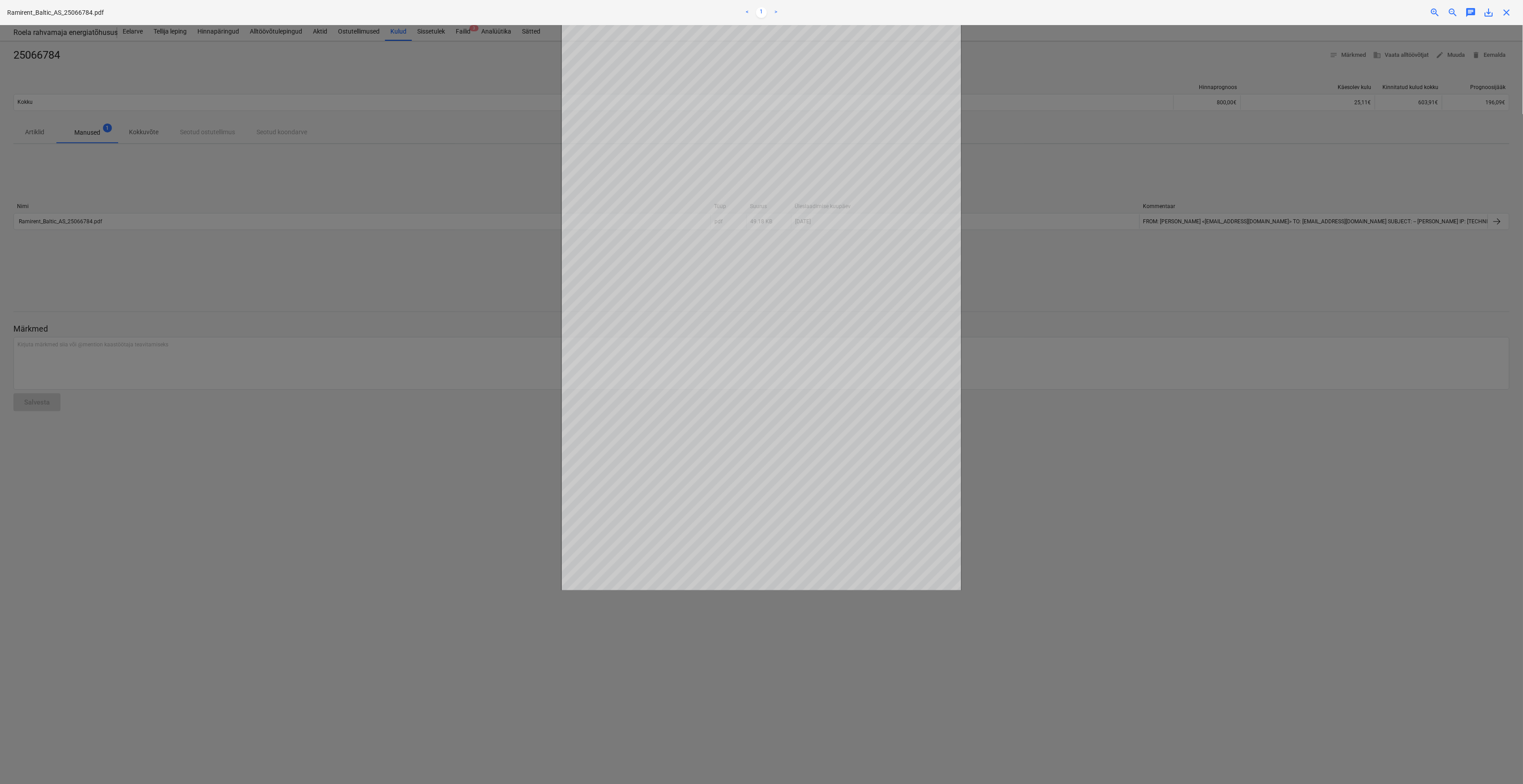
click at [443, 269] on div at bounding box center [762, 404] width 1523 height 759
click at [1508, 16] on span "close" at bounding box center [1507, 12] width 11 height 11
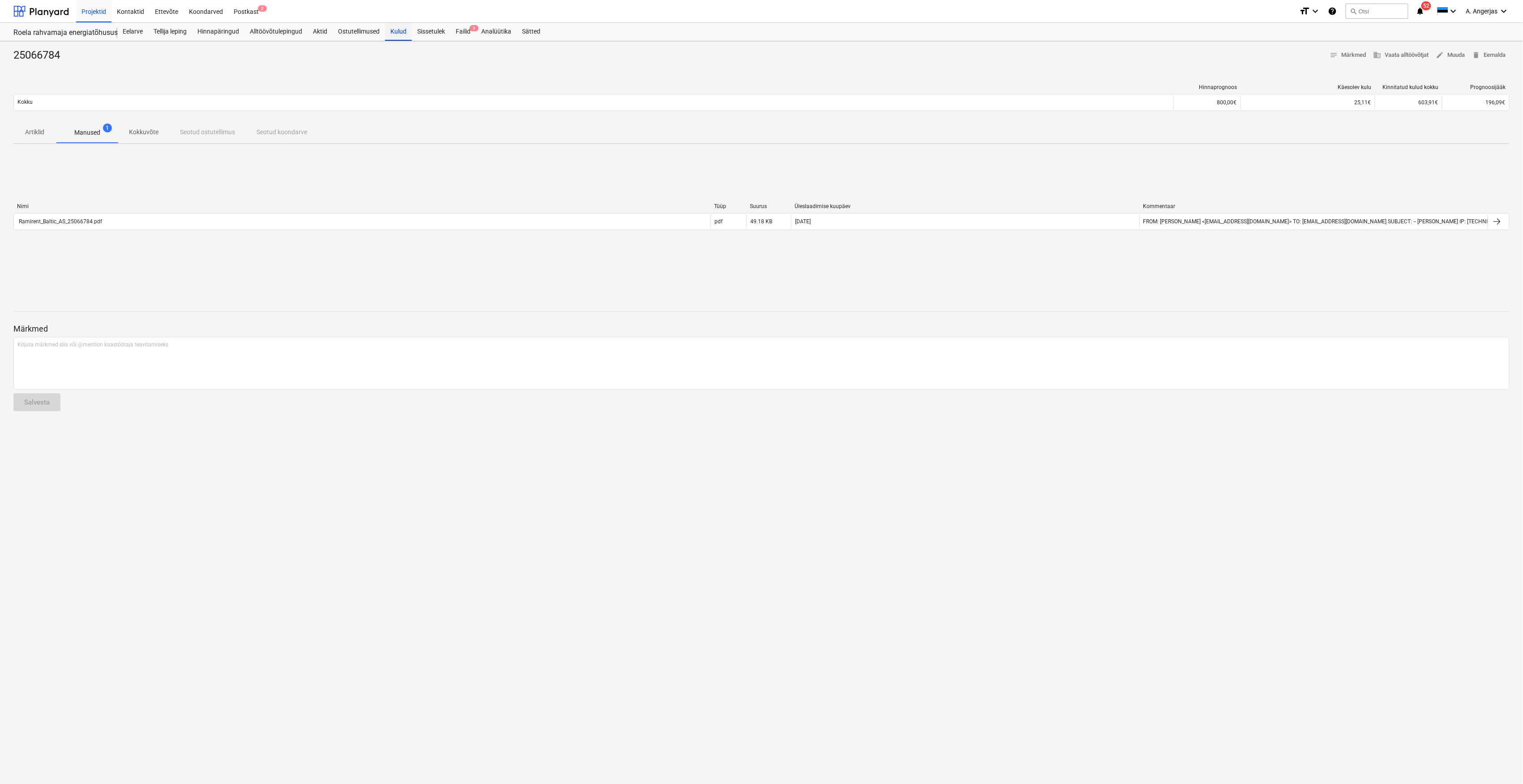
click at [400, 30] on div "Kulud" at bounding box center [399, 31] width 27 height 18
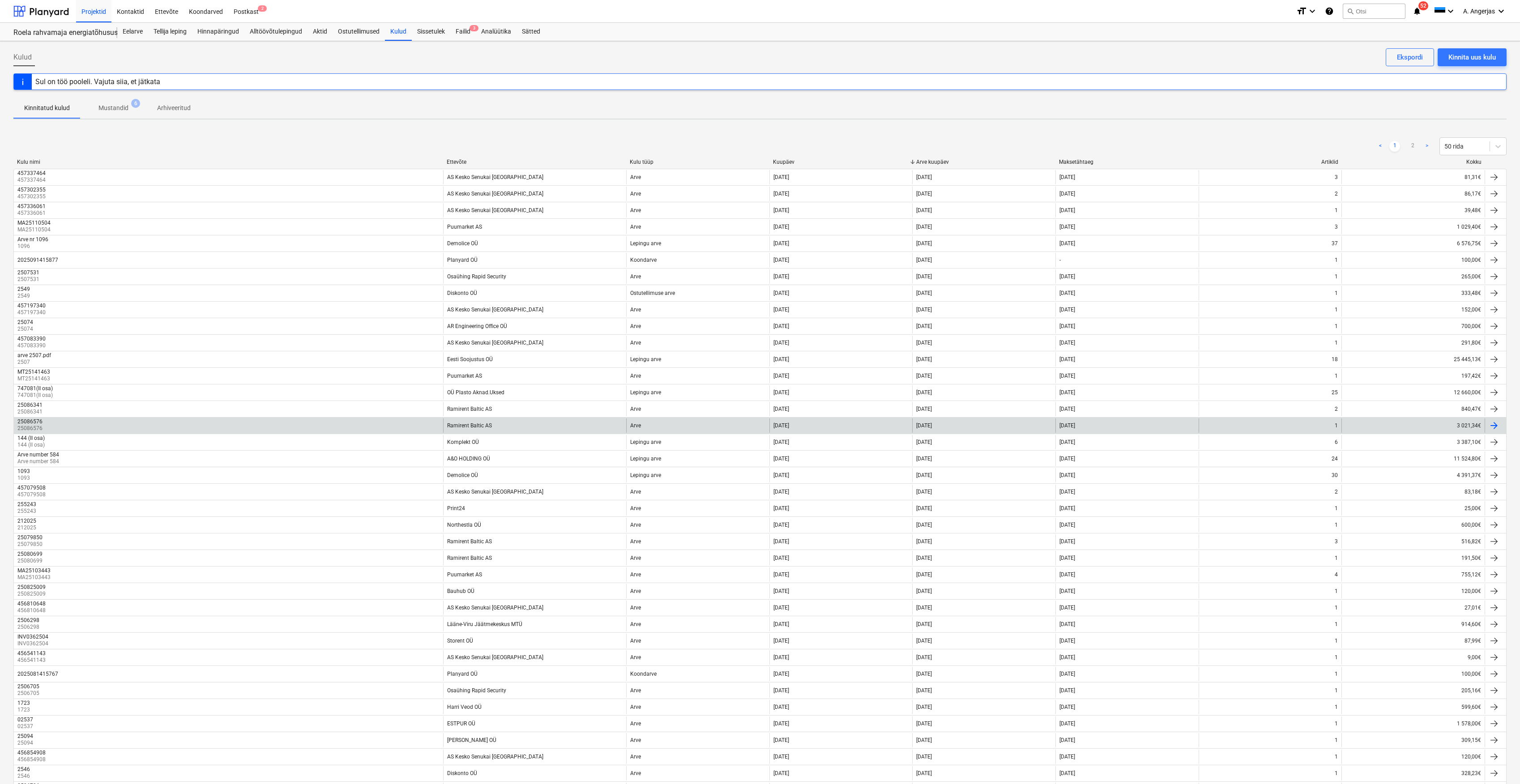
click at [500, 423] on div "Ramirent Baltic AS" at bounding box center [535, 425] width 183 height 14
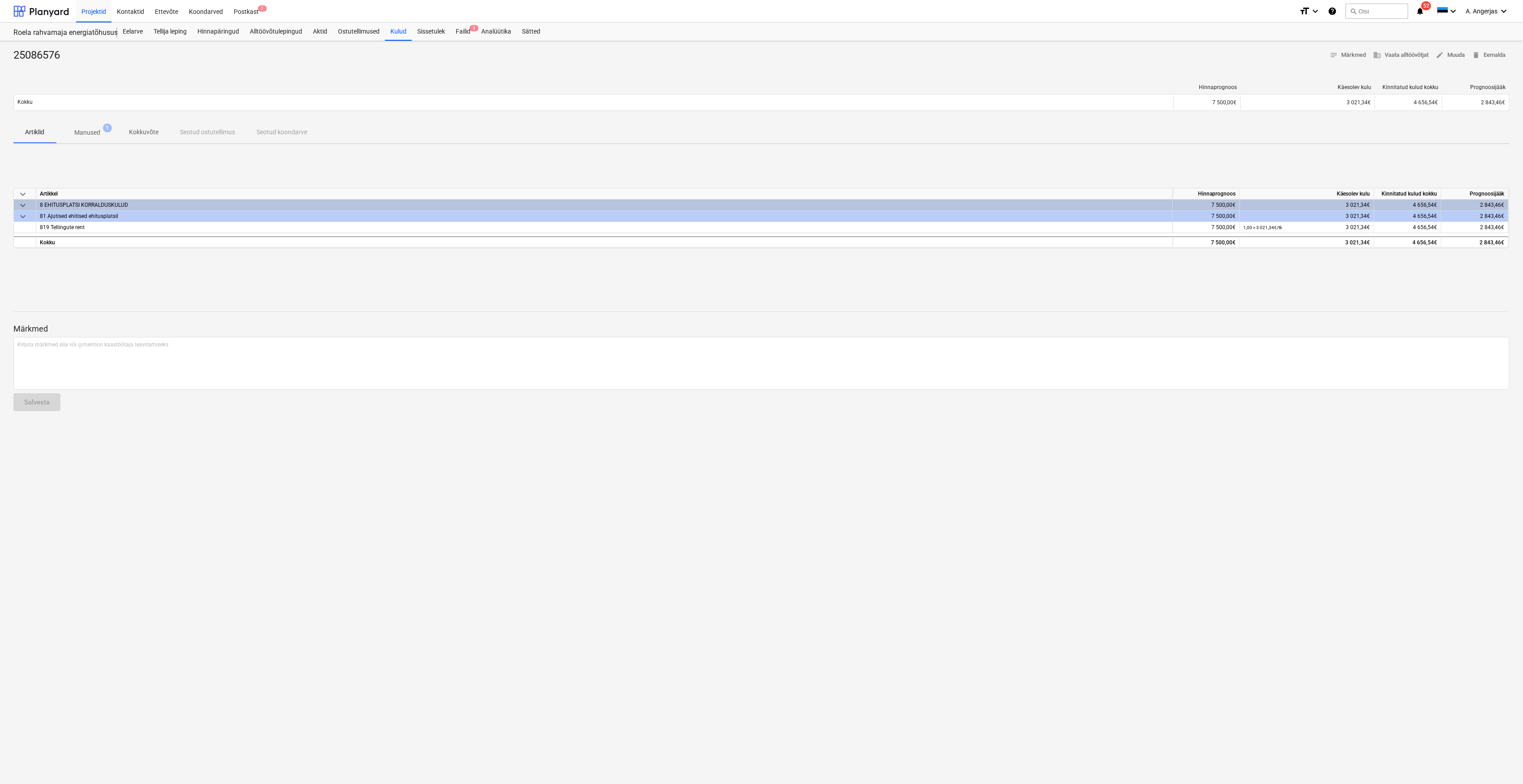
click at [95, 134] on p "Manused" at bounding box center [87, 132] width 26 height 9
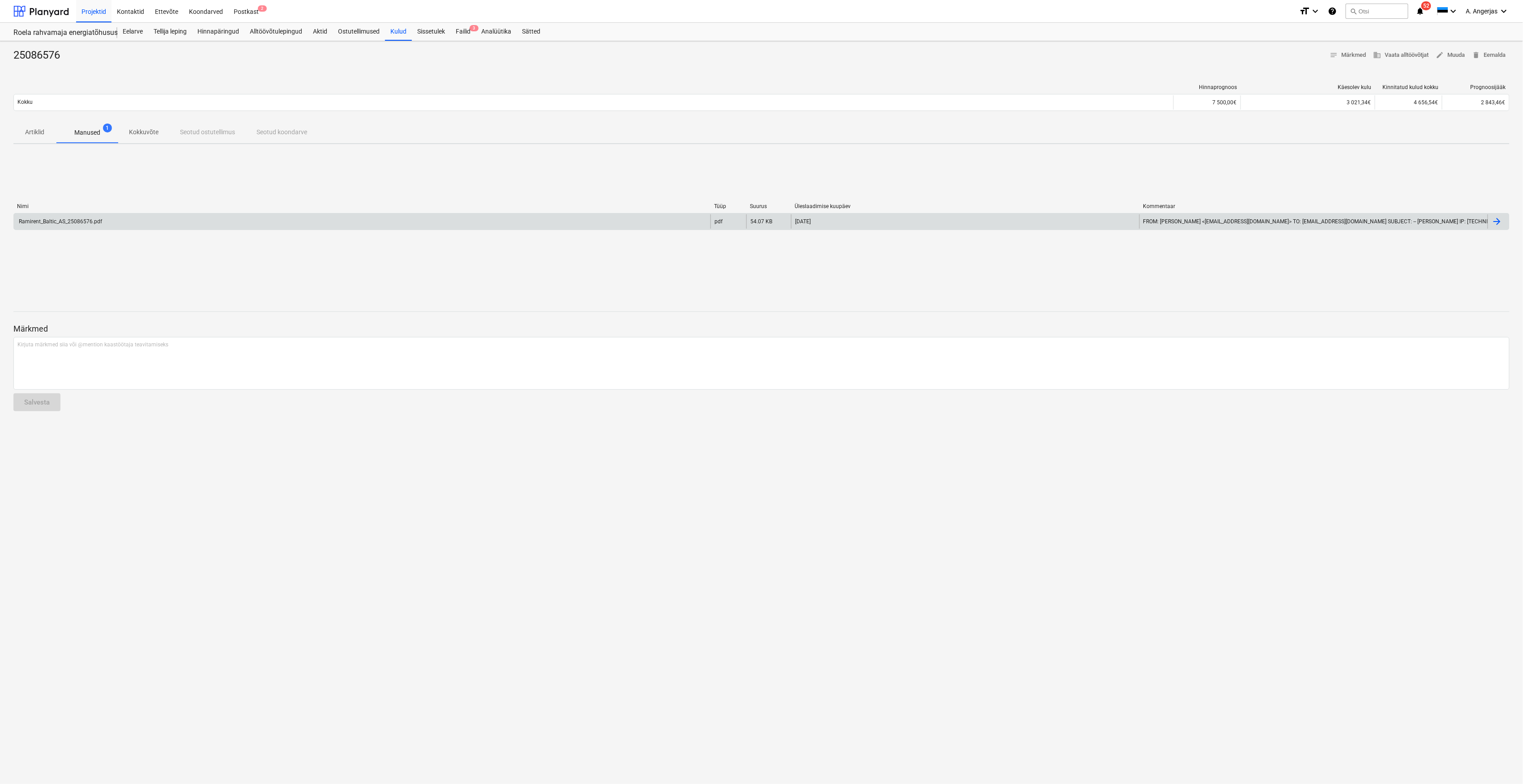
click at [97, 222] on div "Ramirent_Baltic_AS_25086576.pdf" at bounding box center [60, 221] width 85 height 6
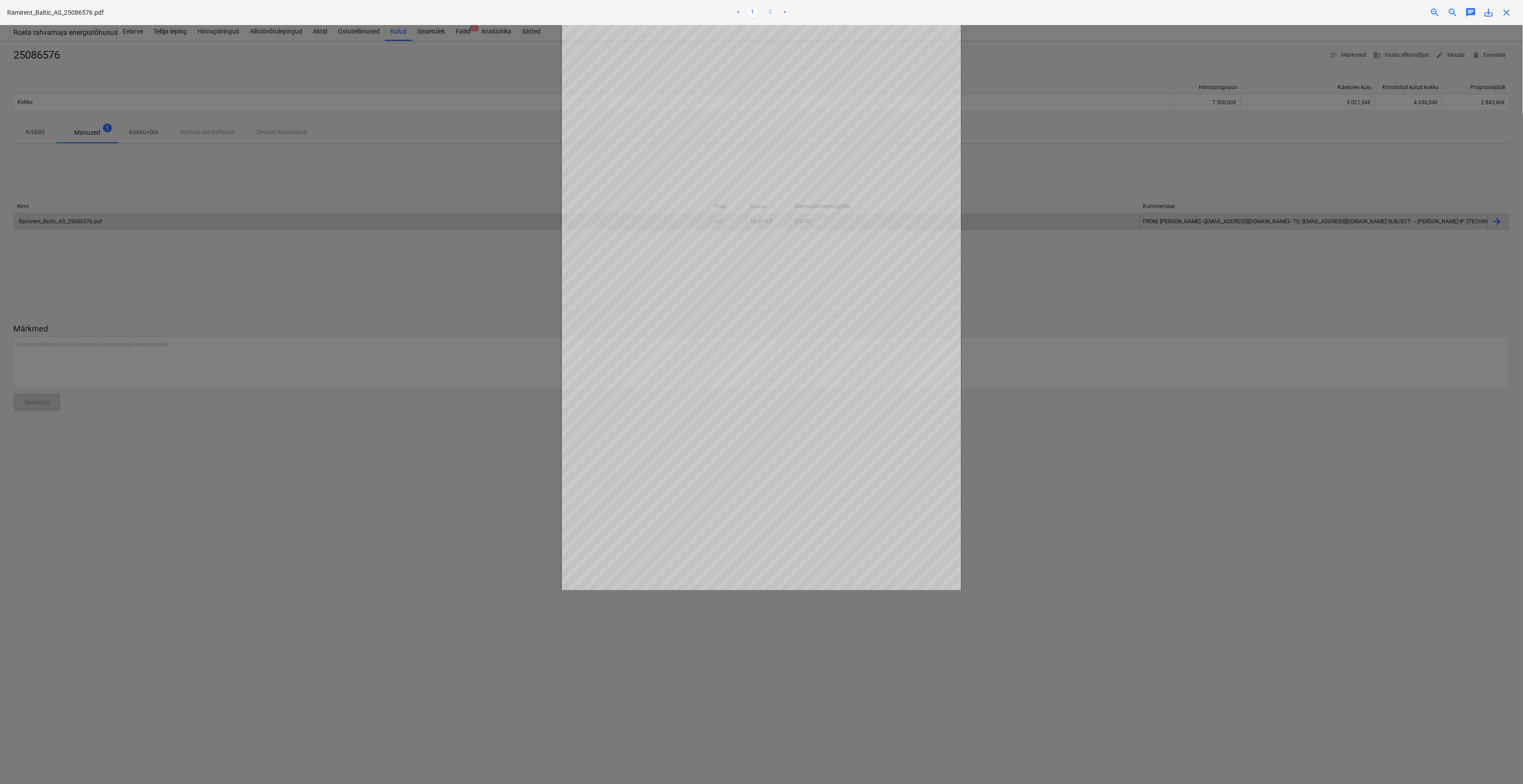
click at [774, 13] on link "2" at bounding box center [770, 12] width 11 height 11
click at [751, 7] on link "1" at bounding box center [752, 12] width 11 height 11
click at [769, 11] on link "2" at bounding box center [770, 12] width 11 height 11
click at [1507, 13] on span "close" at bounding box center [1507, 12] width 11 height 11
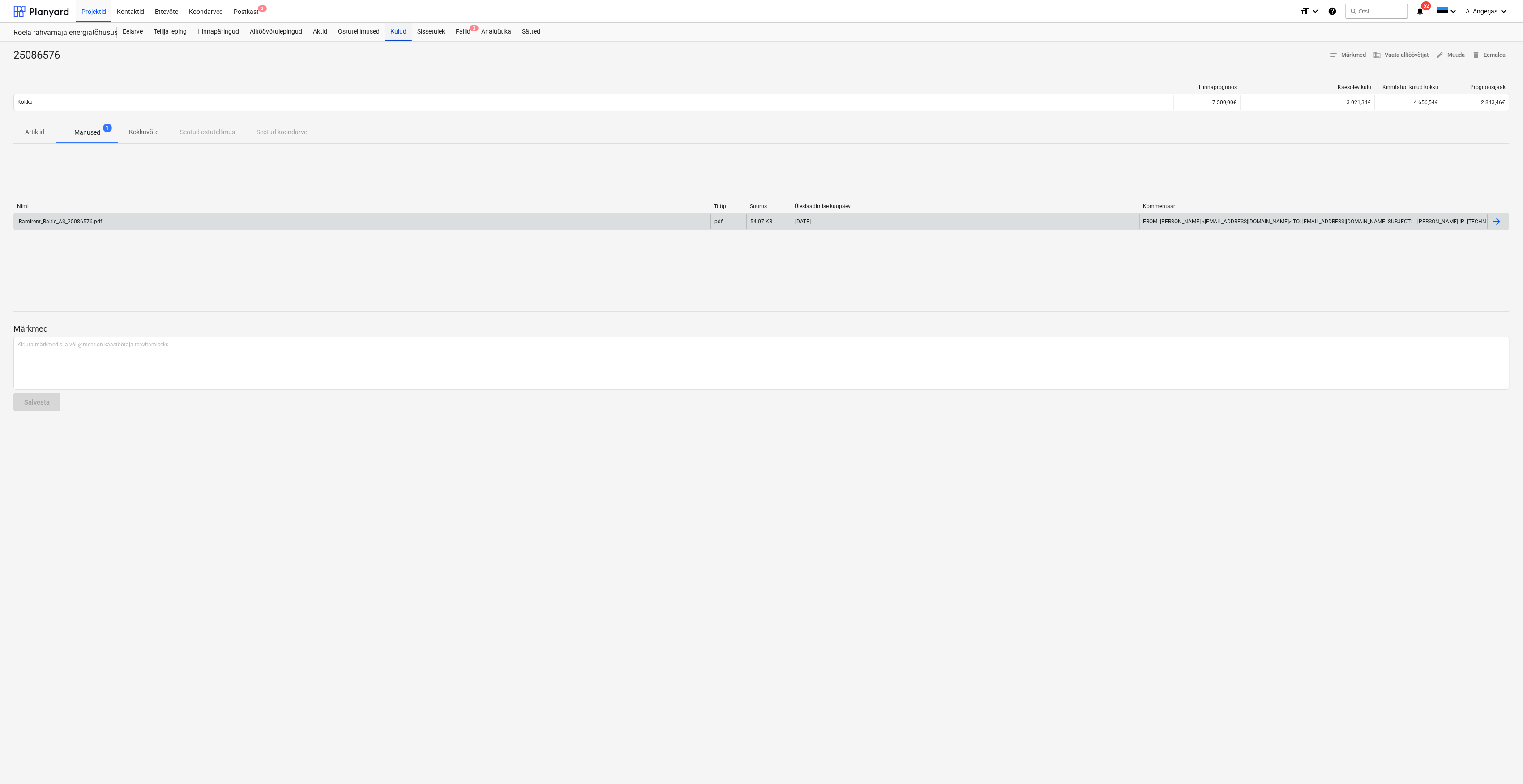
drag, startPoint x: 416, startPoint y: 31, endPoint x: 410, endPoint y: 33, distance: 6.3
click at [416, 31] on div "Sissetulek" at bounding box center [432, 31] width 39 height 18
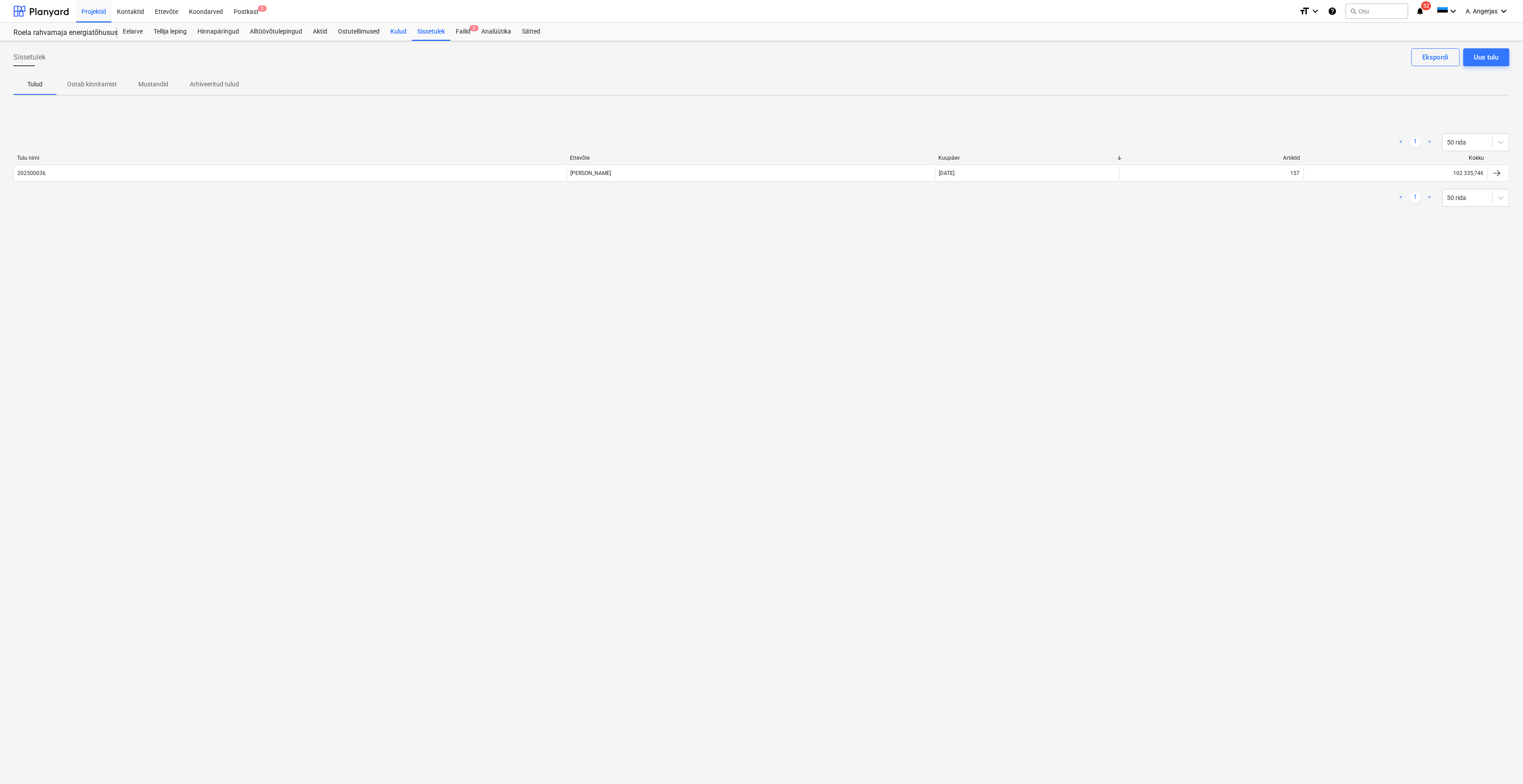
click at [405, 31] on div "Kulud" at bounding box center [399, 31] width 27 height 18
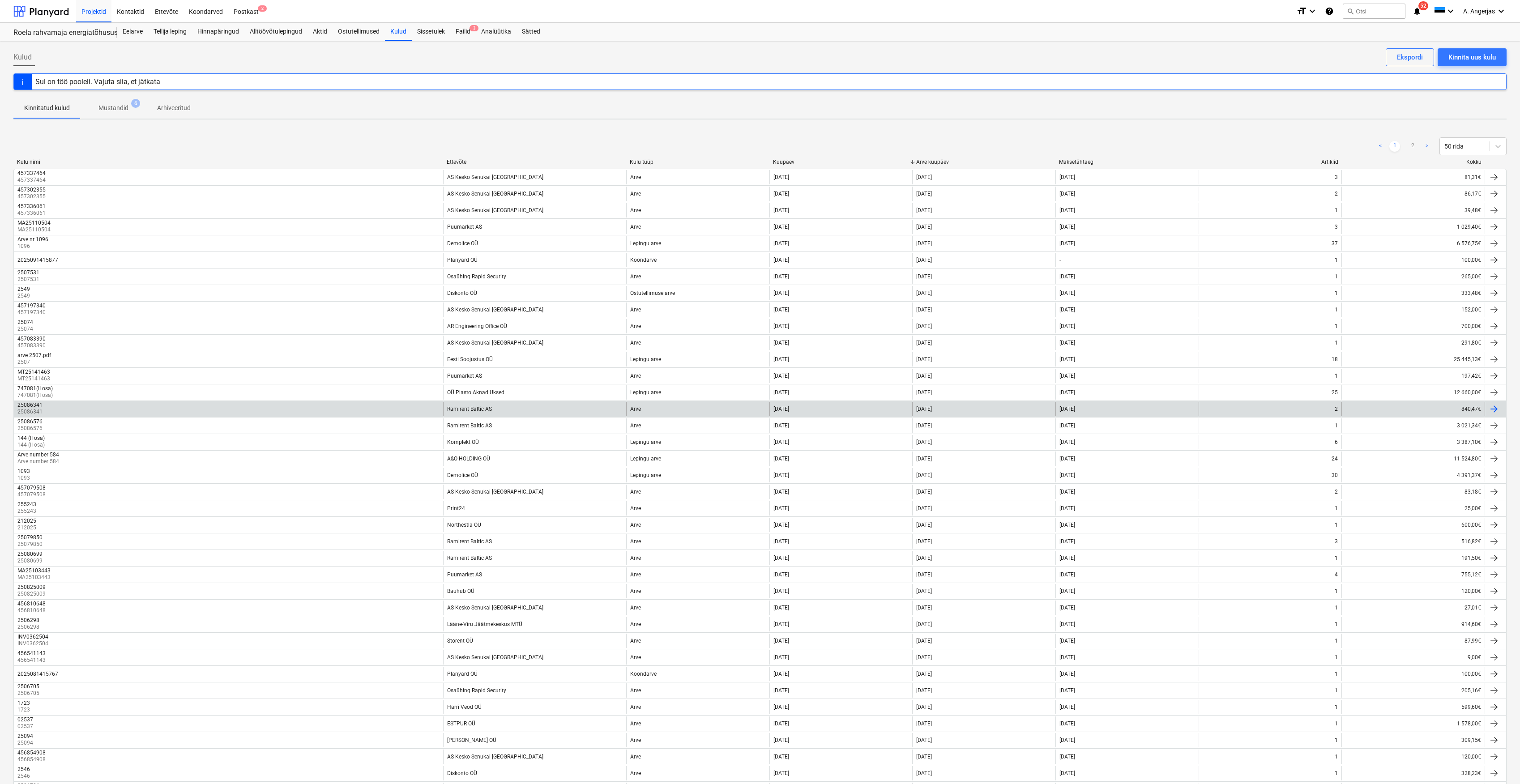
click at [502, 414] on div "Ramirent Baltic AS" at bounding box center [535, 408] width 183 height 14
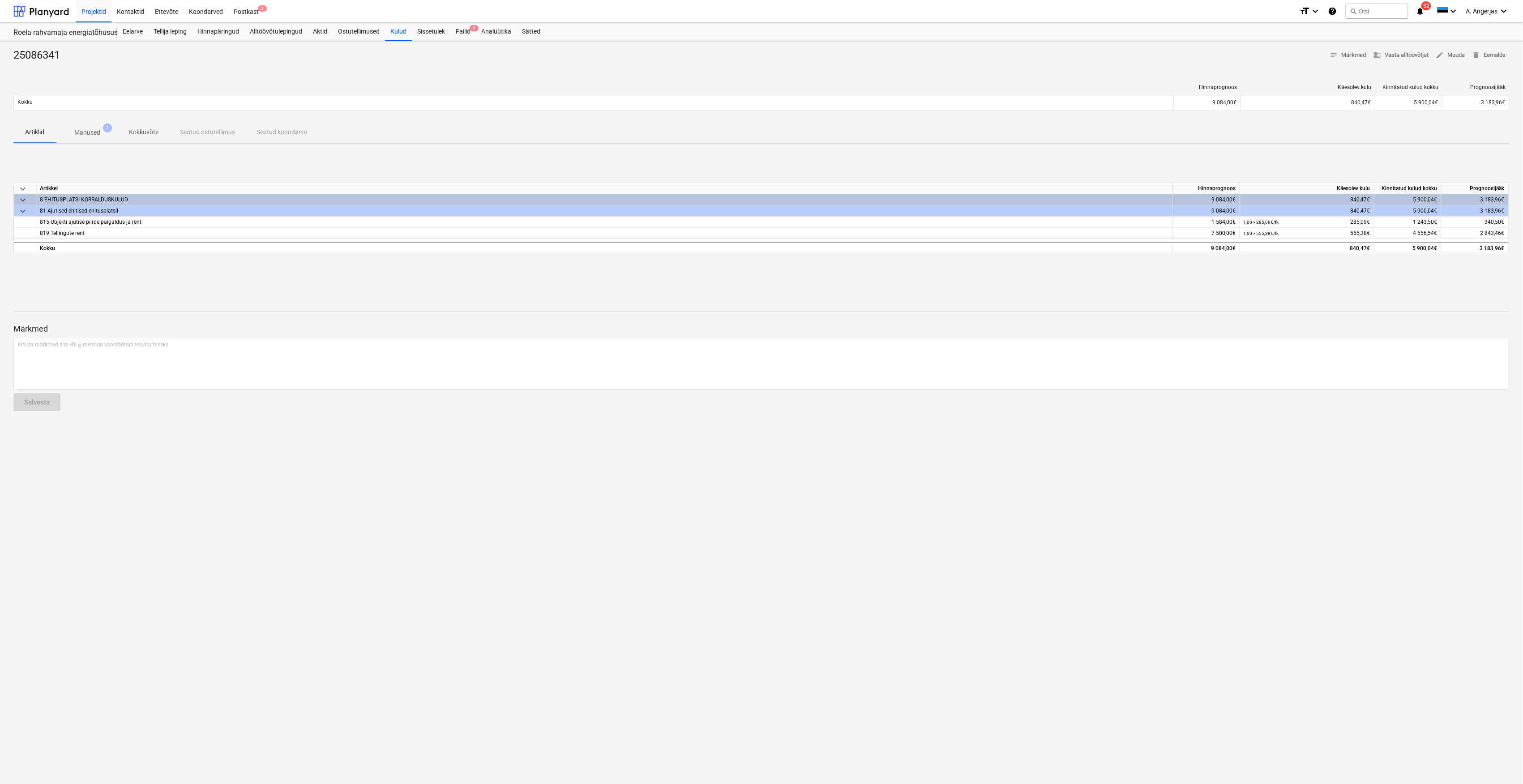
click at [99, 128] on span "Manused 1" at bounding box center [87, 132] width 62 height 16
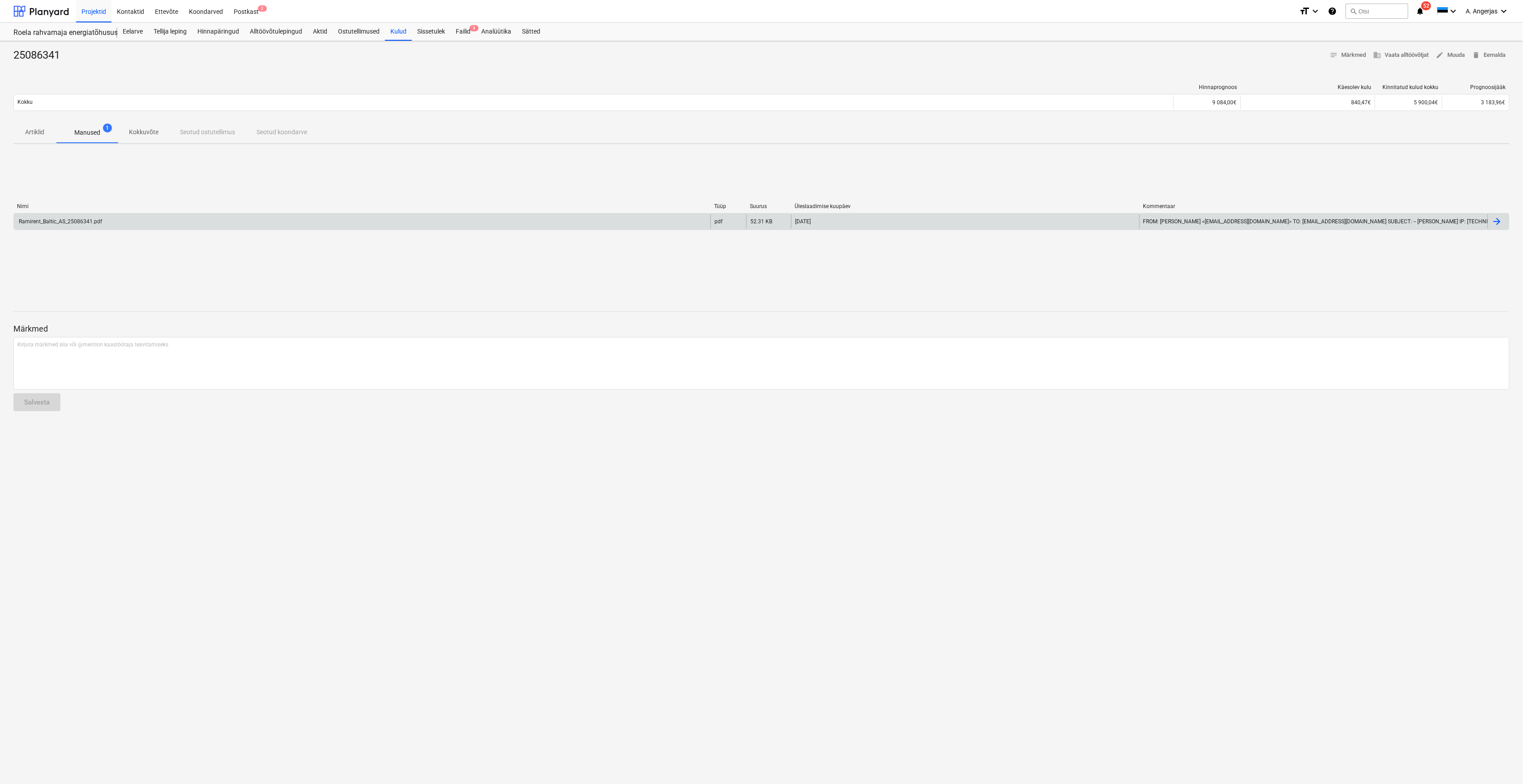
click at [123, 228] on div "Ramirent_Baltic_AS_25086341.pdf" at bounding box center [361, 221] width 696 height 14
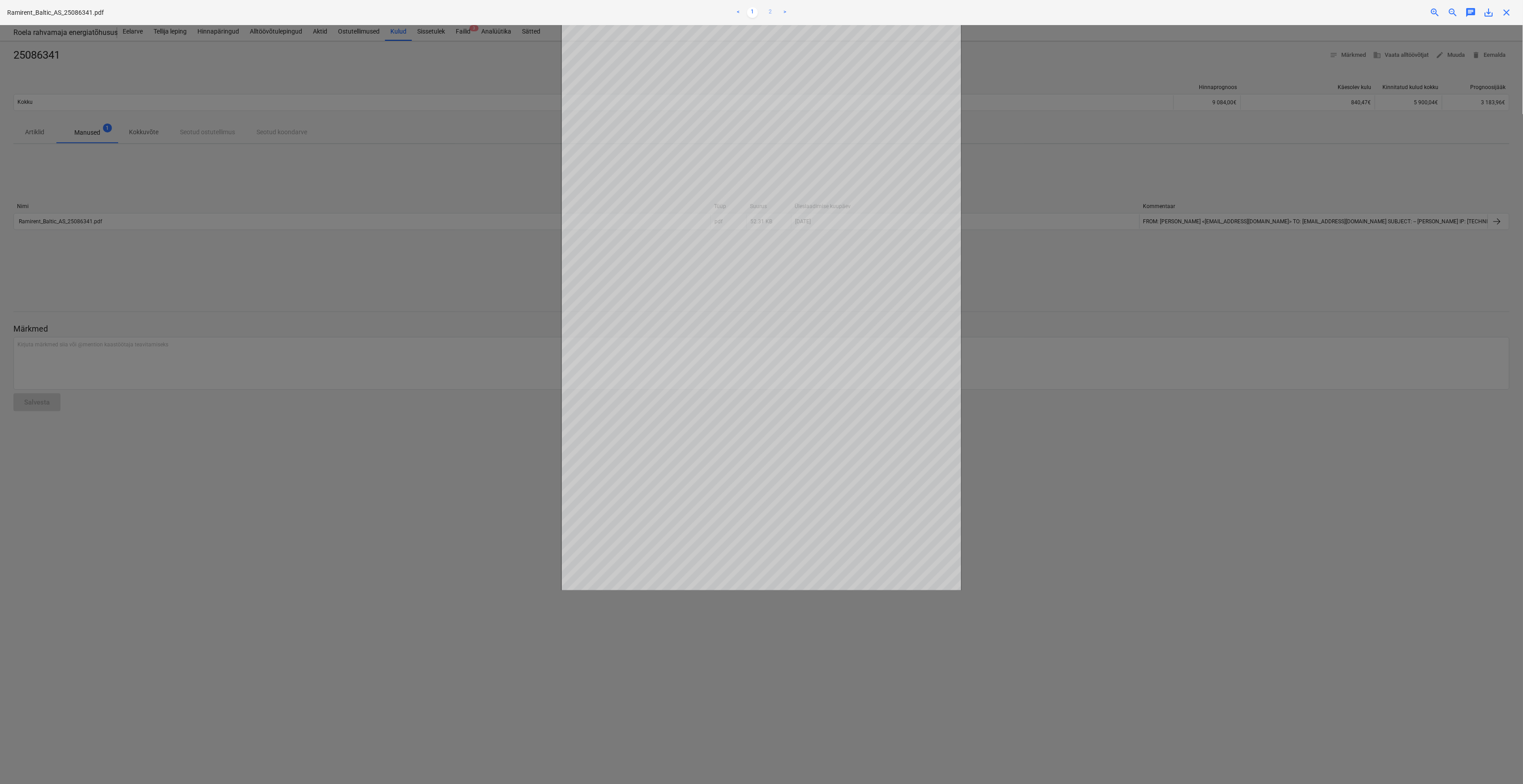
click at [771, 11] on link "2" at bounding box center [770, 12] width 11 height 11
click at [751, 19] on div "< 1 2 >" at bounding box center [762, 13] width 503 height 25
click at [751, 16] on link "1" at bounding box center [752, 12] width 11 height 11
click at [432, 232] on div at bounding box center [762, 404] width 1523 height 759
click at [1502, 10] on span "close" at bounding box center [1507, 12] width 11 height 11
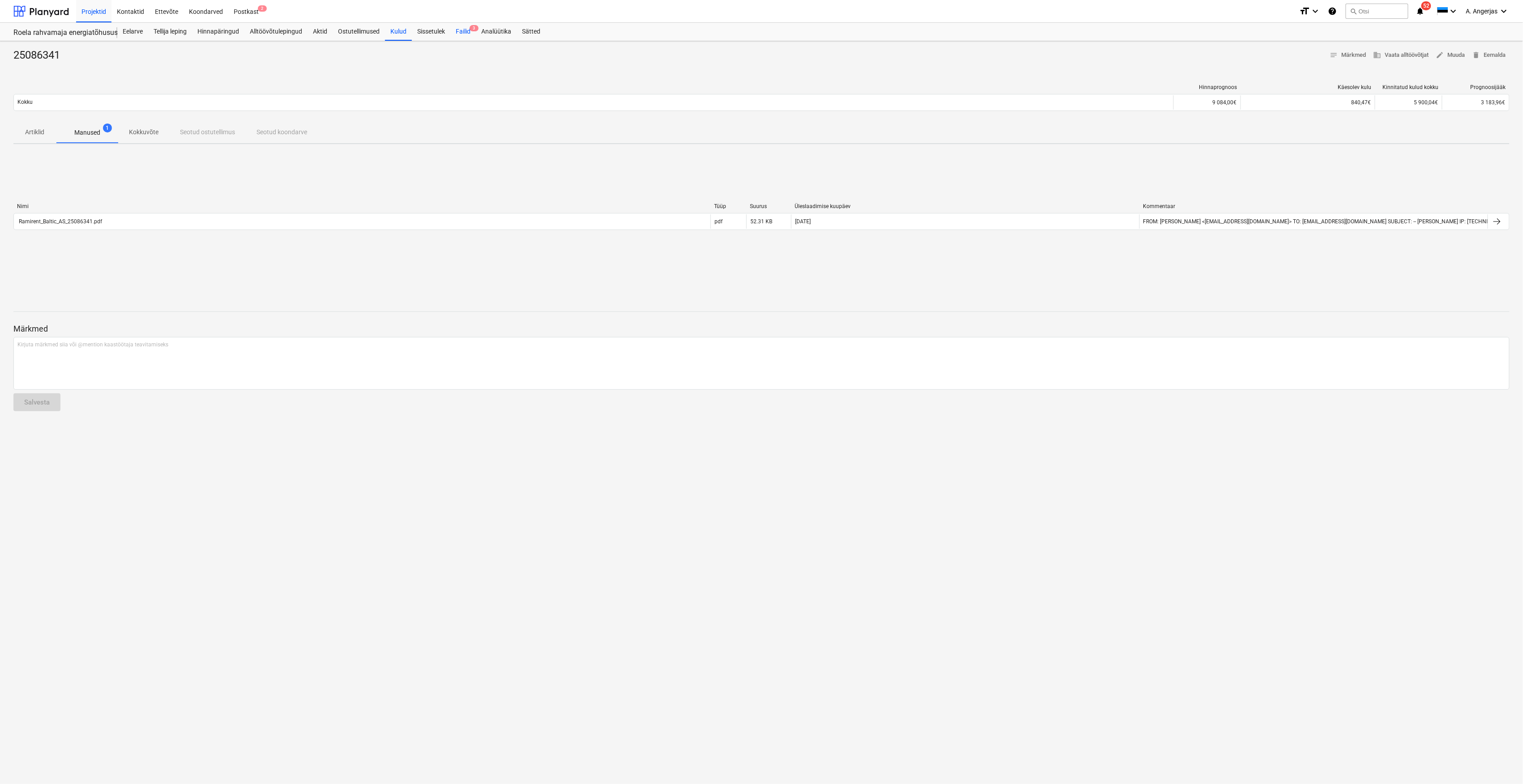
click at [455, 30] on div "Failid 3" at bounding box center [463, 31] width 25 height 18
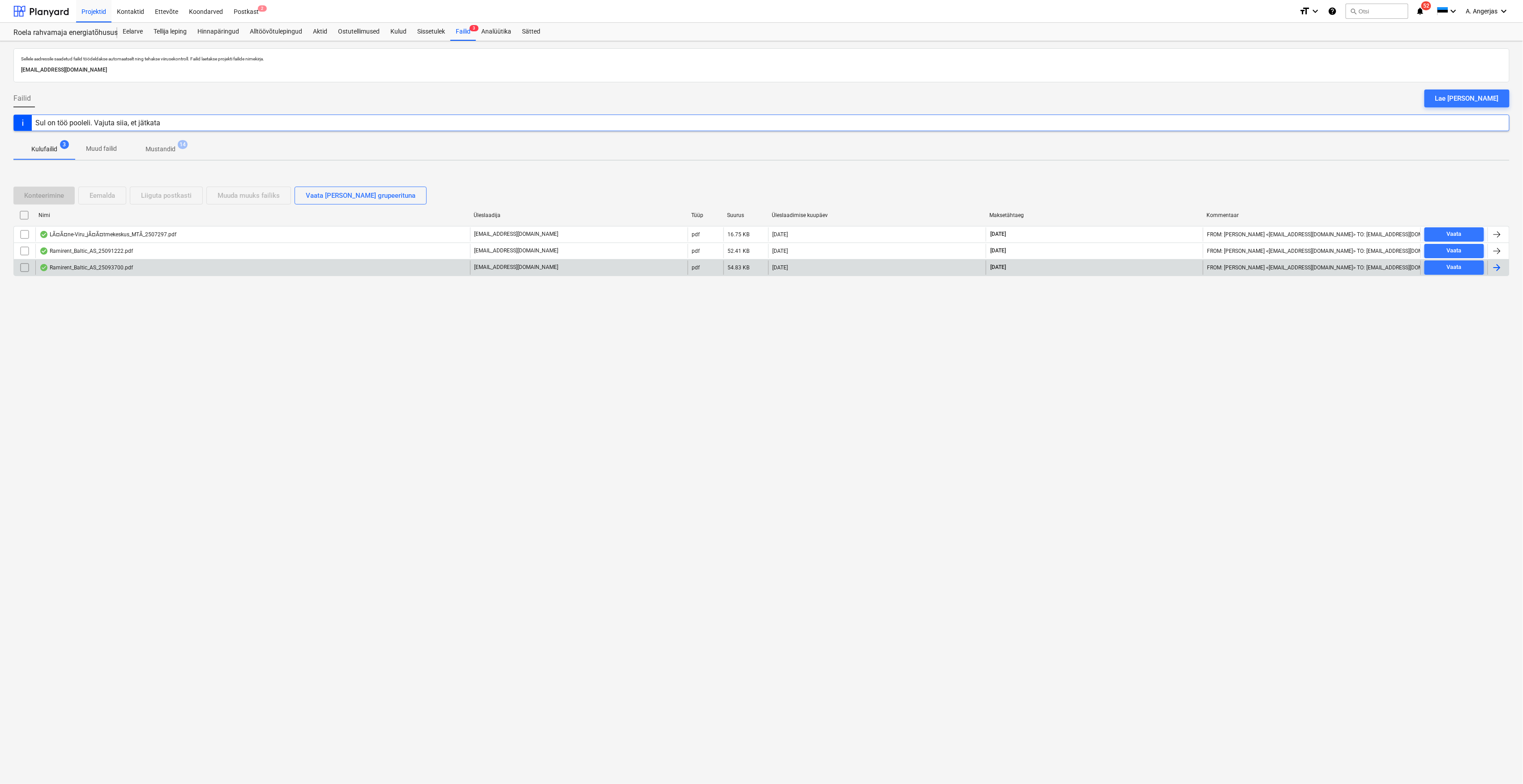
click at [68, 264] on div "Ramirent_Baltic_AS_25093700.pdf" at bounding box center [253, 267] width 435 height 14
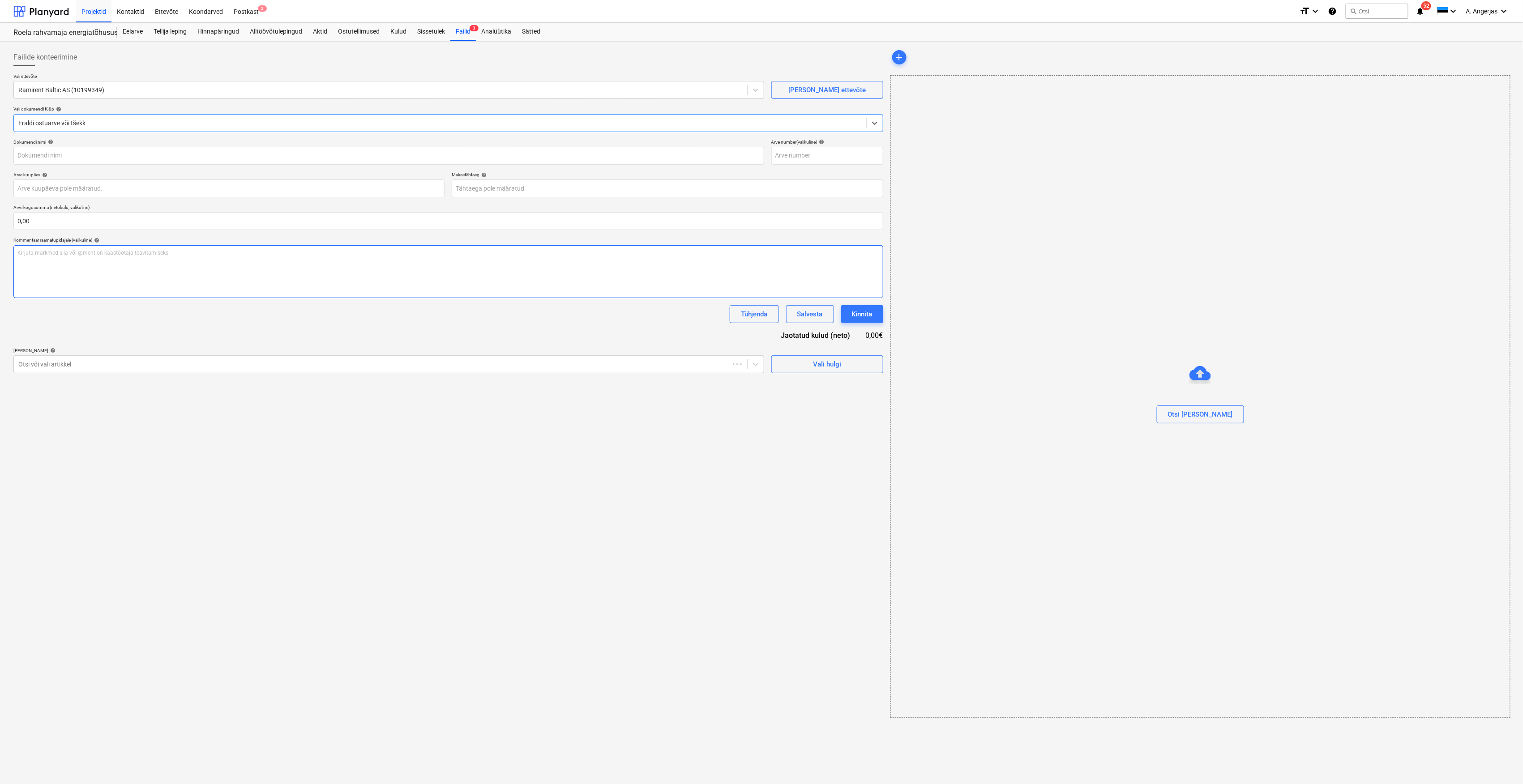
type input "25093700"
type input "[DATE]"
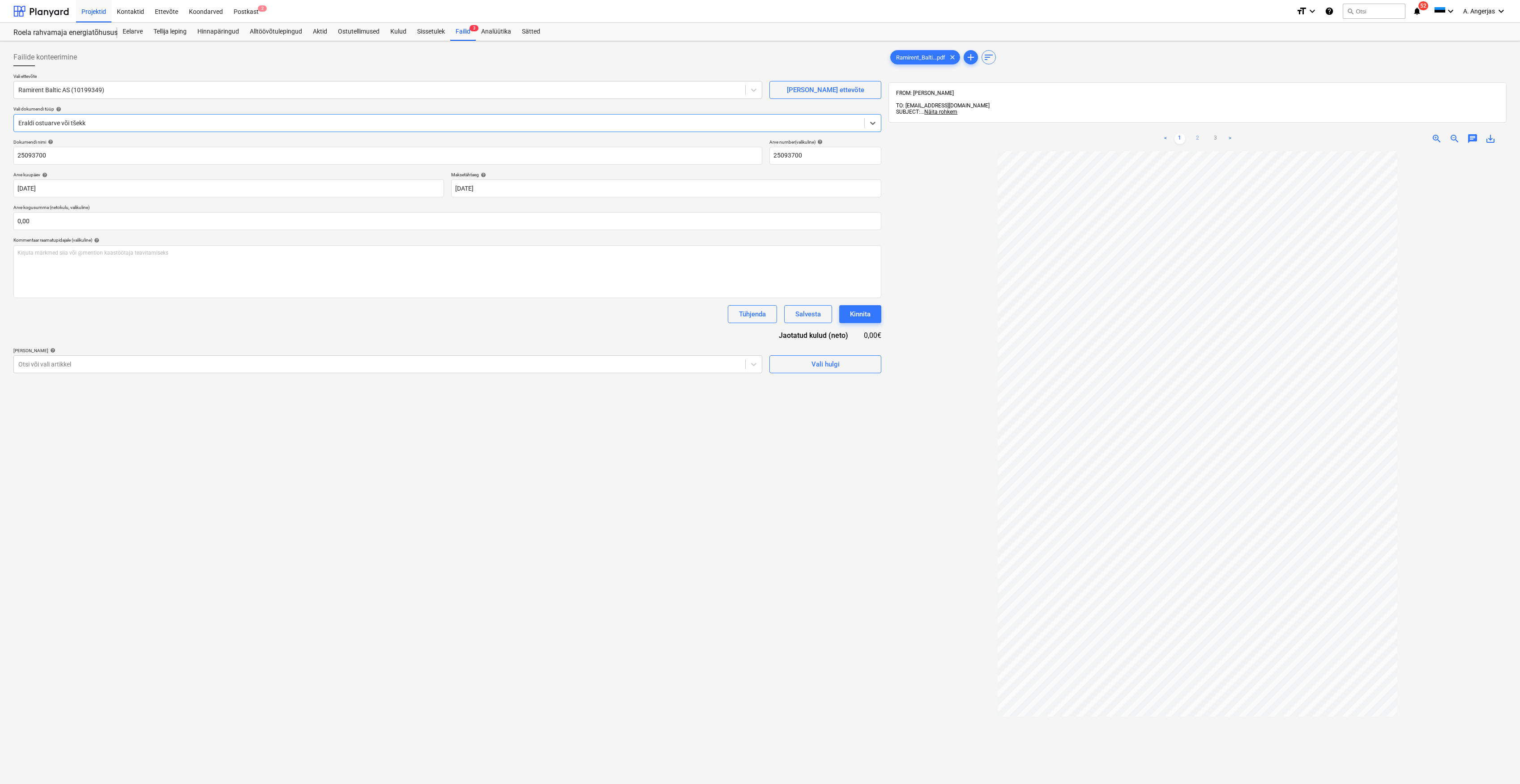
click at [1197, 134] on link "2" at bounding box center [1198, 139] width 11 height 11
click at [1415, 404] on div at bounding box center [1197, 530] width 618 height 759
click at [1213, 134] on link "3" at bounding box center [1215, 139] width 11 height 11
click at [1199, 136] on link "2" at bounding box center [1198, 139] width 11 height 11
click at [1214, 134] on link "3" at bounding box center [1215, 139] width 11 height 11
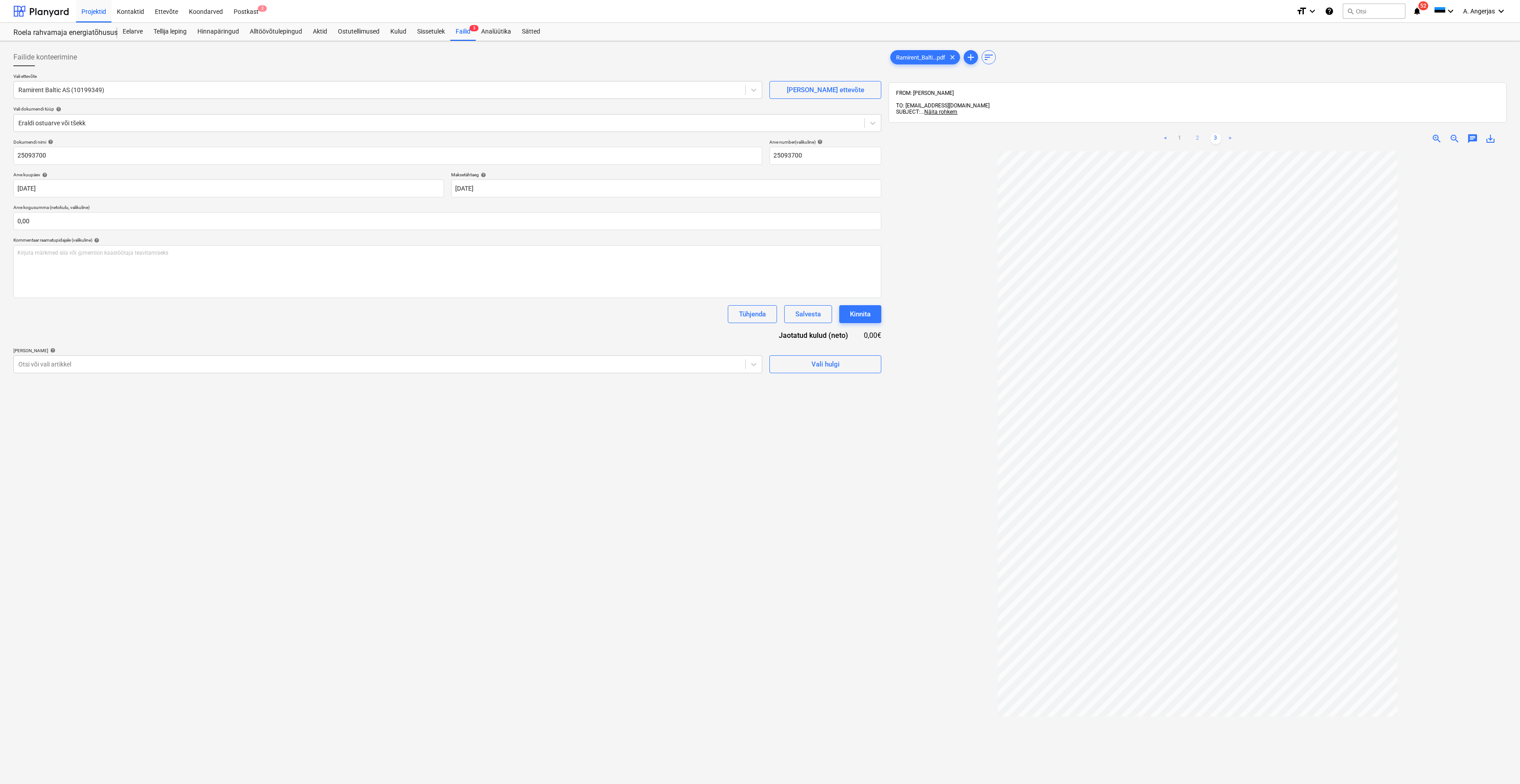
click at [1198, 134] on link "2" at bounding box center [1198, 139] width 11 height 11
click at [1215, 136] on link "3" at bounding box center [1215, 139] width 11 height 11
click at [1198, 136] on link "2" at bounding box center [1198, 139] width 11 height 11
